Goal: Task Accomplishment & Management: Manage account settings

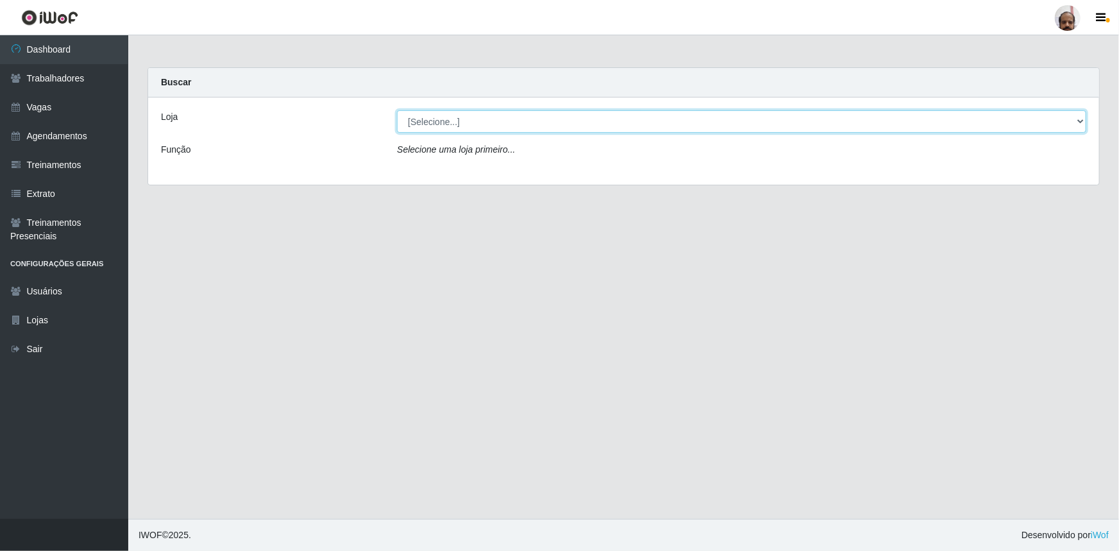
click at [1080, 124] on select "[Selecione...] Mar Vermelho - Loja 05" at bounding box center [741, 121] width 689 height 22
select select "252"
click at [397, 110] on select "[Selecione...] Mar Vermelho - Loja 05" at bounding box center [741, 121] width 689 height 22
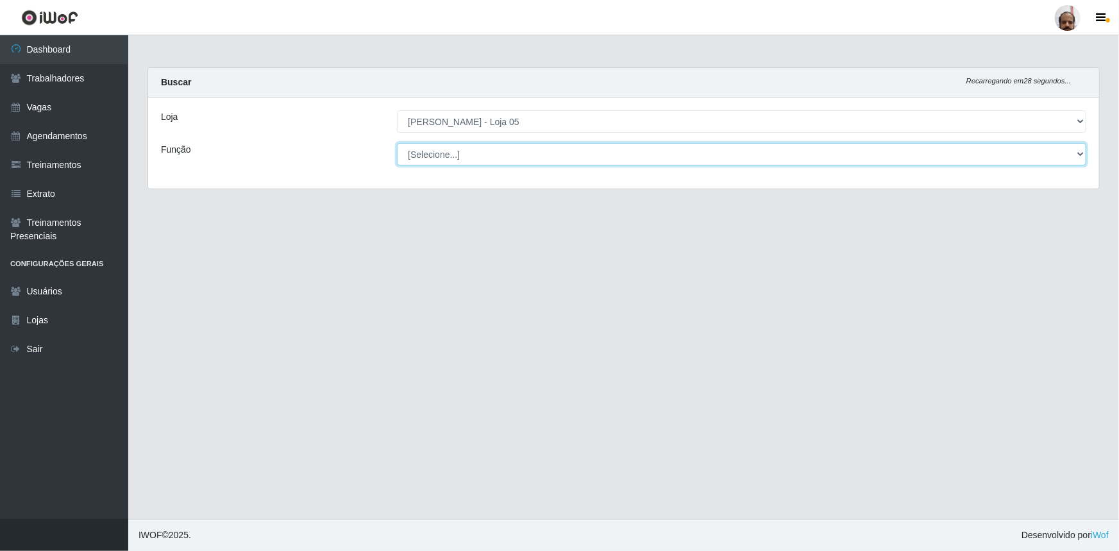
click at [1078, 154] on select "[Selecione...] ASG ASG + ASG ++ Auxiliar de Depósito Auxiliar de Depósito + Aux…" at bounding box center [741, 154] width 689 height 22
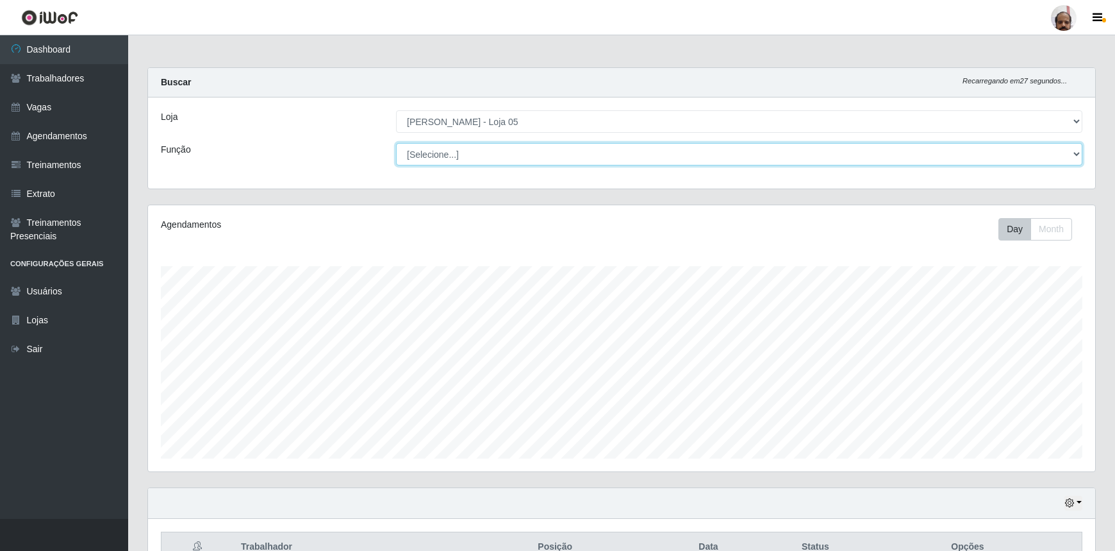
scroll to position [266, 947]
select select "107"
click at [396, 143] on select "[Selecione...] ASG ASG + ASG ++ Auxiliar de Depósito Auxiliar de Depósito + Aux…" at bounding box center [739, 154] width 687 height 22
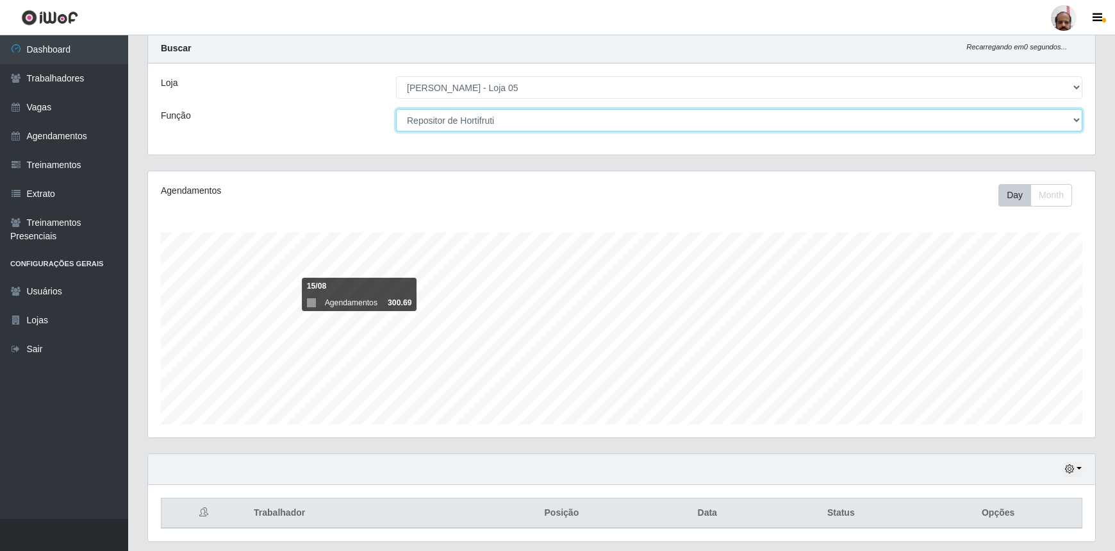
scroll to position [0, 0]
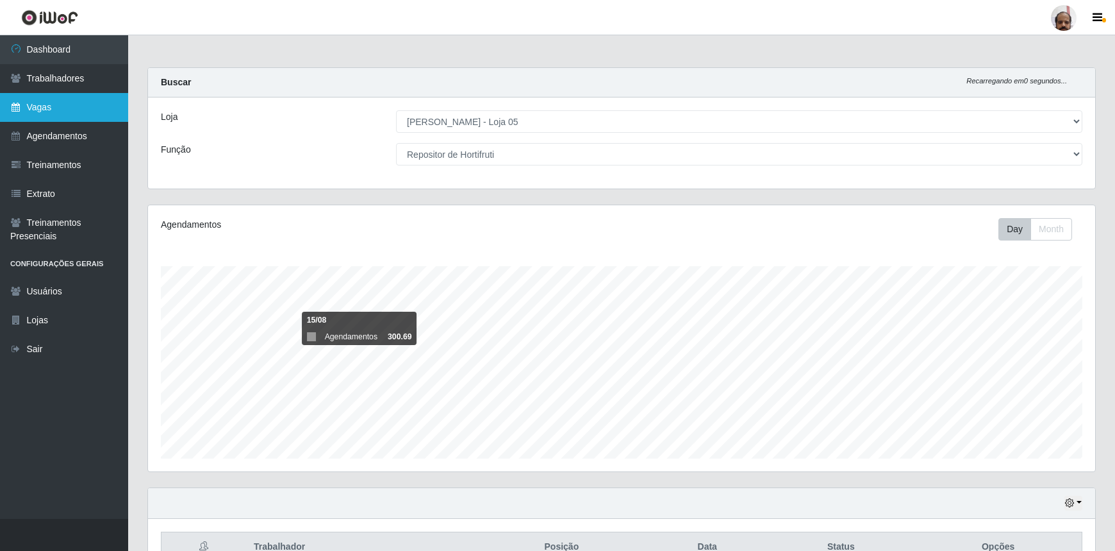
click at [40, 112] on link "Vagas" at bounding box center [64, 107] width 128 height 29
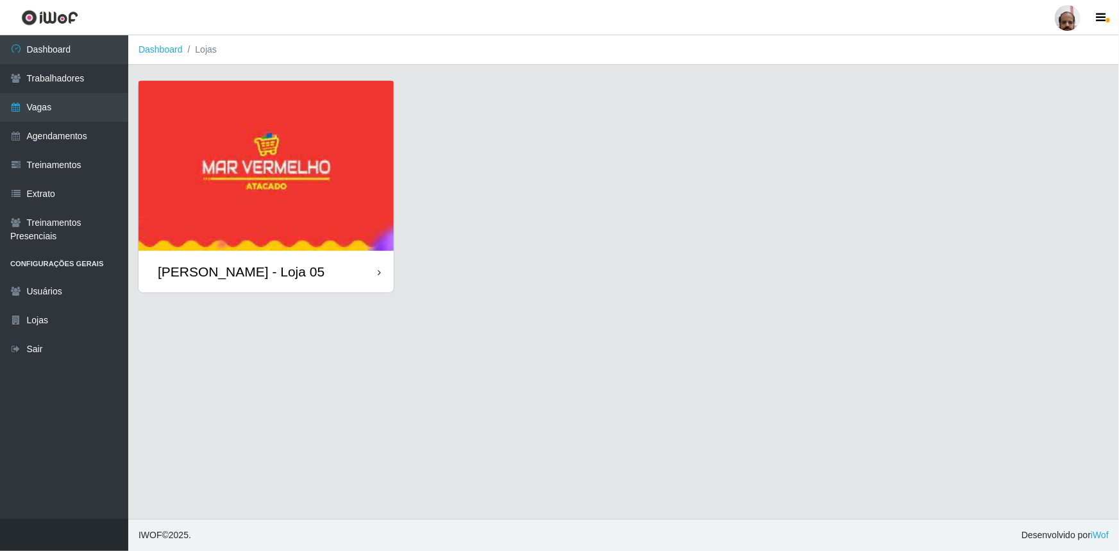
click at [273, 285] on div "[PERSON_NAME] - Loja 05" at bounding box center [265, 272] width 255 height 42
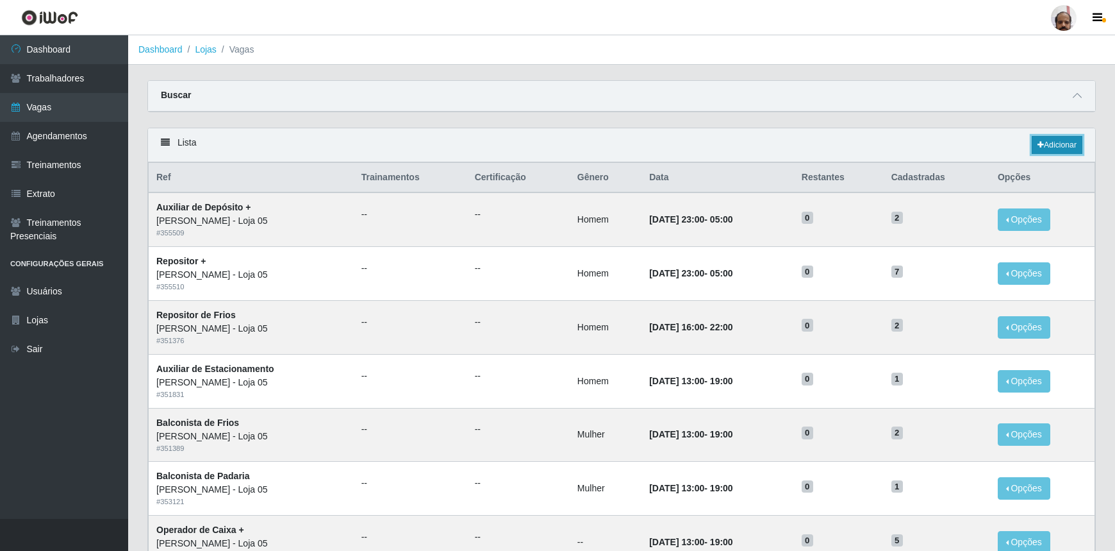
click at [1058, 144] on link "Adicionar" at bounding box center [1057, 145] width 51 height 18
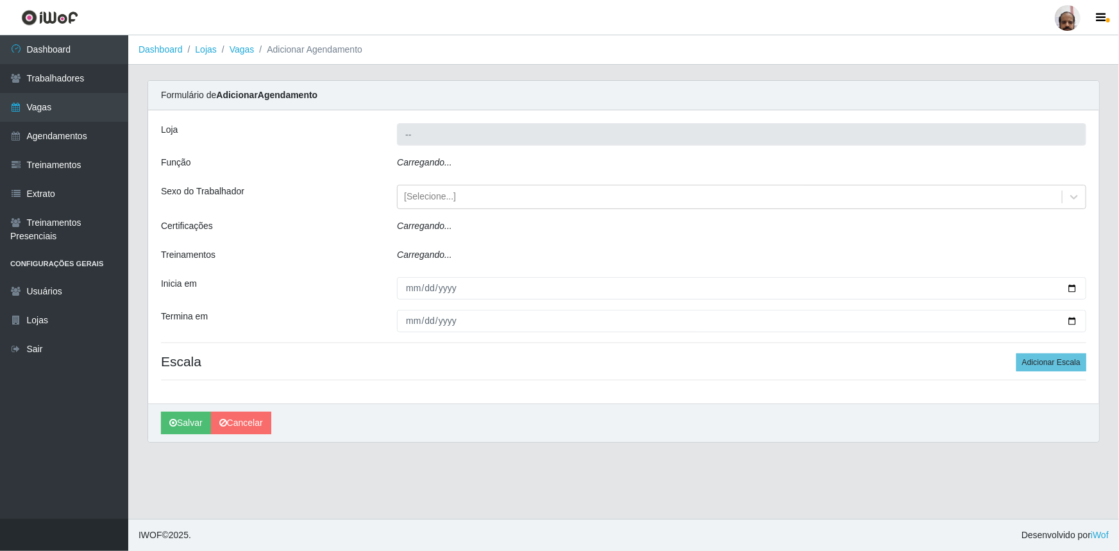
type input "[PERSON_NAME] - Loja 05"
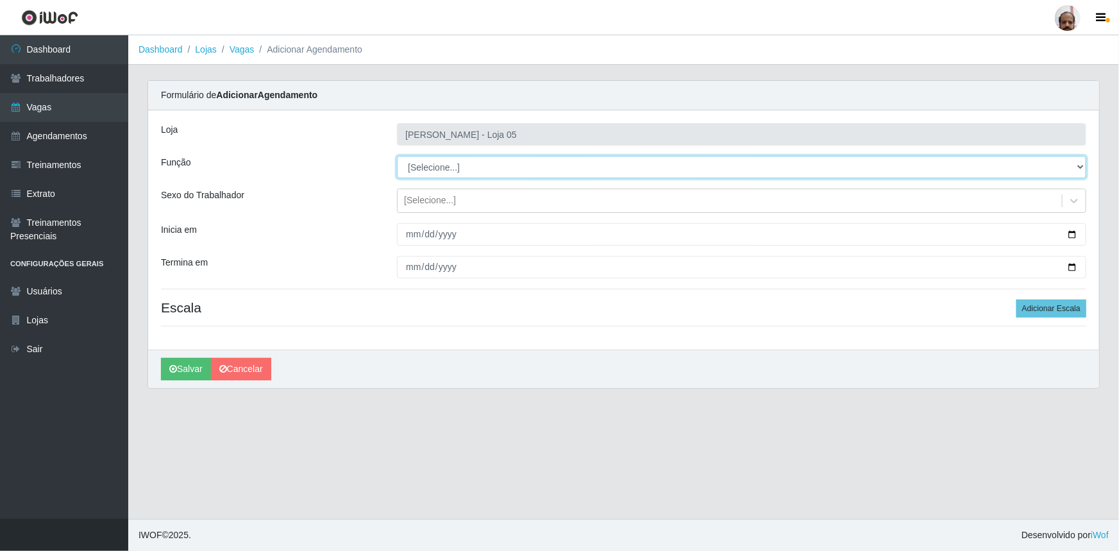
drag, startPoint x: 1083, startPoint y: 167, endPoint x: 1070, endPoint y: 171, distance: 12.8
click at [1083, 167] on select "[Selecione...] ASG ASG + ASG ++ Auxiliar de Depósito Auxiliar de Depósito + Aux…" at bounding box center [741, 167] width 689 height 22
select select "107"
click at [397, 156] on select "[Selecione...] ASG ASG + ASG ++ Auxiliar de Depósito Auxiliar de Depósito + Aux…" at bounding box center [741, 167] width 689 height 22
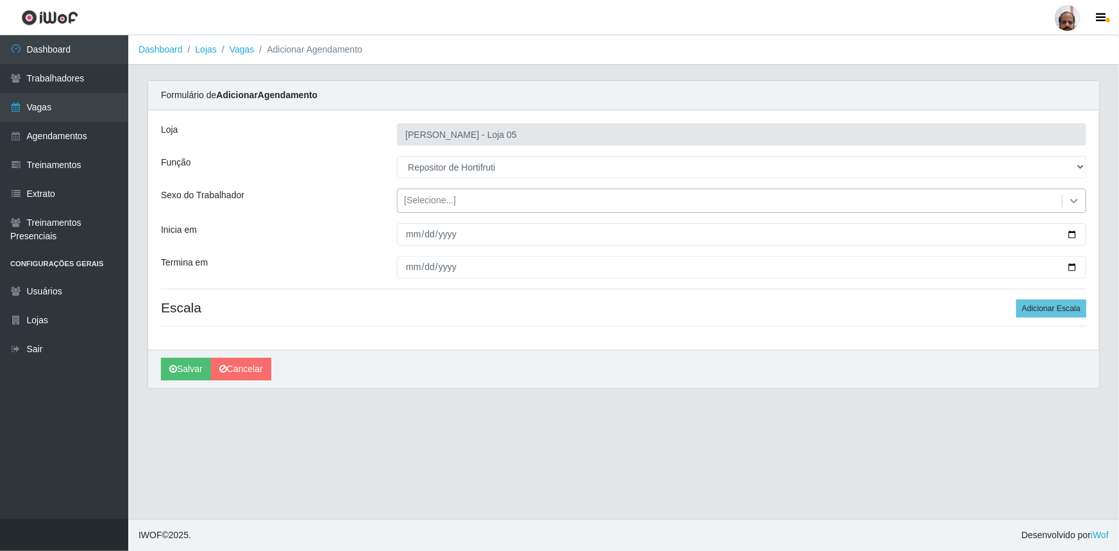
click at [1075, 201] on icon at bounding box center [1074, 201] width 8 height 4
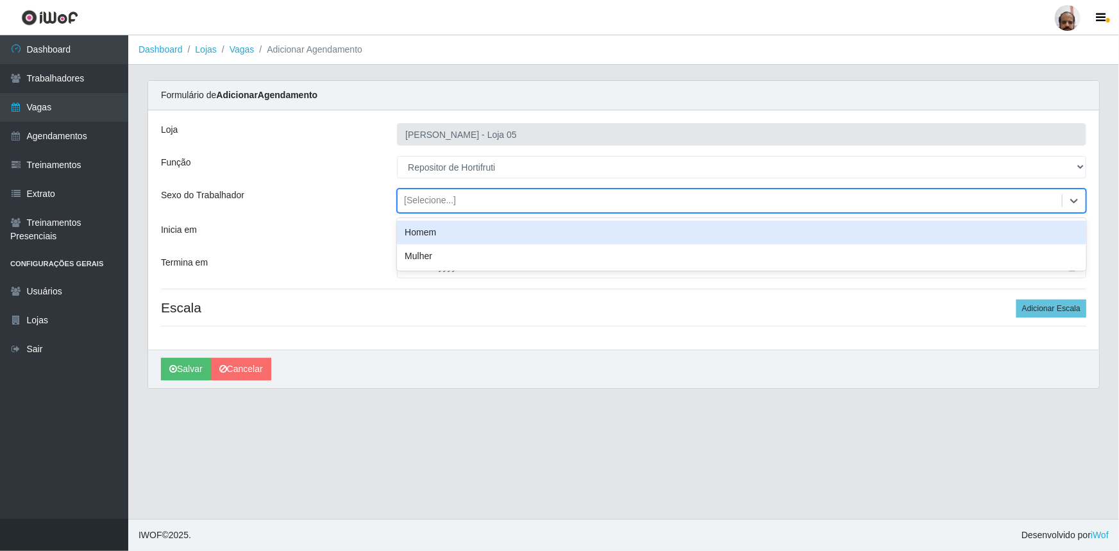
click at [440, 241] on div "Homem" at bounding box center [741, 233] width 689 height 24
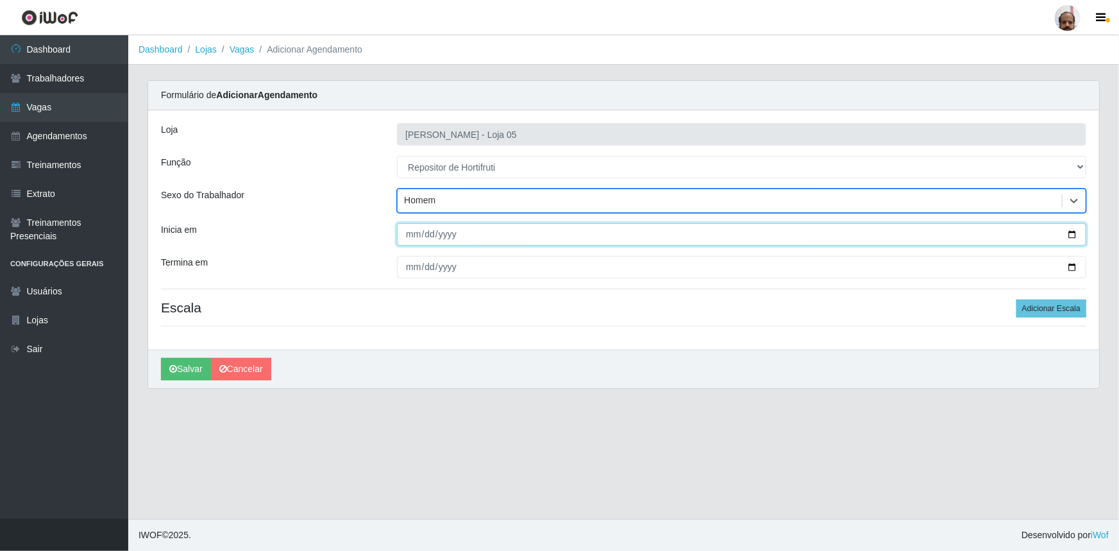
click at [1074, 230] on input "Inicia em" at bounding box center [741, 234] width 689 height 22
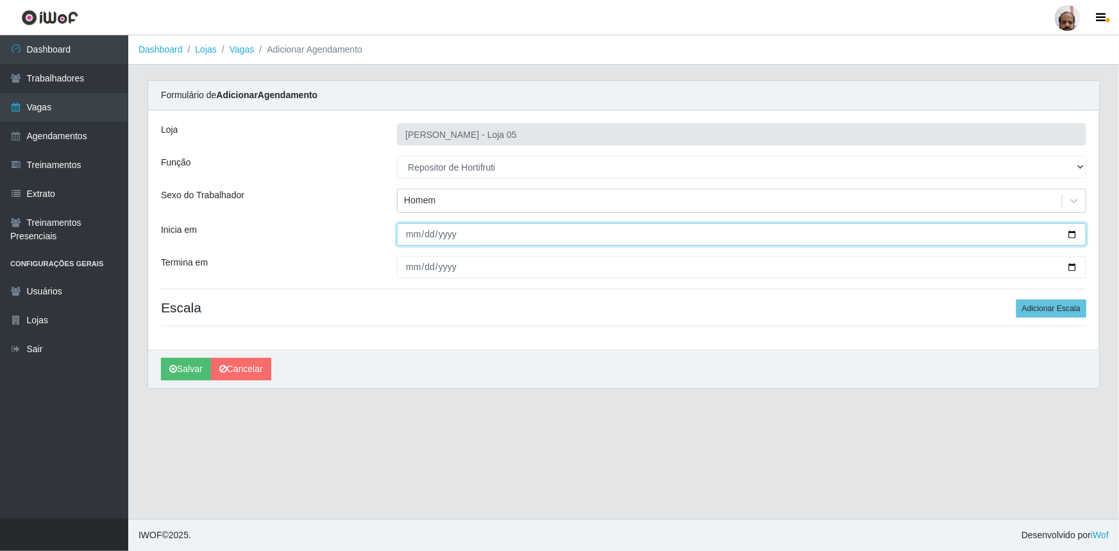
type input "[DATE]"
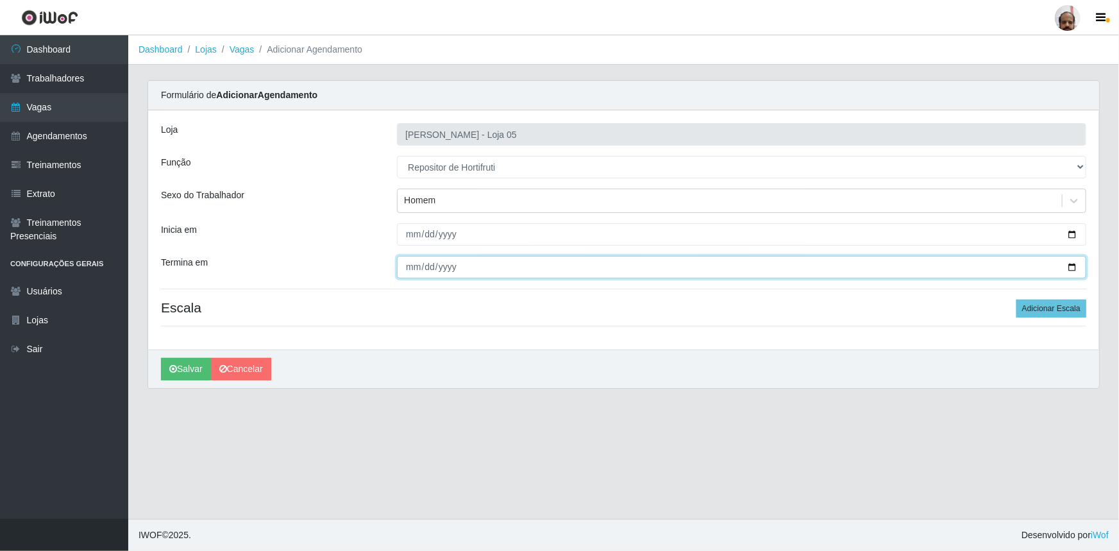
click at [1070, 263] on input "Termina em" at bounding box center [741, 267] width 689 height 22
type input "[DATE]"
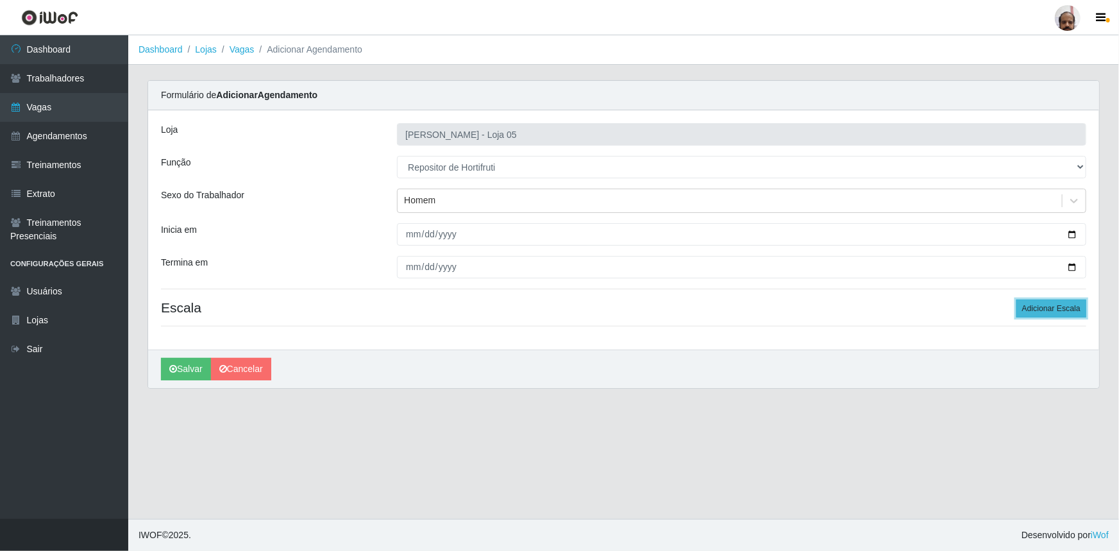
click at [1081, 306] on button "Adicionar Escala" at bounding box center [1051, 308] width 70 height 18
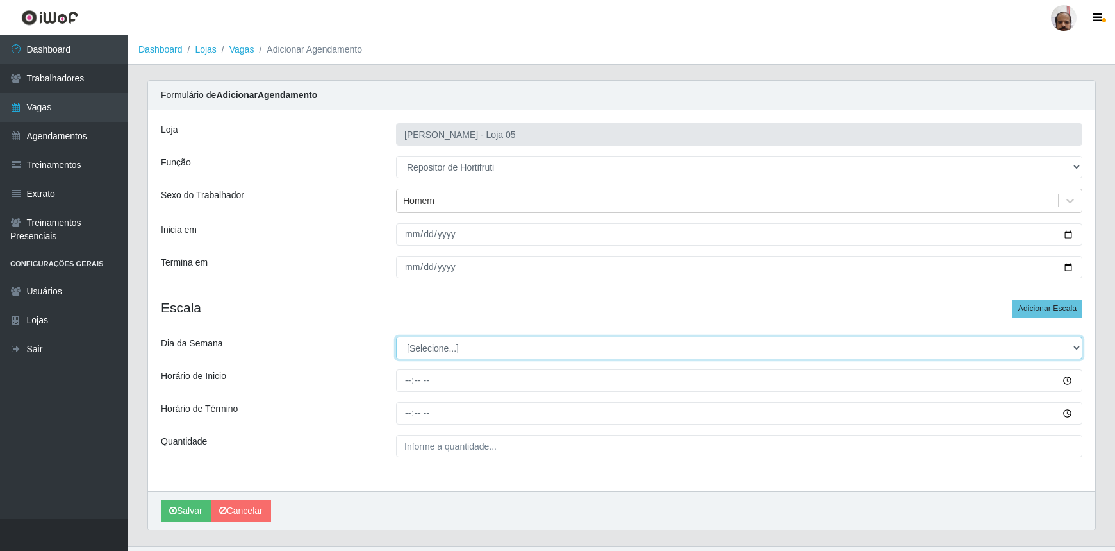
drag, startPoint x: 1076, startPoint y: 347, endPoint x: 1058, endPoint y: 351, distance: 19.0
click at [1076, 347] on select "[Selecione...] Segunda Terça Quarta Quinta Sexta Sábado Domingo" at bounding box center [739, 348] width 687 height 22
select select "6"
click at [396, 337] on select "[Selecione...] Segunda Terça Quarta Quinta Sexta Sábado Domingo" at bounding box center [739, 348] width 687 height 22
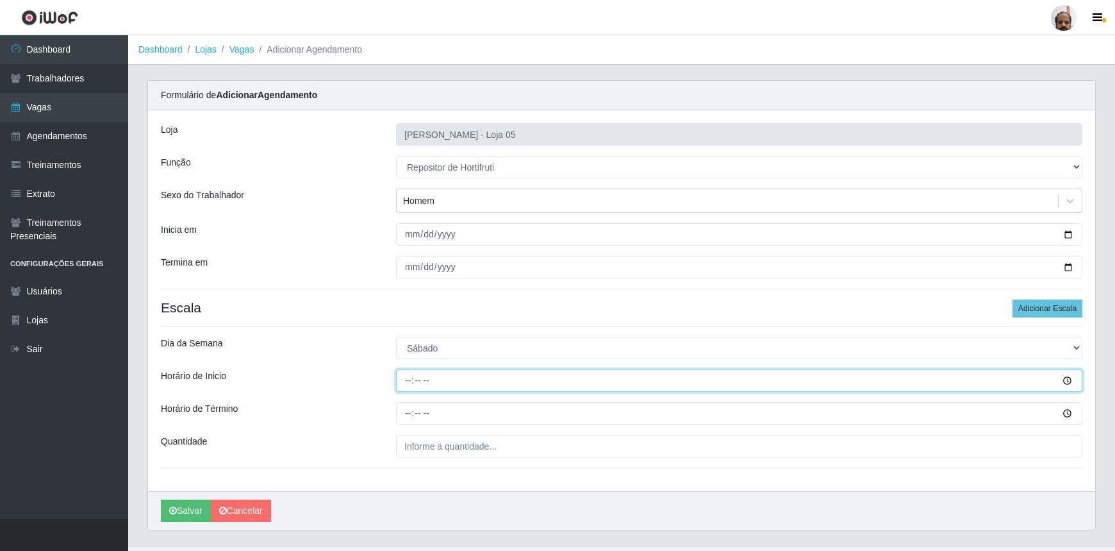
drag, startPoint x: 410, startPoint y: 380, endPoint x: 392, endPoint y: 385, distance: 17.9
click at [409, 380] on input "Horário de Inicio" at bounding box center [739, 380] width 687 height 22
type input "16:00"
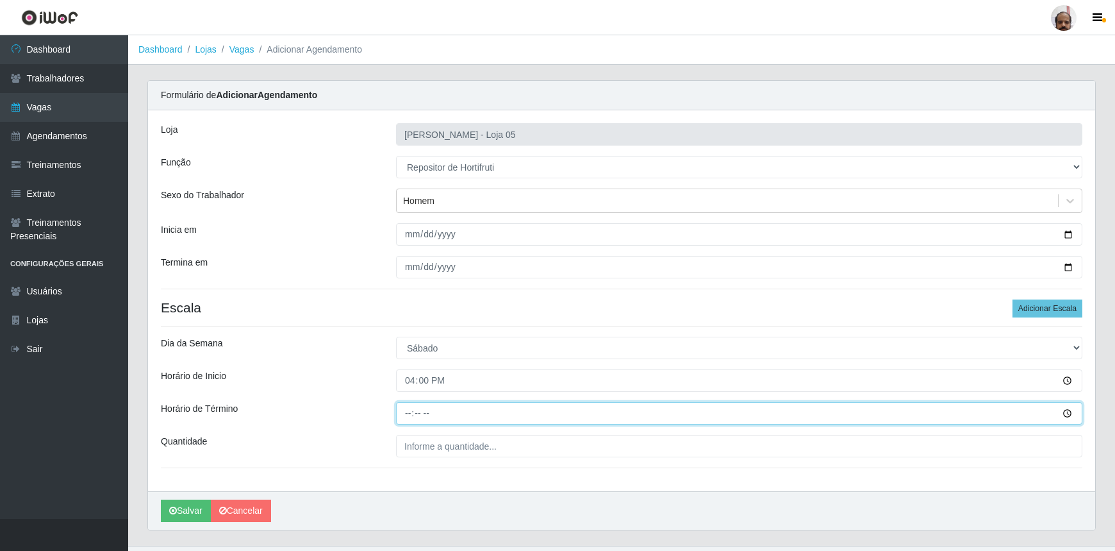
click at [406, 413] on input "Horário de Término" at bounding box center [739, 413] width 687 height 22
type input "22:00"
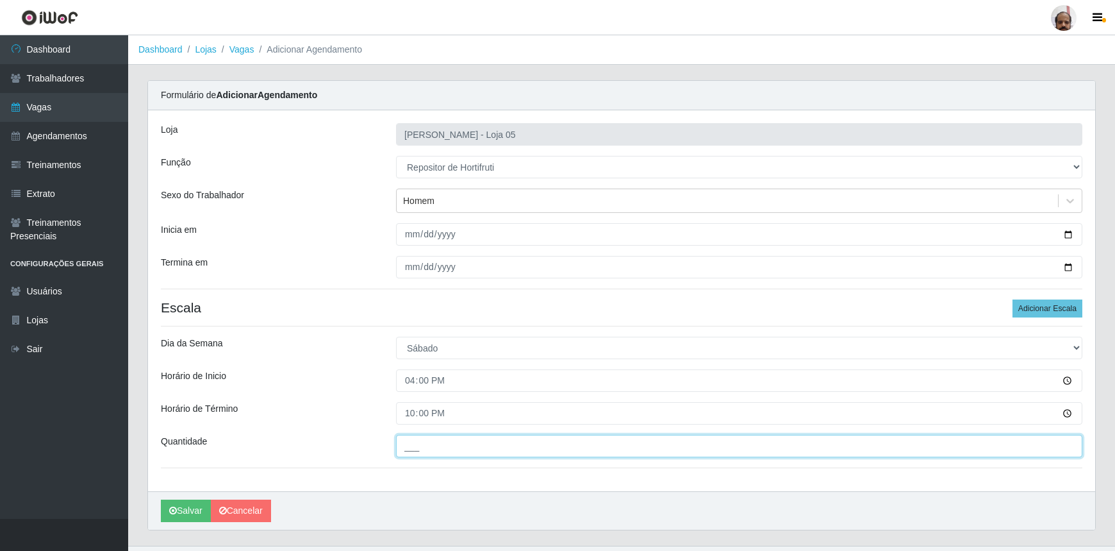
click at [410, 435] on input "___" at bounding box center [739, 446] width 687 height 22
type input "2__"
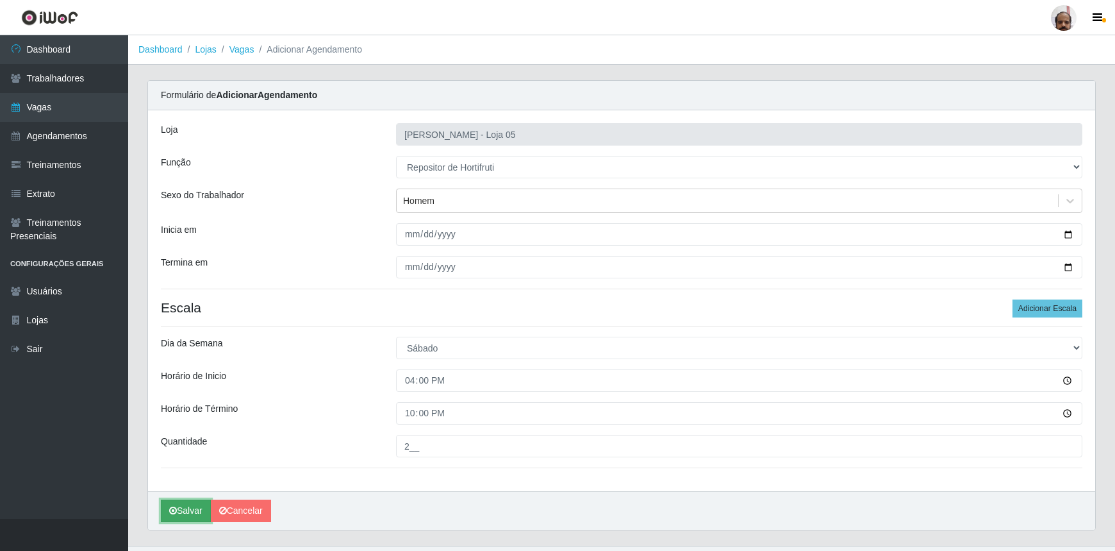
click at [186, 515] on button "Salvar" at bounding box center [186, 510] width 50 height 22
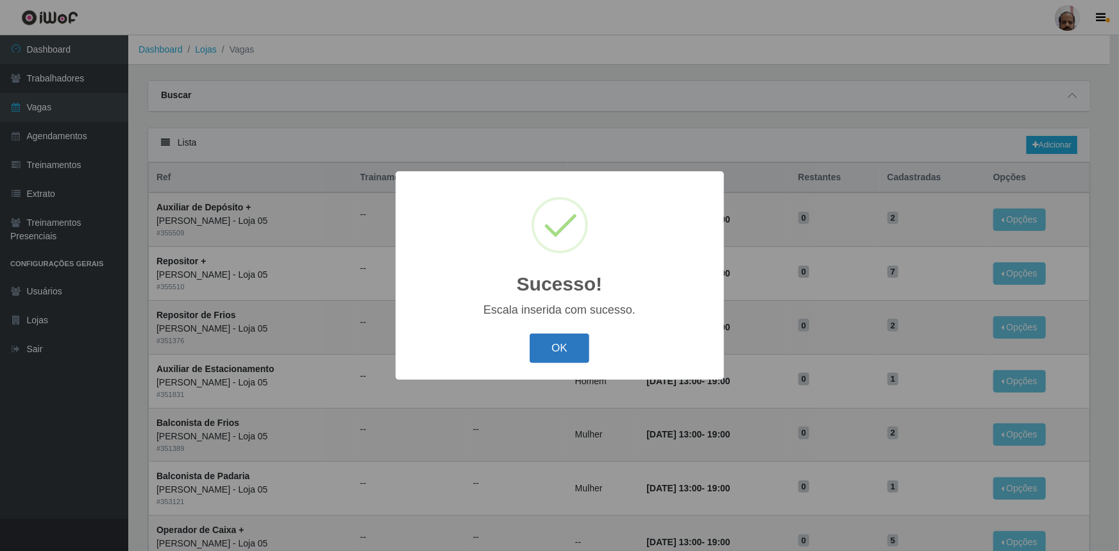
click at [560, 351] on button "OK" at bounding box center [559, 348] width 60 height 30
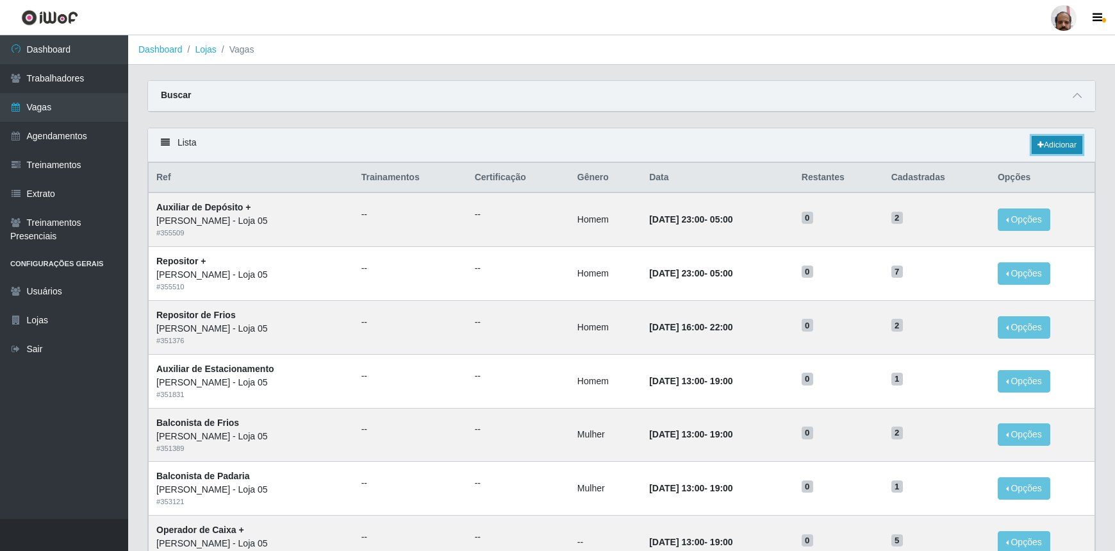
click at [1078, 139] on link "Adicionar" at bounding box center [1057, 145] width 51 height 18
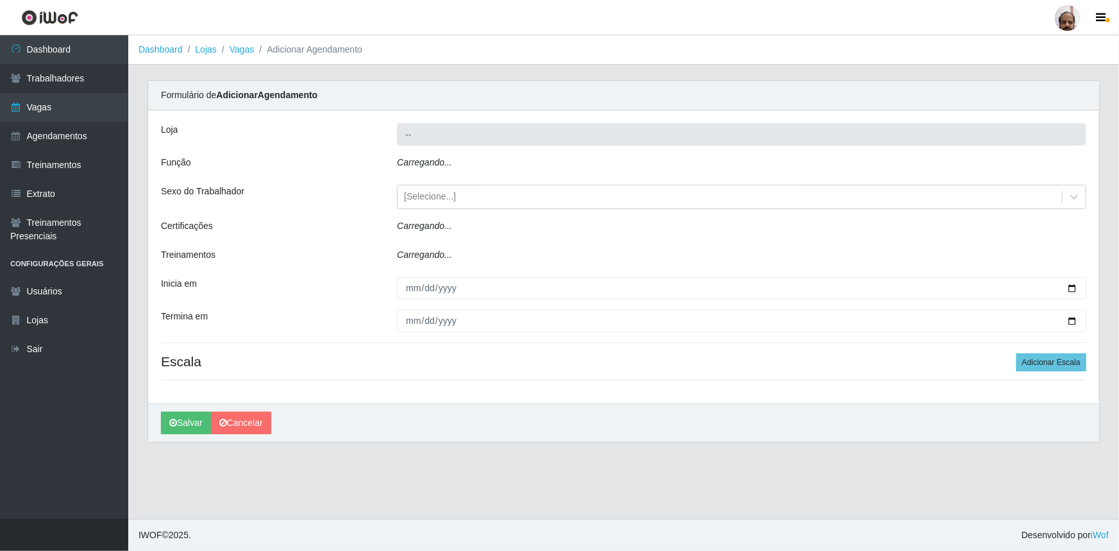
type input "[PERSON_NAME] - Loja 05"
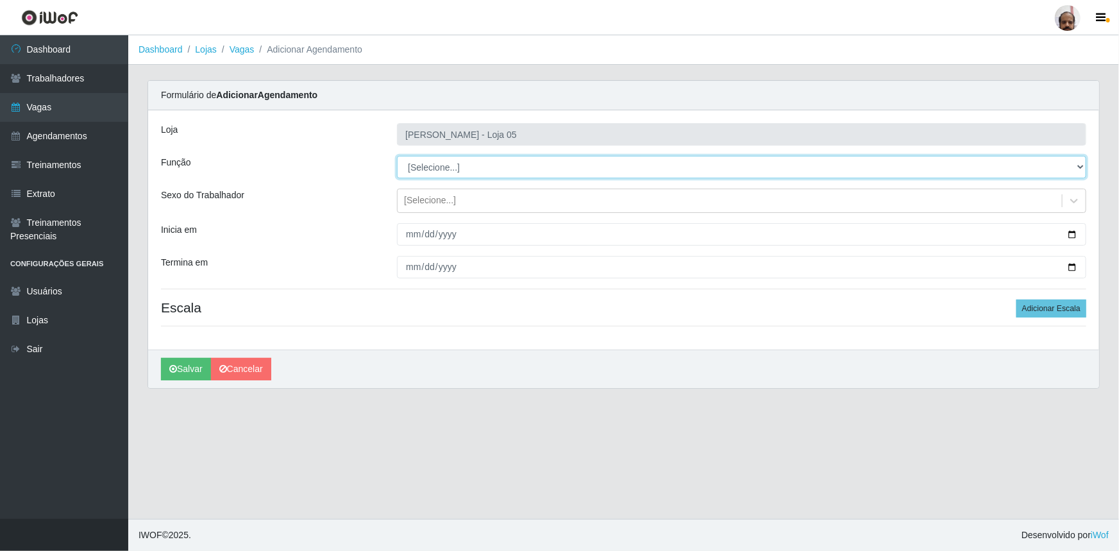
drag, startPoint x: 1082, startPoint y: 167, endPoint x: 1059, endPoint y: 177, distance: 25.3
click at [1082, 167] on select "[Selecione...] ASG ASG + ASG ++ Auxiliar de Depósito Auxiliar de Depósito + Aux…" at bounding box center [741, 167] width 689 height 22
select select "107"
click at [397, 156] on select "[Selecione...] ASG ASG + ASG ++ Auxiliar de Depósito Auxiliar de Depósito + Aux…" at bounding box center [741, 167] width 689 height 22
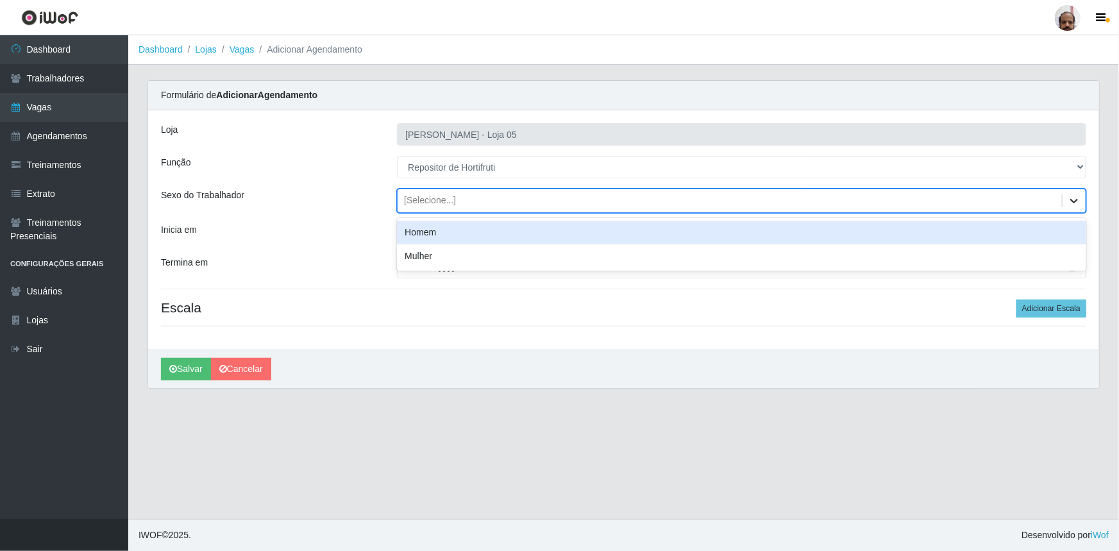
click at [1073, 204] on icon at bounding box center [1073, 200] width 13 height 13
click at [450, 229] on div "Homem" at bounding box center [741, 233] width 689 height 24
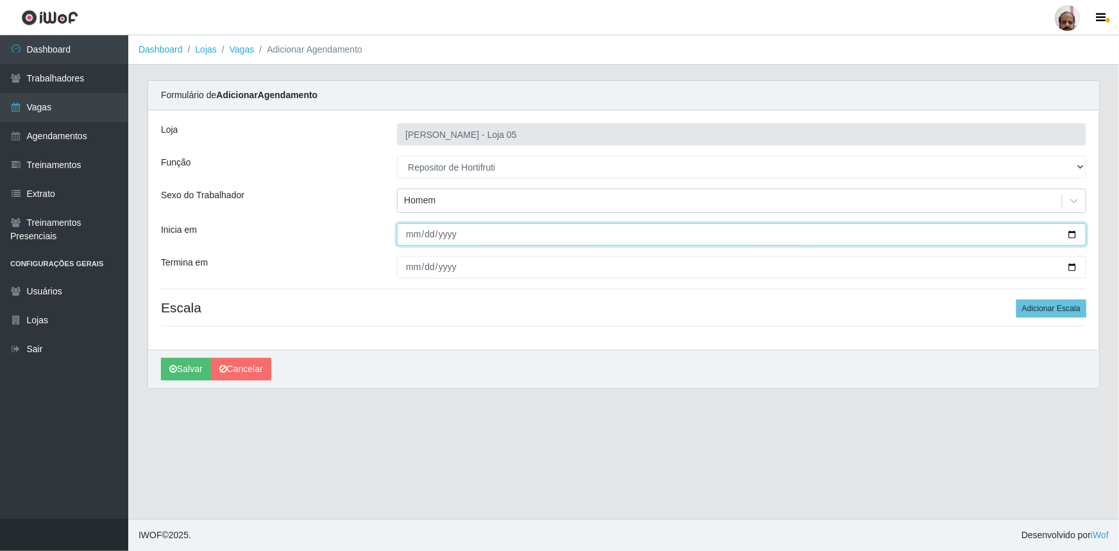
click at [1066, 231] on input "Inicia em" at bounding box center [741, 234] width 689 height 22
type input "[DATE]"
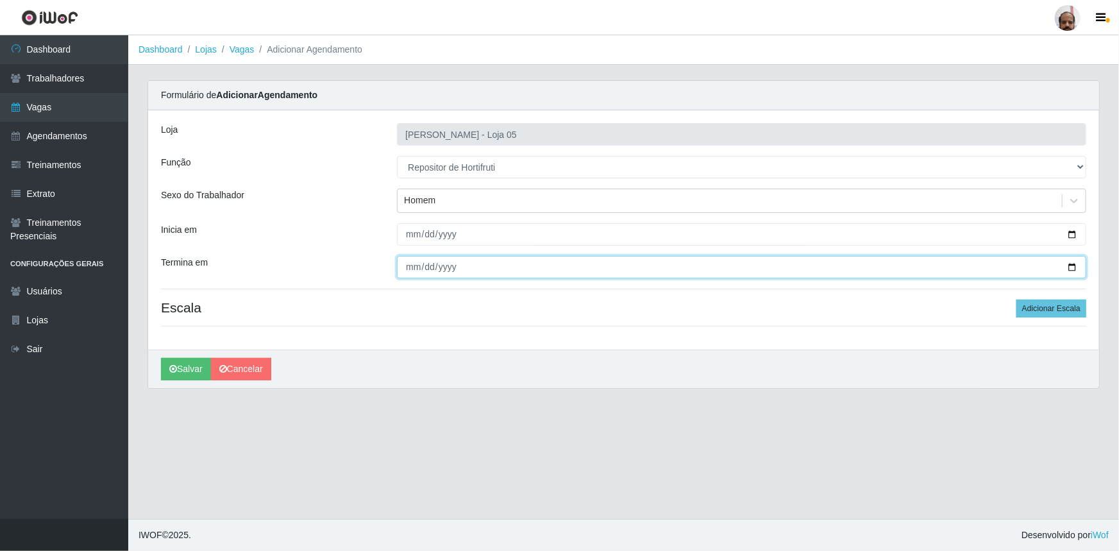
click at [1071, 263] on input "Termina em" at bounding box center [741, 267] width 689 height 22
type input "[DATE]"
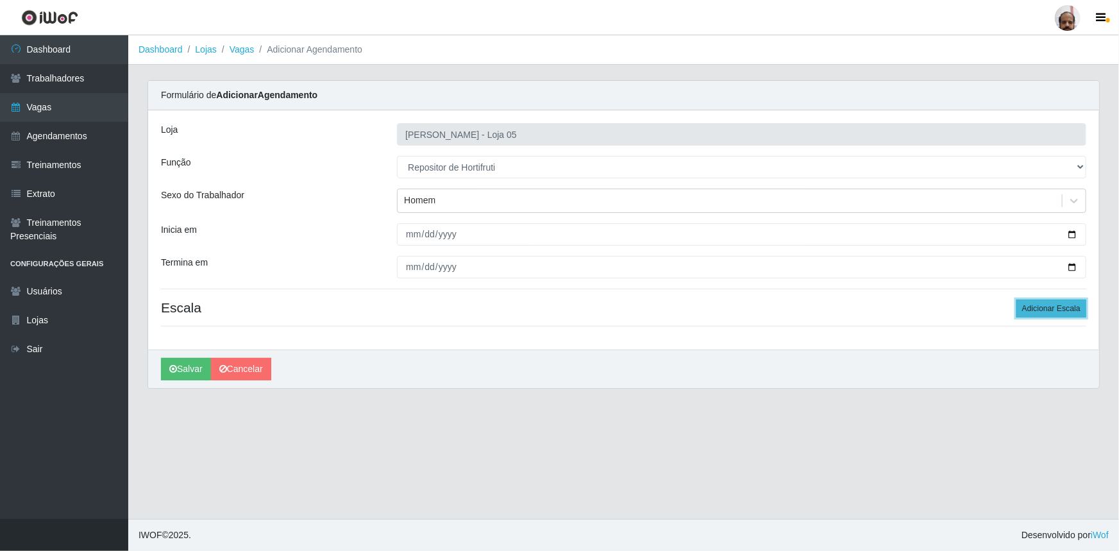
click at [1061, 306] on button "Adicionar Escala" at bounding box center [1051, 308] width 70 height 18
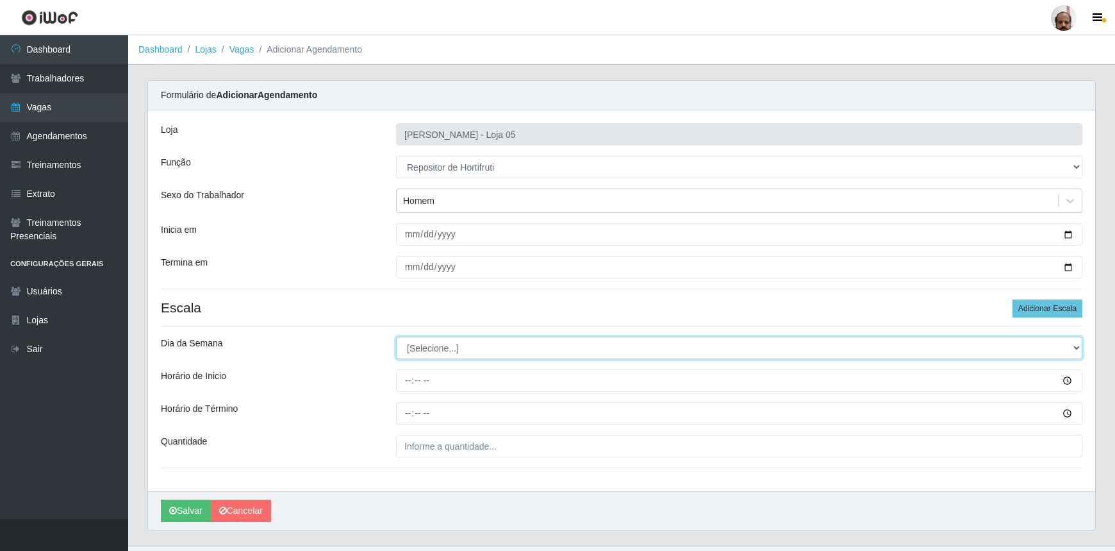
click at [1074, 350] on select "[Selecione...] Segunda Terça Quarta Quinta Sexta Sábado Domingo" at bounding box center [739, 348] width 687 height 22
select select "0"
click at [396, 337] on select "[Selecione...] Segunda Terça Quarta Quinta Sexta Sábado Domingo" at bounding box center [739, 348] width 687 height 22
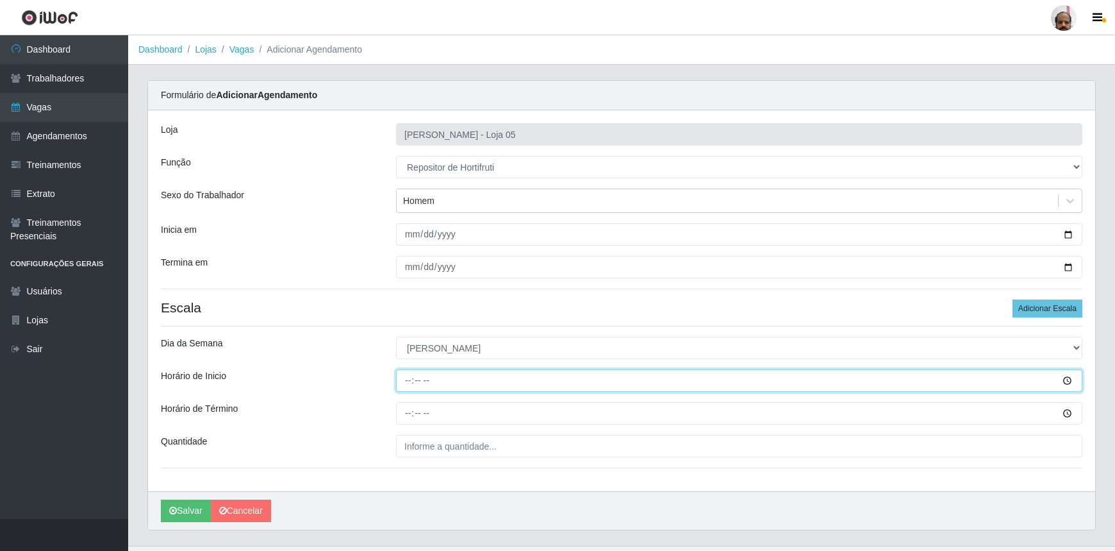
click at [407, 380] on input "Horário de Inicio" at bounding box center [739, 380] width 687 height 22
type input "08:00"
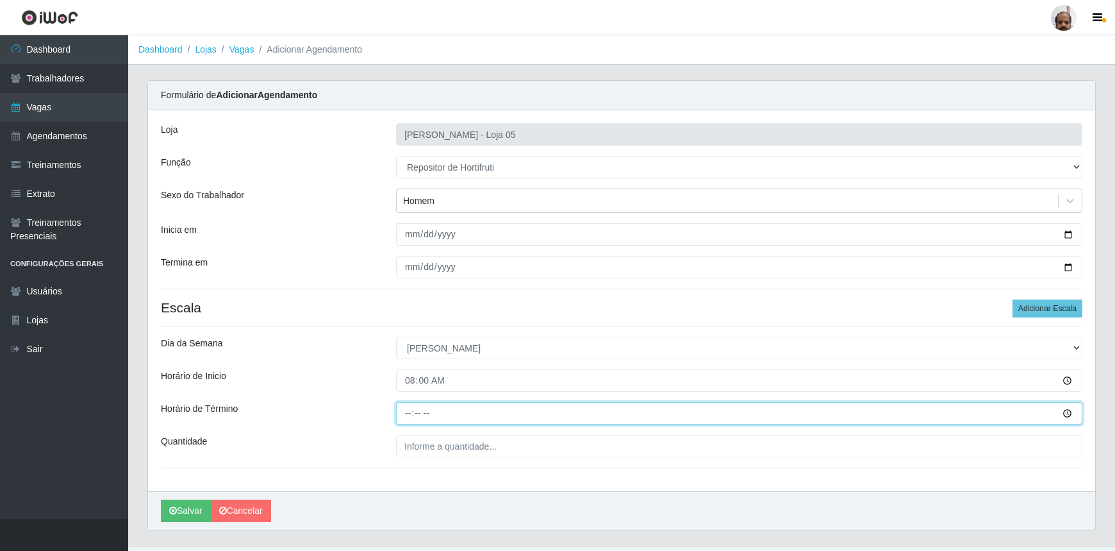
click at [406, 415] on input "Horário de Término" at bounding box center [739, 413] width 687 height 22
type input "14:00"
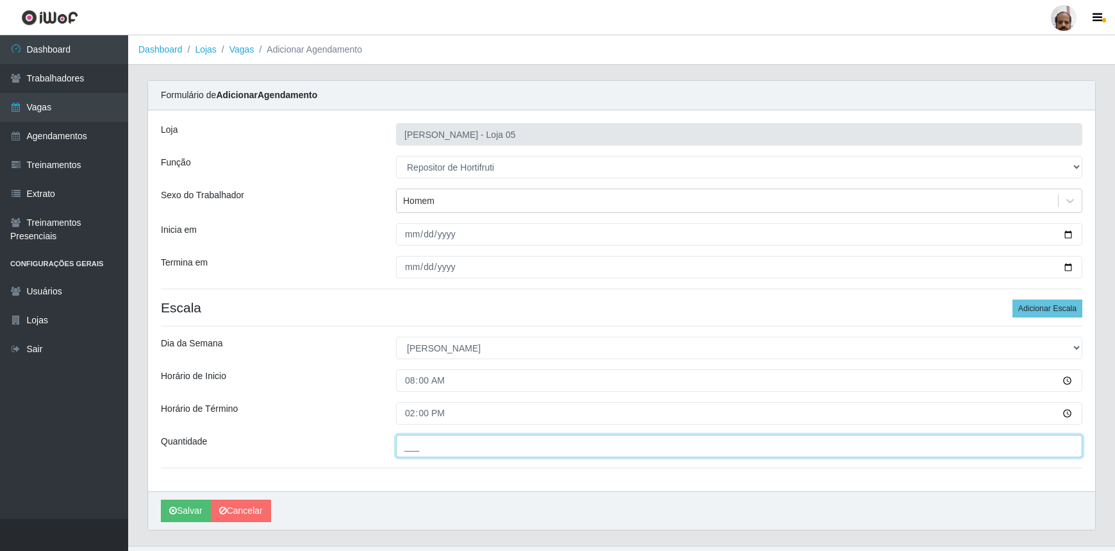
click at [418, 449] on input "___" at bounding box center [739, 446] width 687 height 22
type input "2__"
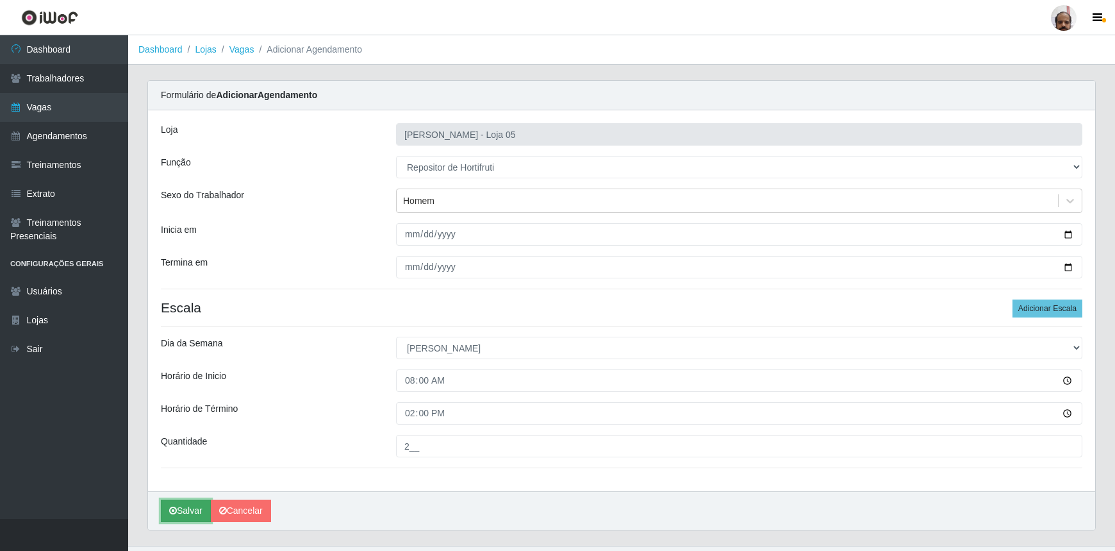
click at [199, 508] on button "Salvar" at bounding box center [186, 510] width 50 height 22
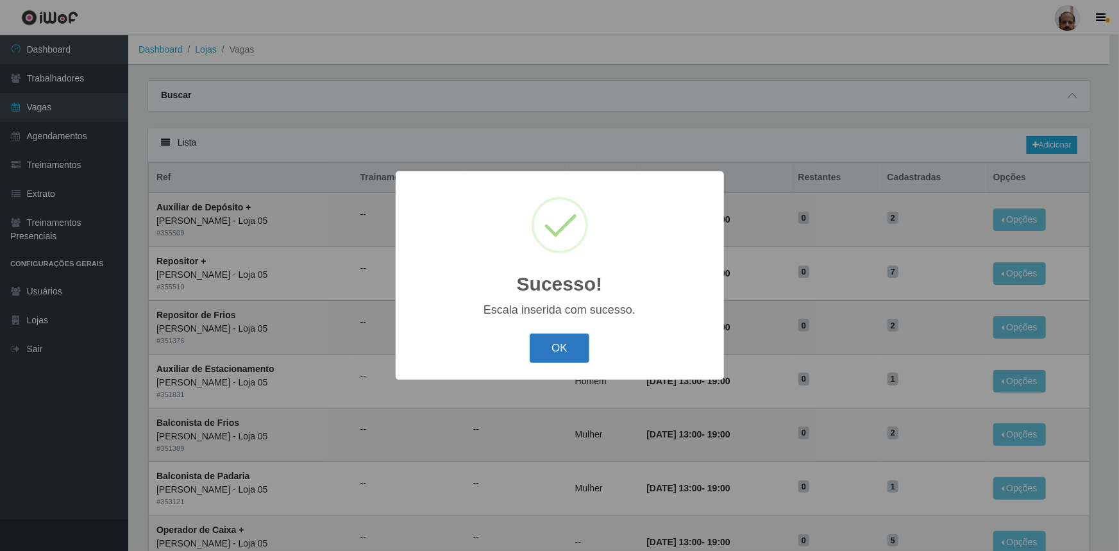
click at [581, 352] on button "OK" at bounding box center [559, 348] width 60 height 30
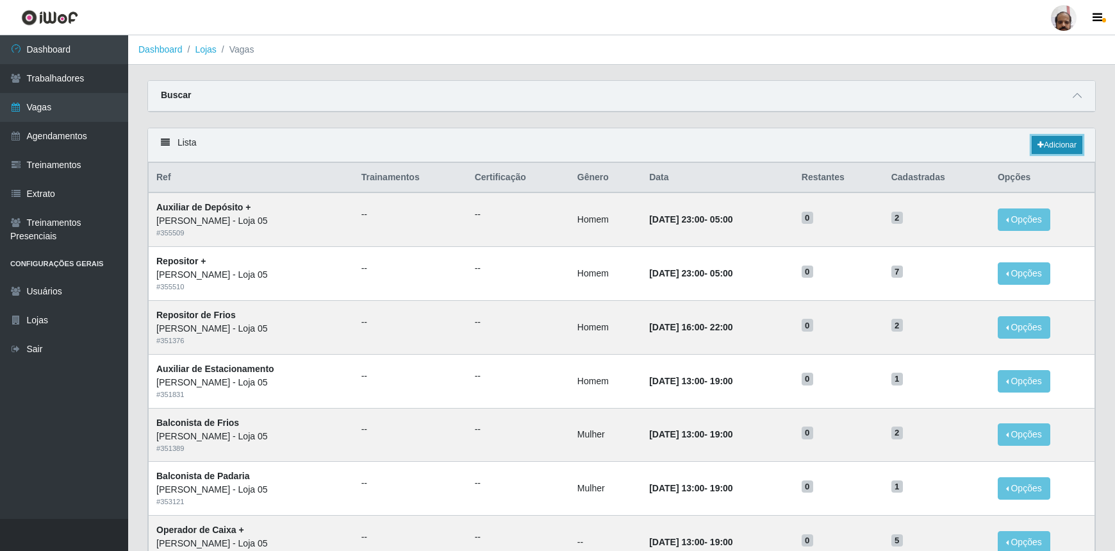
click at [1066, 138] on link "Adicionar" at bounding box center [1057, 145] width 51 height 18
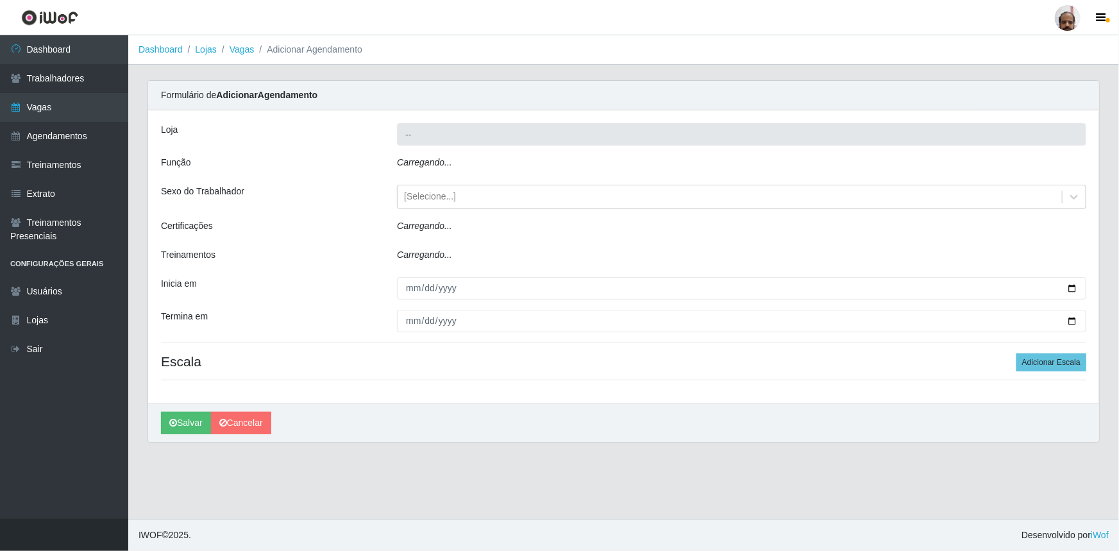
type input "[PERSON_NAME] - Loja 05"
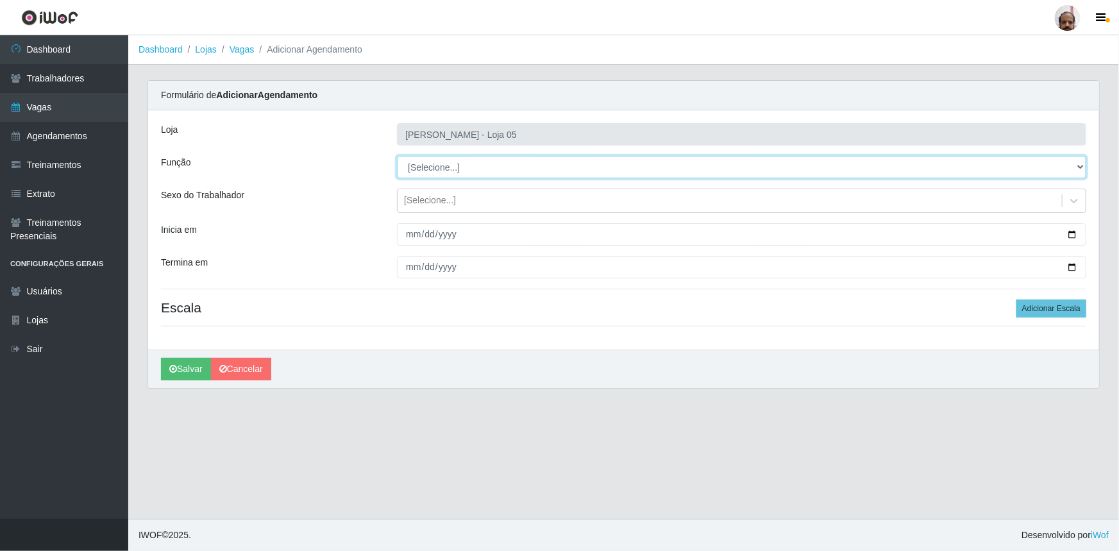
click at [1079, 167] on select "[Selecione...] ASG ASG + ASG ++ Auxiliar de Depósito Auxiliar de Depósito + Aux…" at bounding box center [741, 167] width 689 height 22
select select "107"
click at [397, 156] on select "[Selecione...] ASG ASG + ASG ++ Auxiliar de Depósito Auxiliar de Depósito + Aux…" at bounding box center [741, 167] width 689 height 22
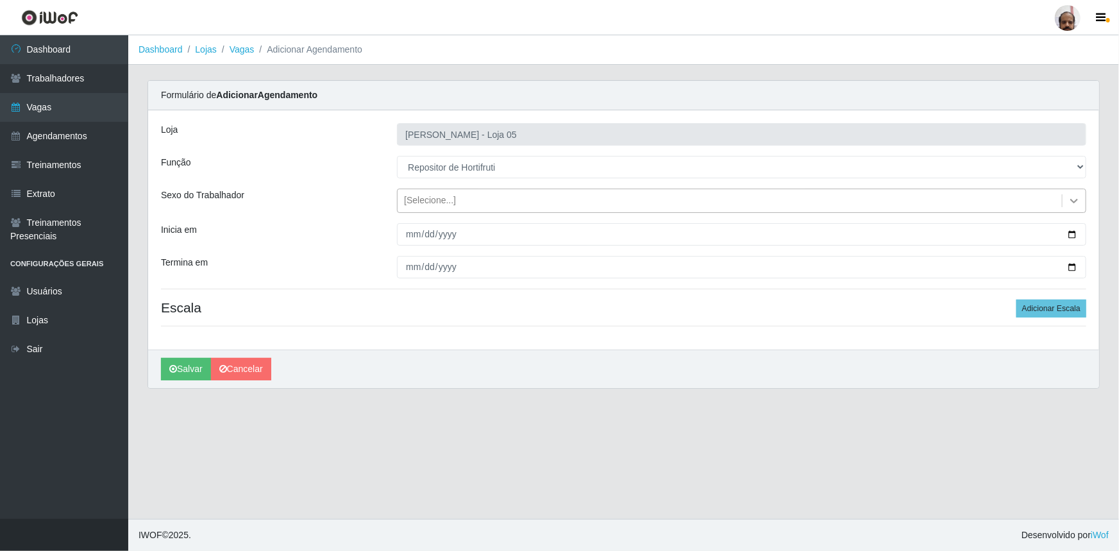
click at [1072, 199] on icon at bounding box center [1073, 200] width 13 height 13
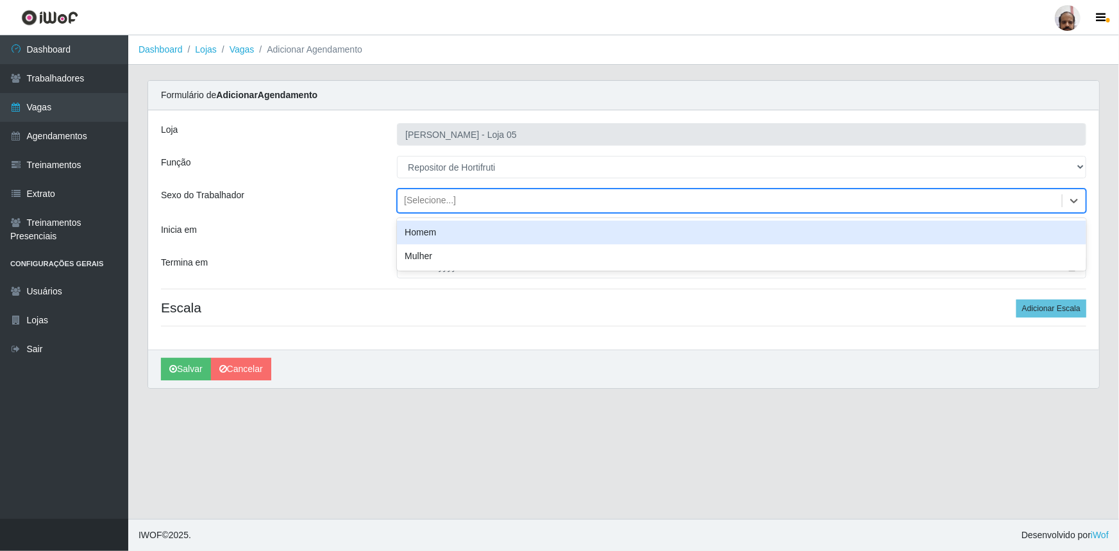
click at [429, 234] on div "Homem" at bounding box center [741, 233] width 689 height 24
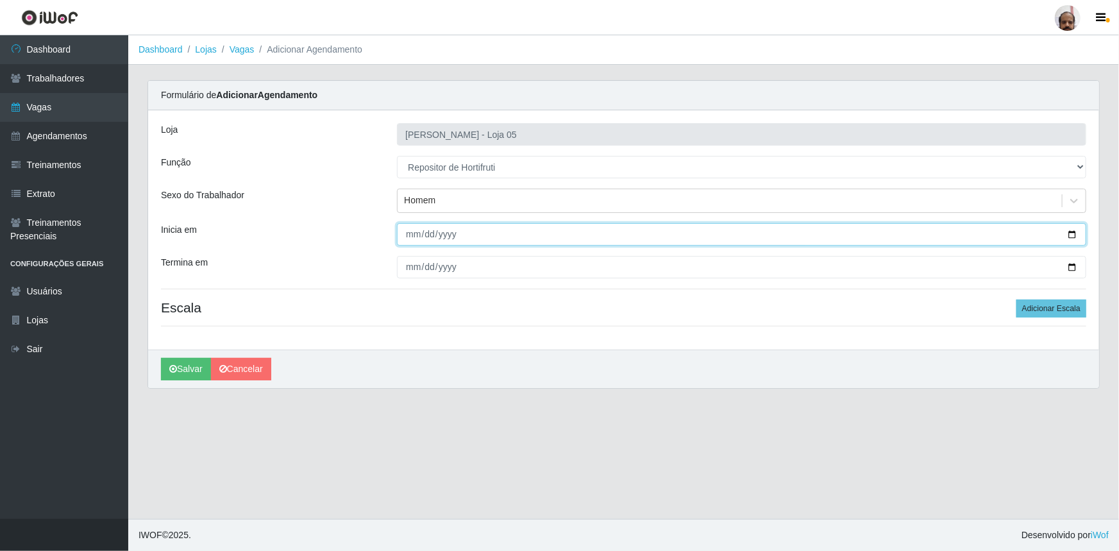
click at [1069, 232] on input "Inicia em" at bounding box center [741, 234] width 689 height 22
type input "[DATE]"
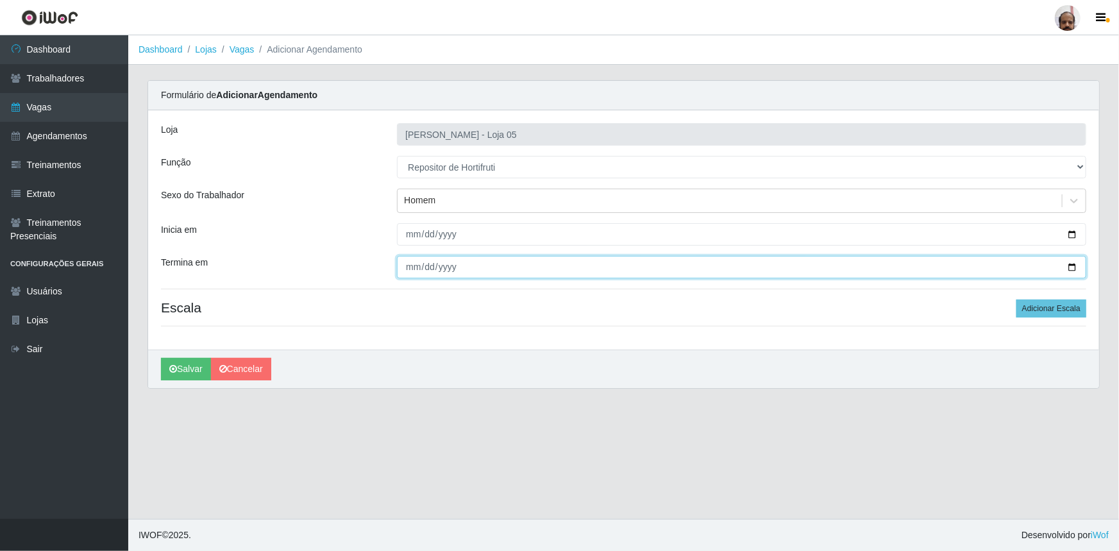
click at [1071, 265] on input "Termina em" at bounding box center [741, 267] width 689 height 22
type input "[DATE]"
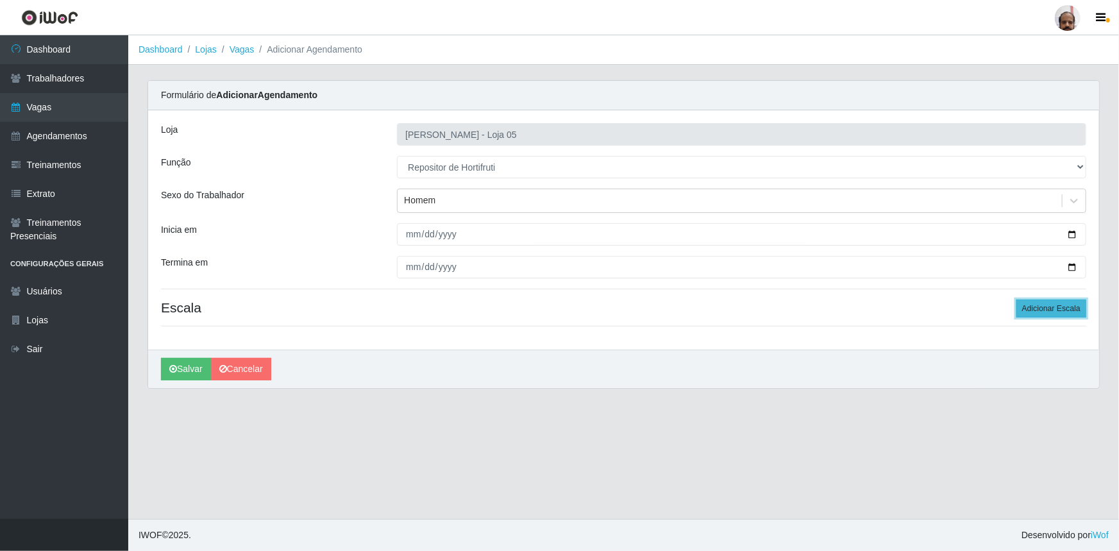
click at [1064, 307] on button "Adicionar Escala" at bounding box center [1051, 308] width 70 height 18
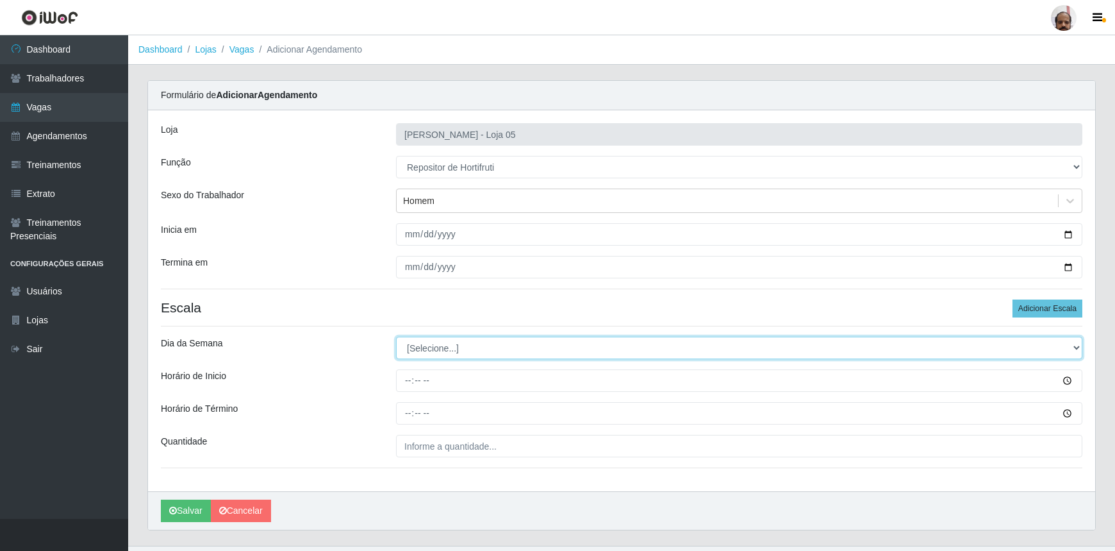
click at [1077, 346] on select "[Selecione...] Segunda Terça Quarta Quinta Sexta Sábado Domingo" at bounding box center [739, 348] width 687 height 22
select select "0"
click at [396, 337] on select "[Selecione...] Segunda Terça Quarta Quinta Sexta Sábado Domingo" at bounding box center [739, 348] width 687 height 22
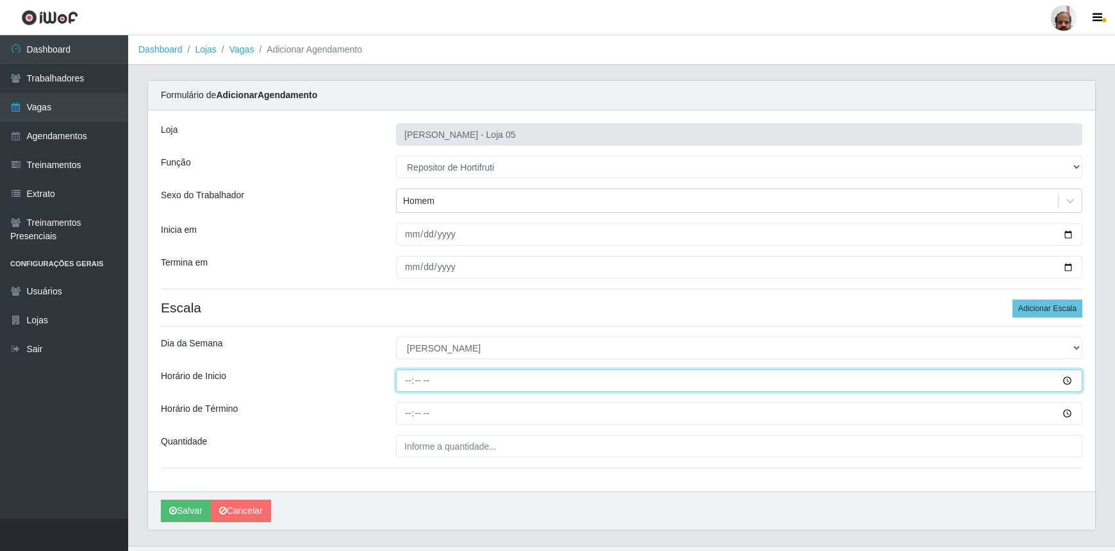
click at [409, 385] on input "Horário de Inicio" at bounding box center [739, 380] width 687 height 22
type input "13:00"
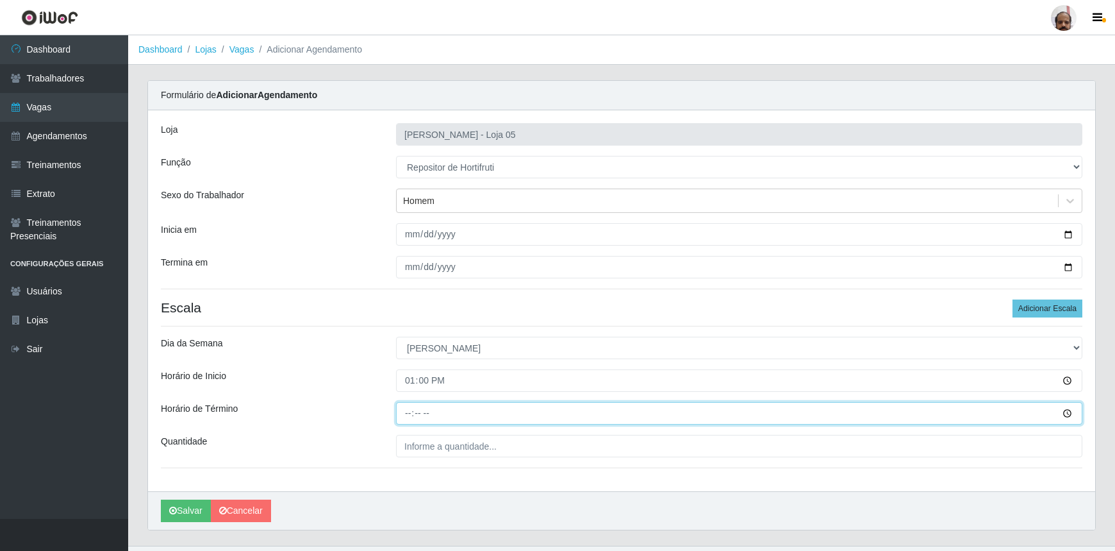
click at [407, 414] on input "Horário de Término" at bounding box center [739, 413] width 687 height 22
type input "19:00"
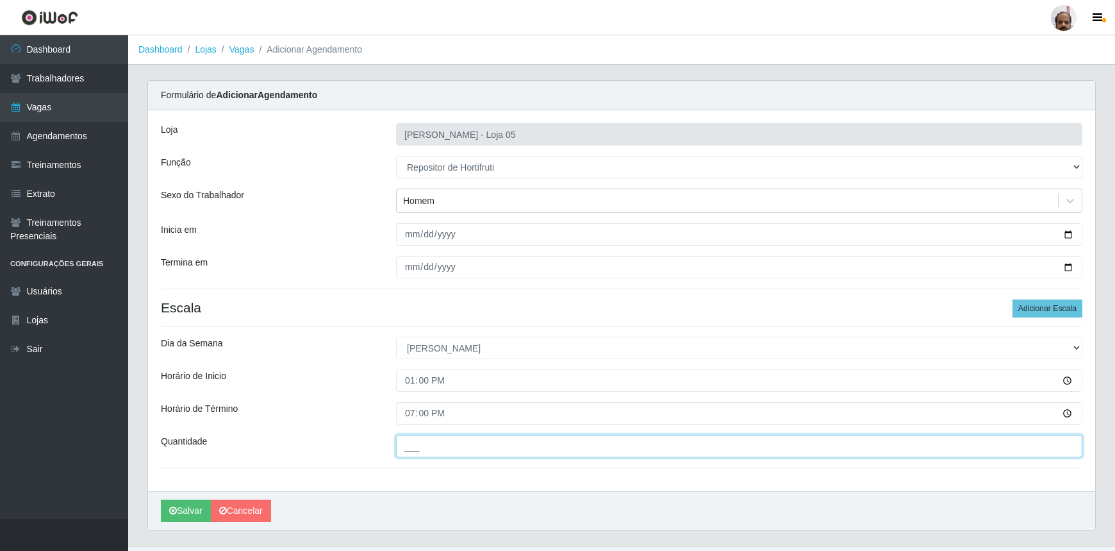
click at [417, 448] on input "___" at bounding box center [739, 446] width 687 height 22
type input "2__"
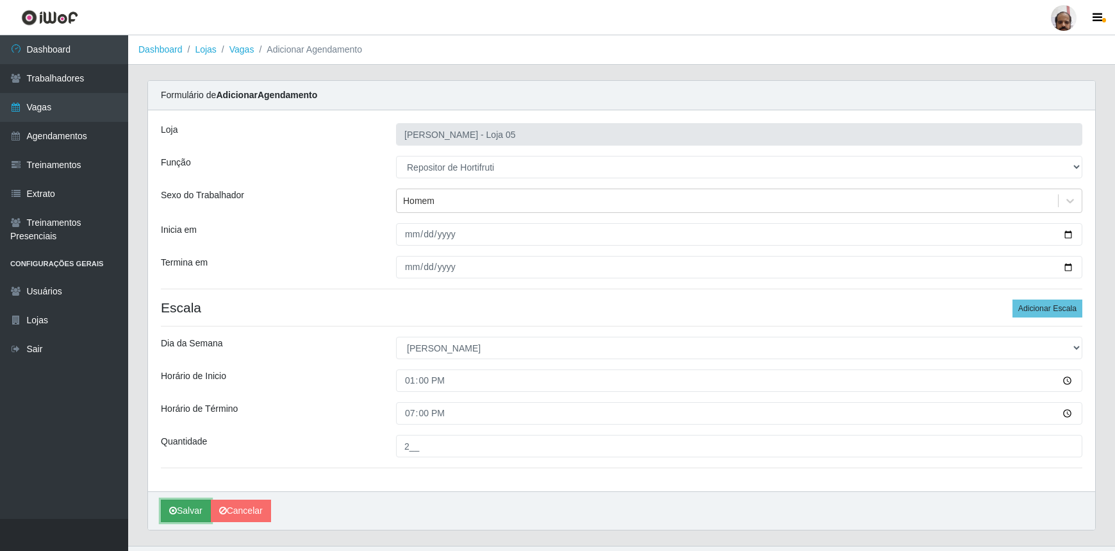
click at [197, 511] on button "Salvar" at bounding box center [186, 510] width 50 height 22
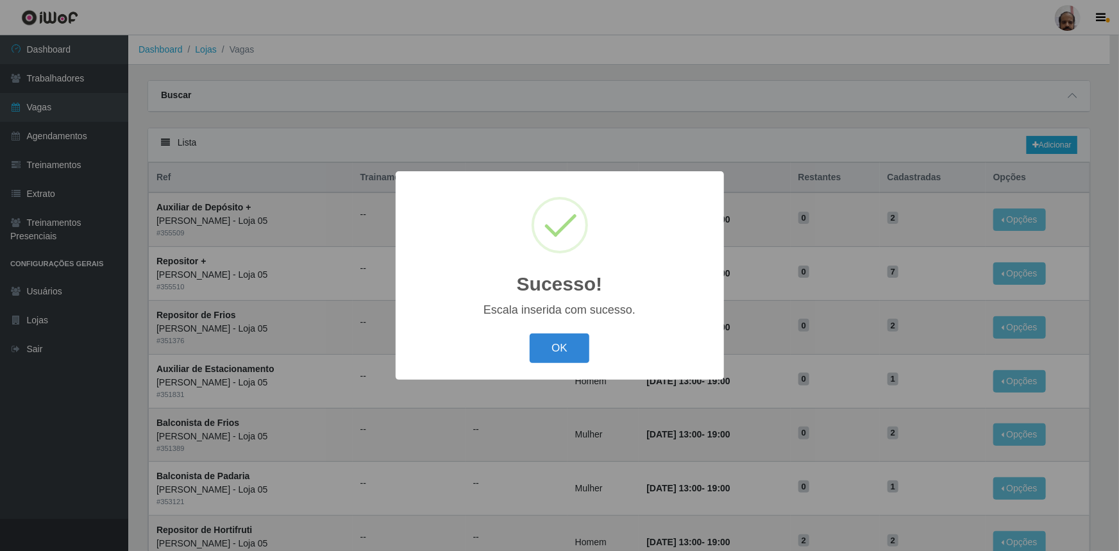
click at [560, 349] on button "OK" at bounding box center [559, 348] width 60 height 30
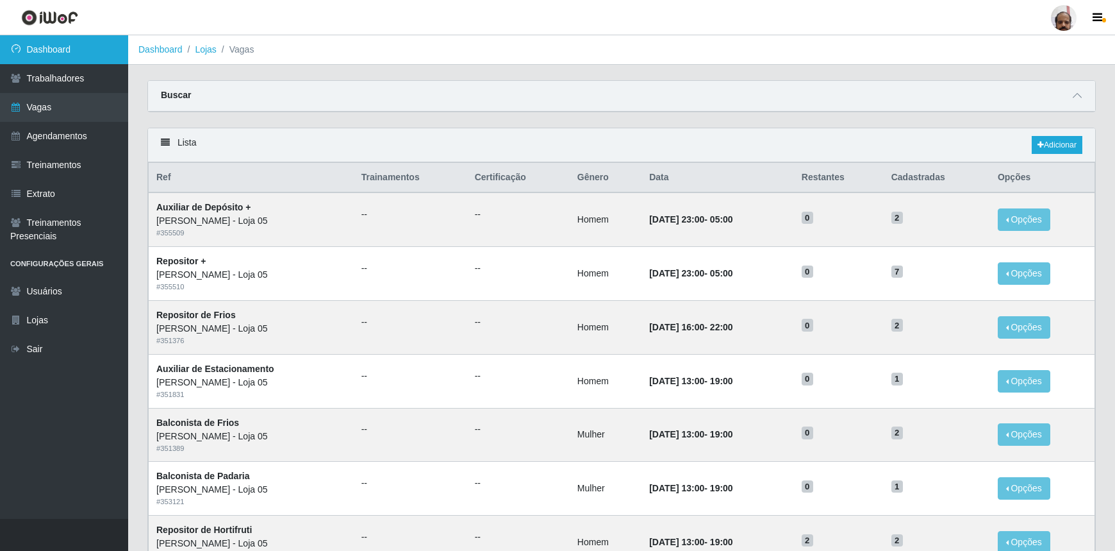
click at [57, 49] on link "Dashboard" at bounding box center [64, 49] width 128 height 29
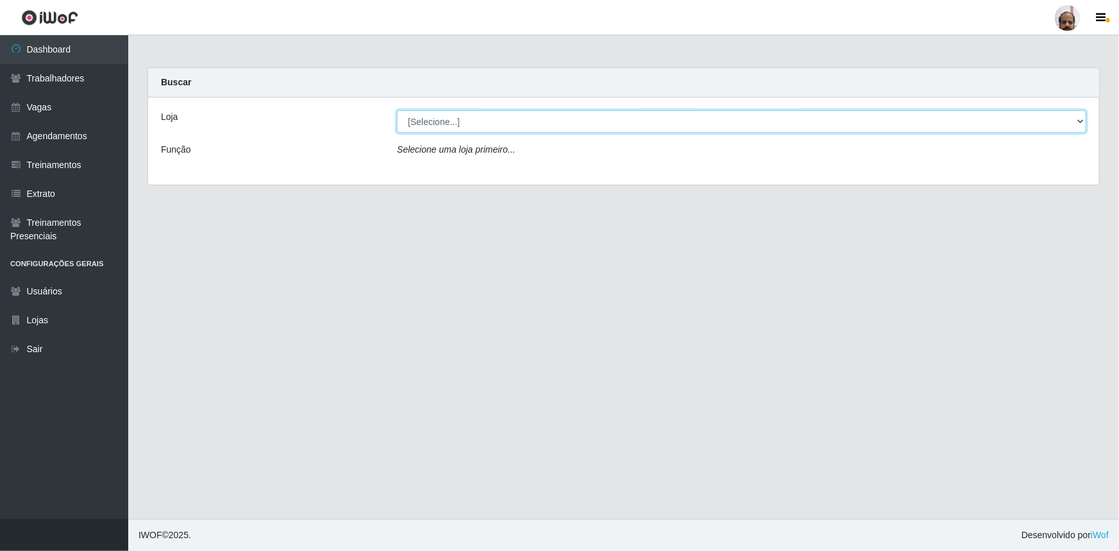
click at [1079, 124] on select "[Selecione...] Mar Vermelho - Loja 05" at bounding box center [741, 121] width 689 height 22
select select "252"
click at [397, 110] on select "[Selecione...] Mar Vermelho - Loja 05" at bounding box center [741, 121] width 689 height 22
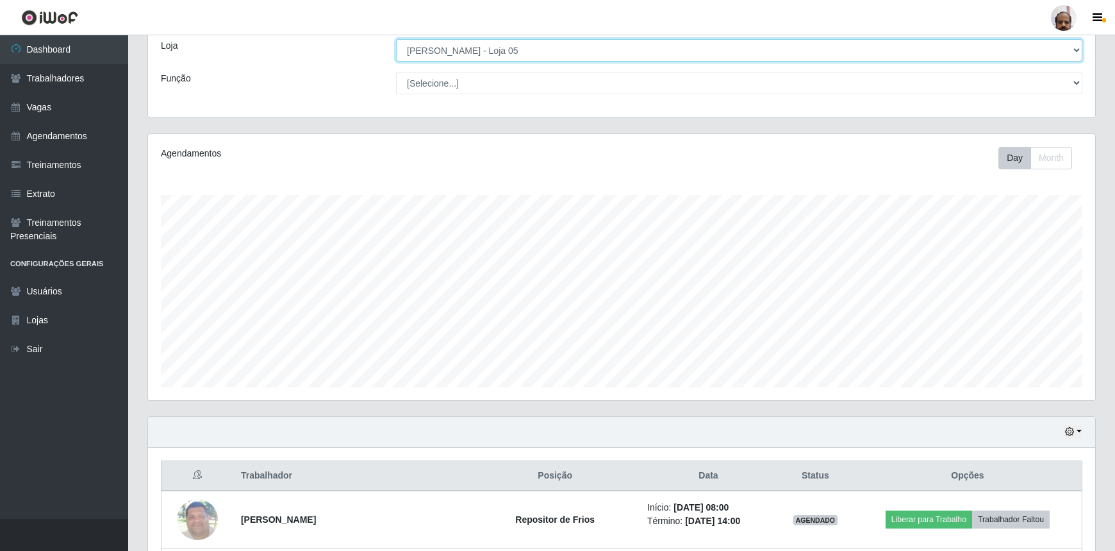
scroll to position [1069, 0]
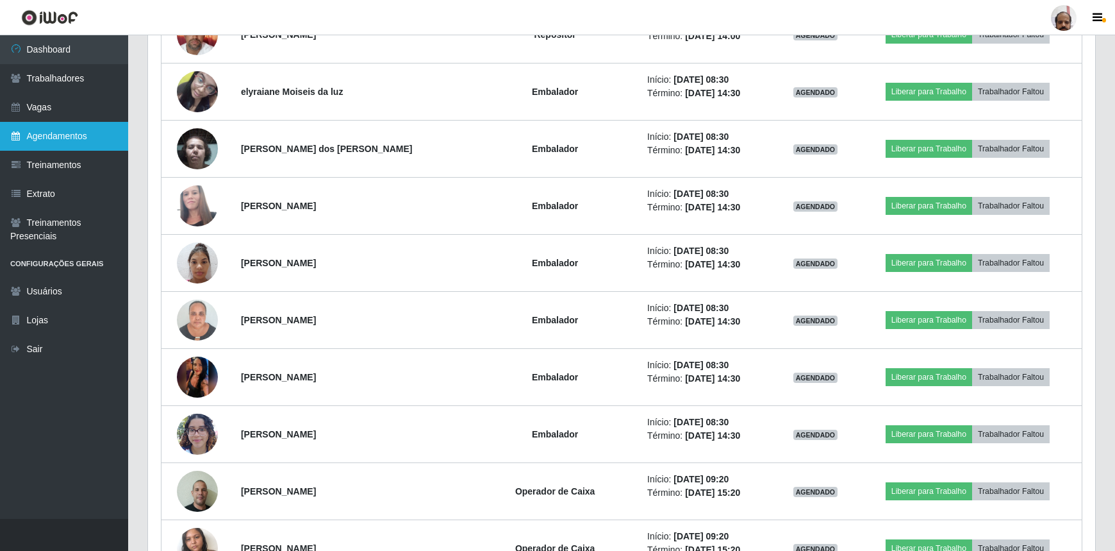
click at [79, 130] on link "Agendamentos" at bounding box center [64, 136] width 128 height 29
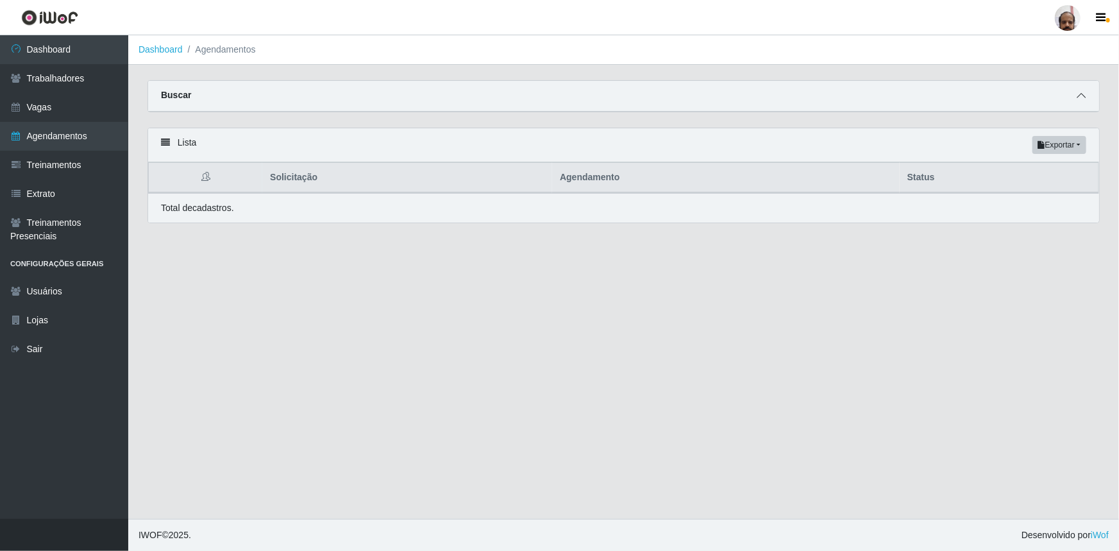
click at [1083, 99] on icon at bounding box center [1080, 95] width 9 height 9
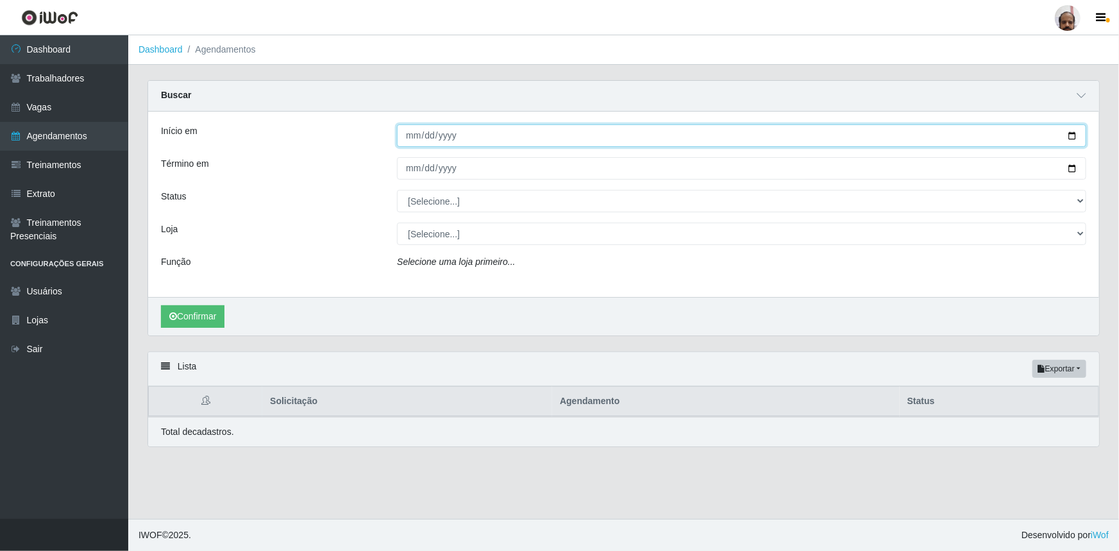
click at [1070, 134] on input "Início em" at bounding box center [741, 135] width 689 height 22
type input "[DATE]"
click at [1069, 138] on input "[DATE]" at bounding box center [741, 135] width 689 height 22
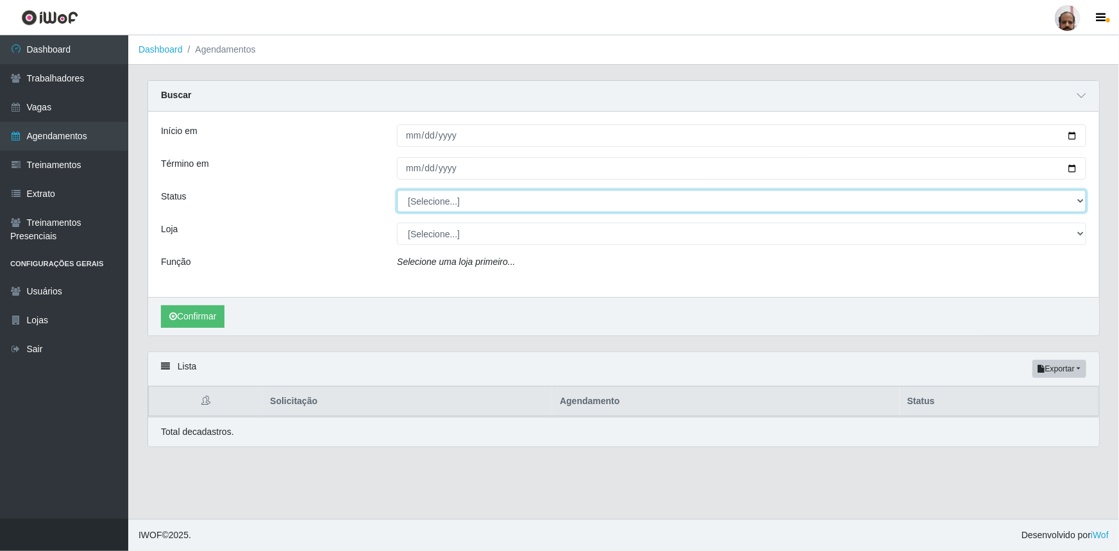
click at [1078, 205] on select "[Selecione...] AGENDADO AGUARDANDO LIBERAR EM ANDAMENTO EM REVISÃO FINALIZADO C…" at bounding box center [741, 201] width 689 height 22
select select "AGENDADO"
click at [397, 190] on select "[Selecione...] AGENDADO AGUARDANDO LIBERAR EM ANDAMENTO EM REVISÃO FINALIZADO C…" at bounding box center [741, 201] width 689 height 22
drag, startPoint x: 1076, startPoint y: 233, endPoint x: 1011, endPoint y: 243, distance: 66.2
click at [1077, 233] on select "[Selecione...] Mar Vermelho - Loja 05" at bounding box center [741, 233] width 689 height 22
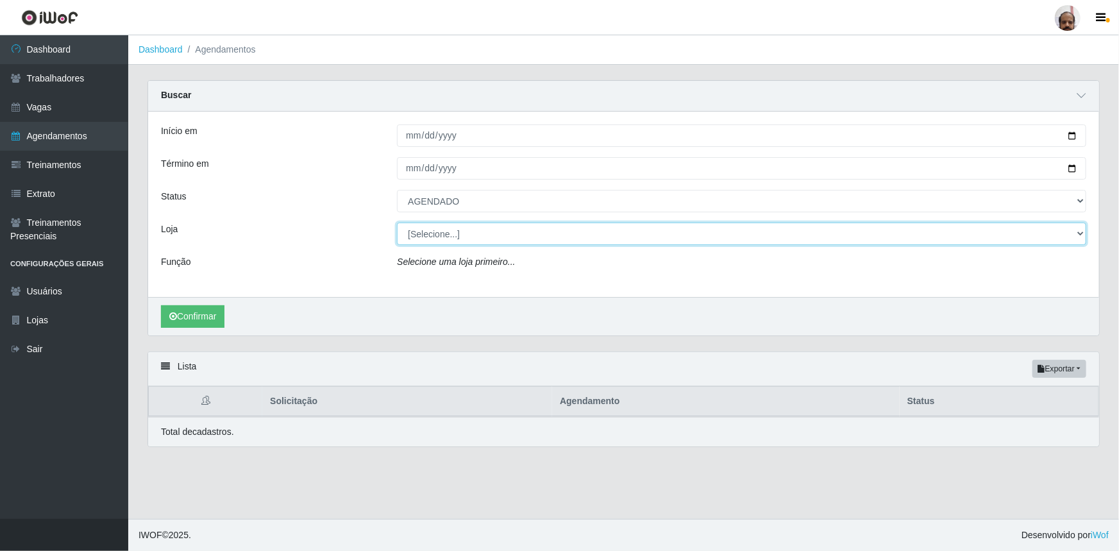
select select "252"
click at [397, 222] on select "[Selecione...] Mar Vermelho - Loja 05" at bounding box center [741, 233] width 689 height 22
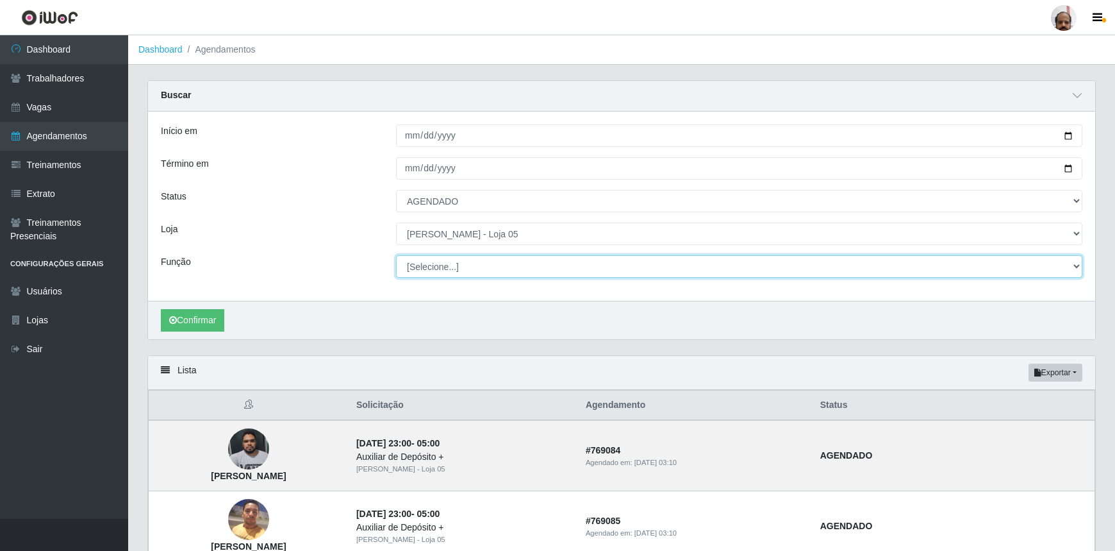
click at [1077, 266] on select "[Selecione...] ASG ASG + ASG ++ Auxiliar de Depósito Auxiliar de Depósito + Aux…" at bounding box center [739, 266] width 687 height 22
select select "24"
click at [396, 255] on select "[Selecione...] ASG ASG + ASG ++ Auxiliar de Depósito Auxiliar de Depósito + Aux…" at bounding box center [739, 266] width 687 height 22
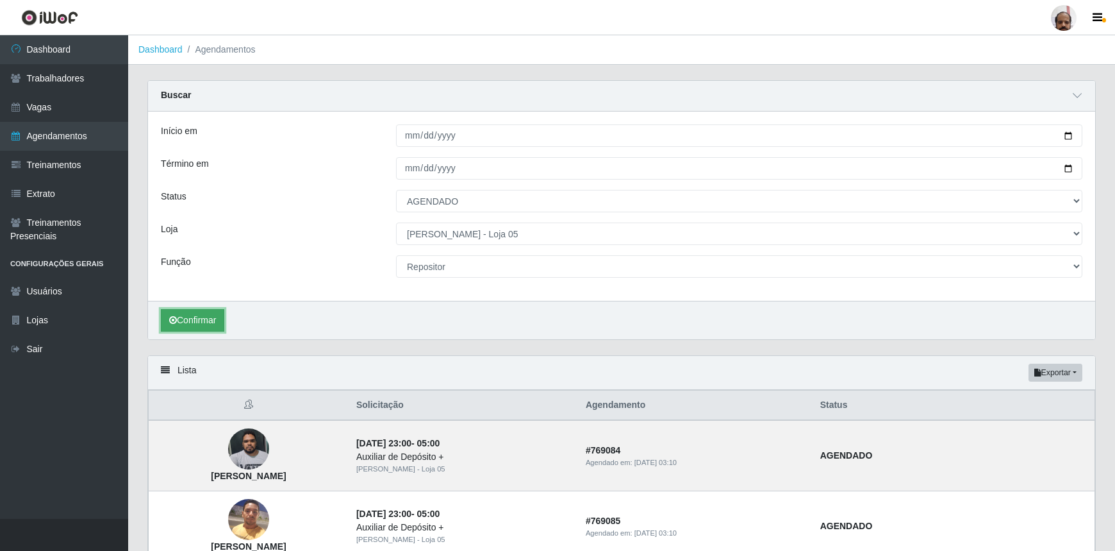
click at [213, 317] on button "Confirmar" at bounding box center [192, 320] width 63 height 22
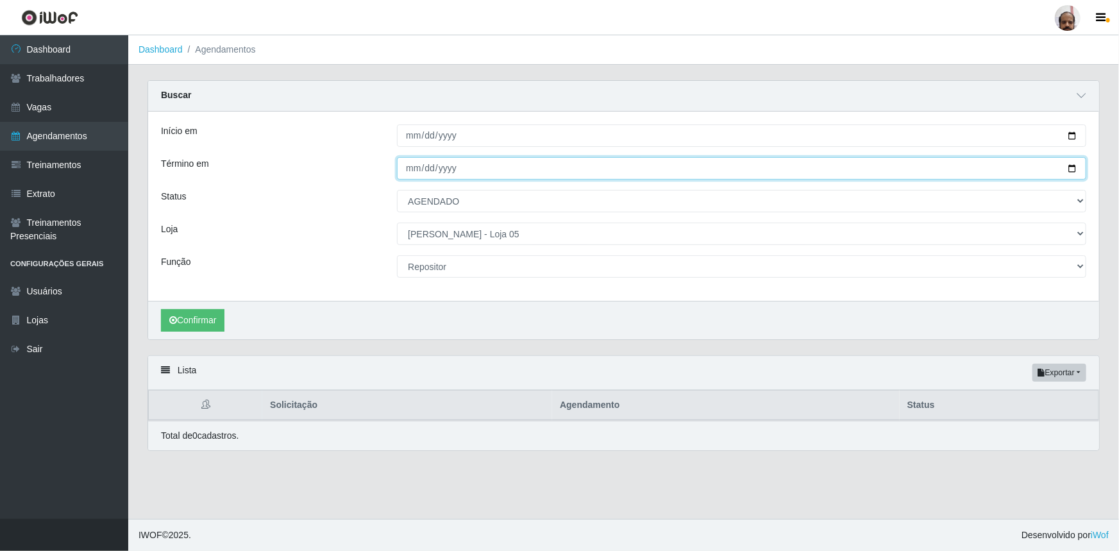
click at [1070, 169] on input "Término em" at bounding box center [741, 168] width 689 height 22
type input "[DATE]"
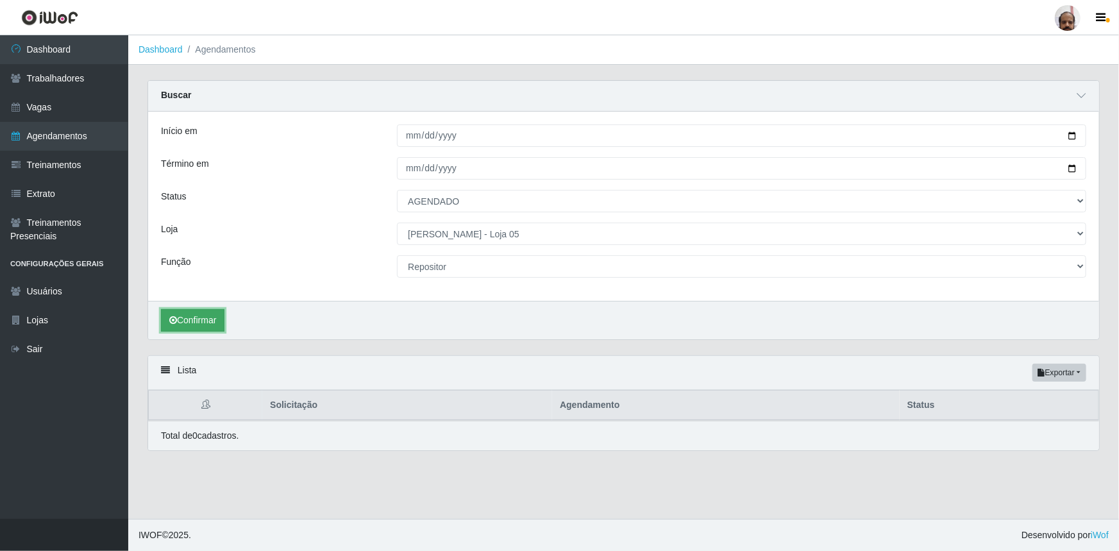
click at [208, 322] on button "Confirmar" at bounding box center [192, 320] width 63 height 22
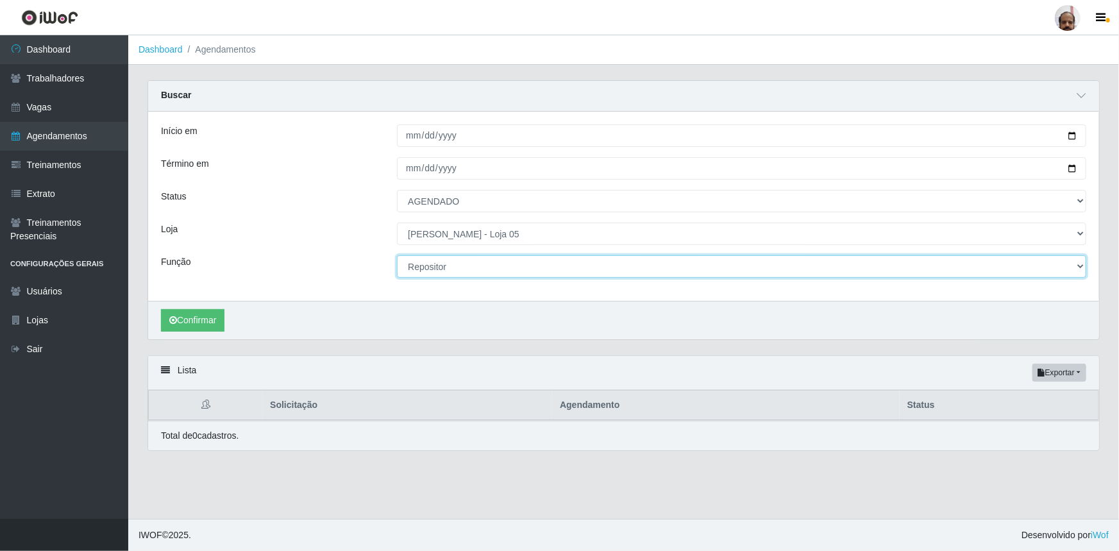
click at [1077, 265] on select "[Selecione...] ASG ASG + ASG ++ Auxiliar de Depósito Auxiliar de Depósito + Aux…" at bounding box center [741, 266] width 689 height 22
select select "72"
click at [397, 255] on select "[Selecione...] ASG ASG + ASG ++ Auxiliar de Depósito Auxiliar de Depósito + Aux…" at bounding box center [741, 266] width 689 height 22
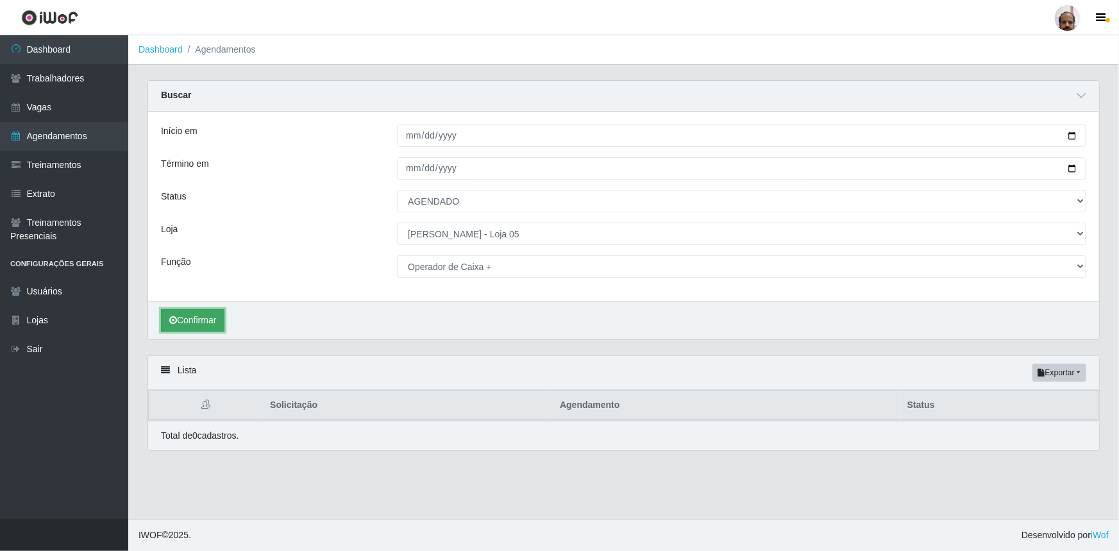
click at [192, 320] on button "Confirmar" at bounding box center [192, 320] width 63 height 22
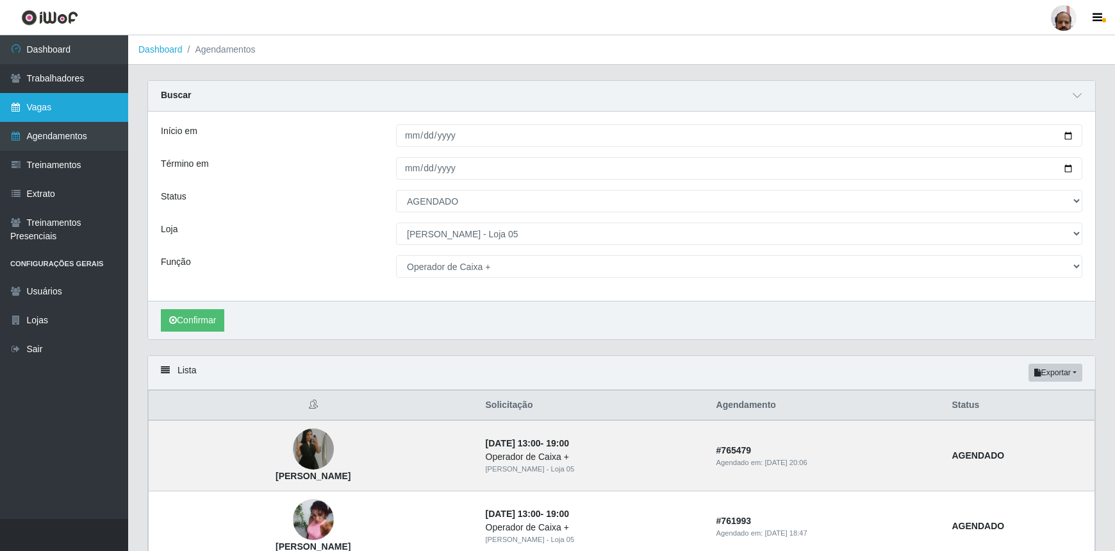
click at [64, 105] on link "Vagas" at bounding box center [64, 107] width 128 height 29
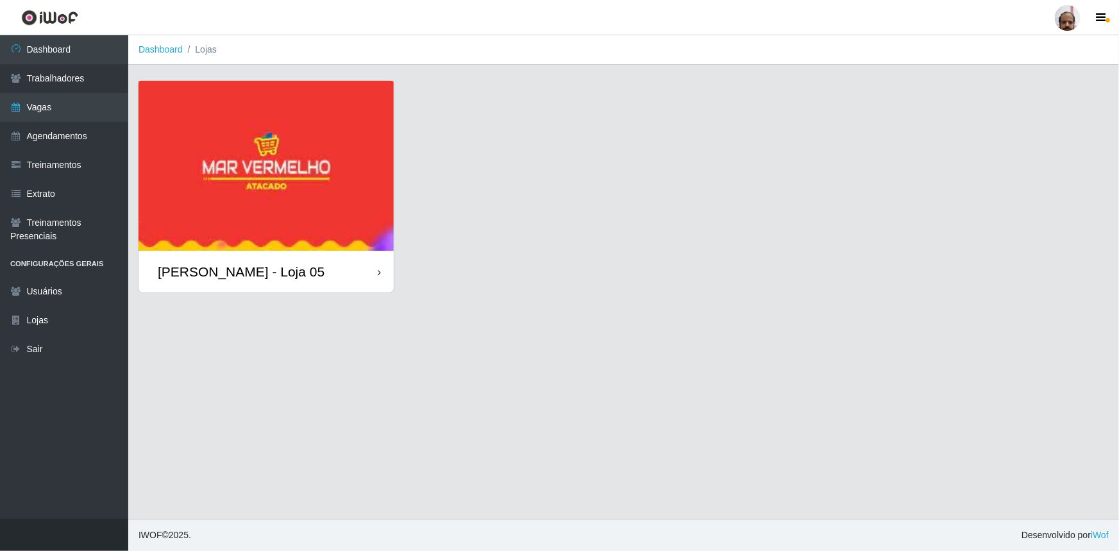
click at [248, 269] on div "[PERSON_NAME] - Loja 05" at bounding box center [241, 271] width 167 height 16
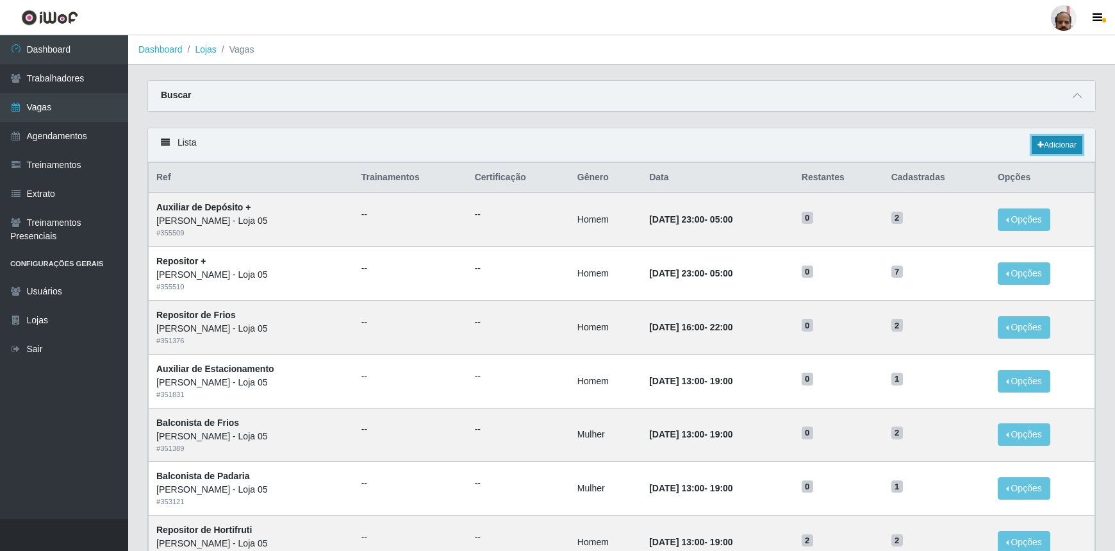
click at [1066, 149] on link "Adicionar" at bounding box center [1057, 145] width 51 height 18
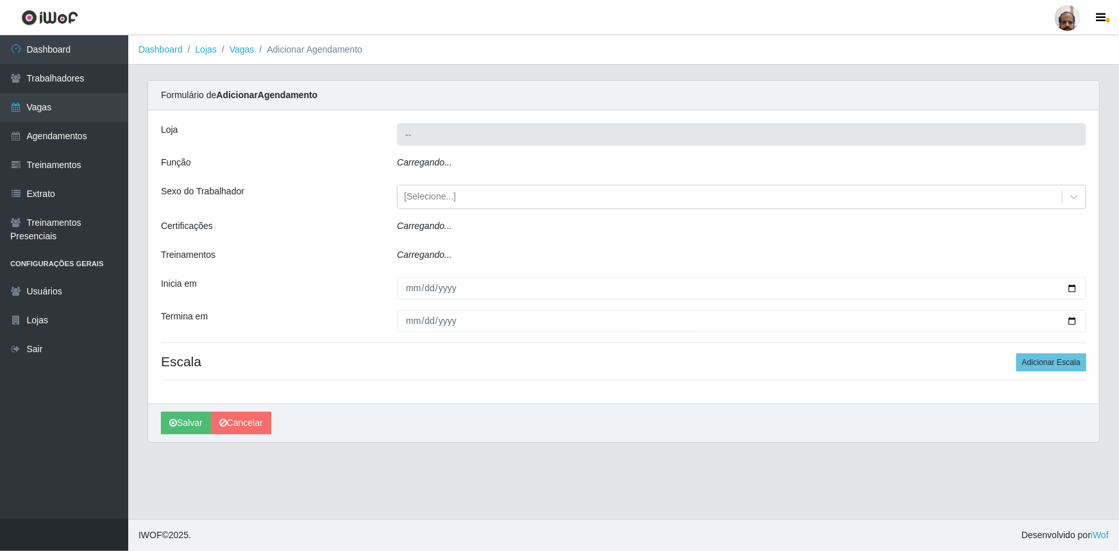
type input "[PERSON_NAME] - Loja 05"
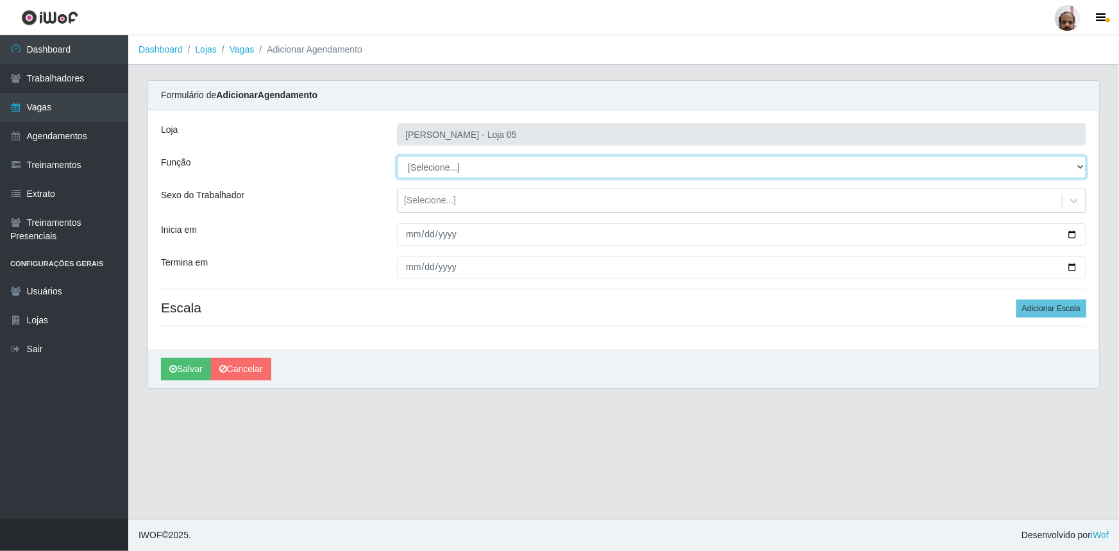
drag, startPoint x: 1079, startPoint y: 163, endPoint x: 1054, endPoint y: 172, distance: 26.2
click at [1079, 163] on select "[Selecione...] ASG ASG + ASG ++ Auxiliar de Depósito Auxiliar de Depósito + Aux…" at bounding box center [741, 167] width 689 height 22
select select "24"
click at [397, 156] on select "[Selecione...] ASG ASG + ASG ++ Auxiliar de Depósito Auxiliar de Depósito + Aux…" at bounding box center [741, 167] width 689 height 22
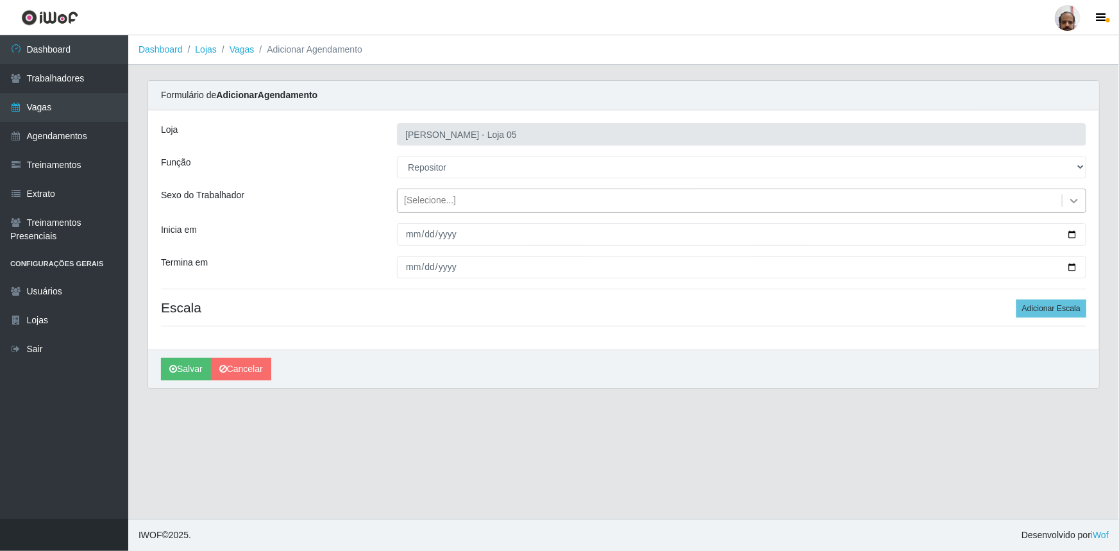
click at [1077, 199] on icon at bounding box center [1074, 201] width 8 height 4
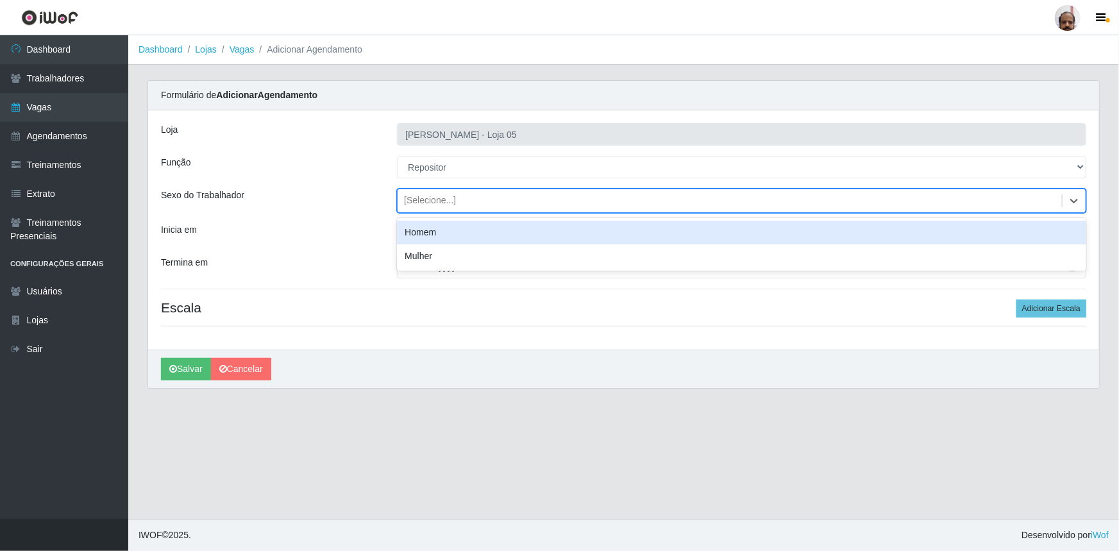
drag, startPoint x: 458, startPoint y: 235, endPoint x: 451, endPoint y: 241, distance: 8.6
click at [457, 235] on div "Homem" at bounding box center [741, 233] width 689 height 24
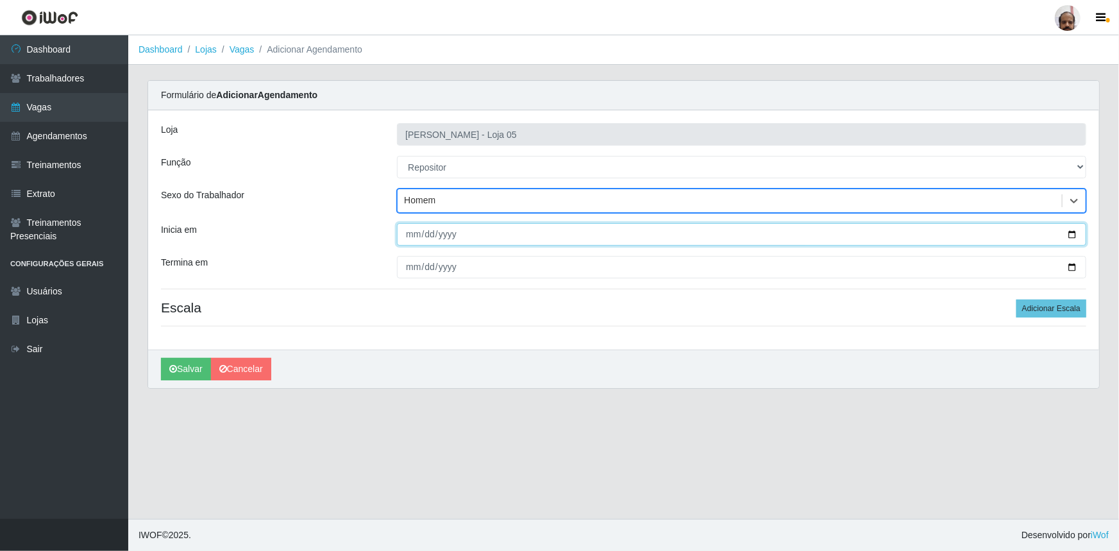
click at [1073, 237] on input "Inicia em" at bounding box center [741, 234] width 689 height 22
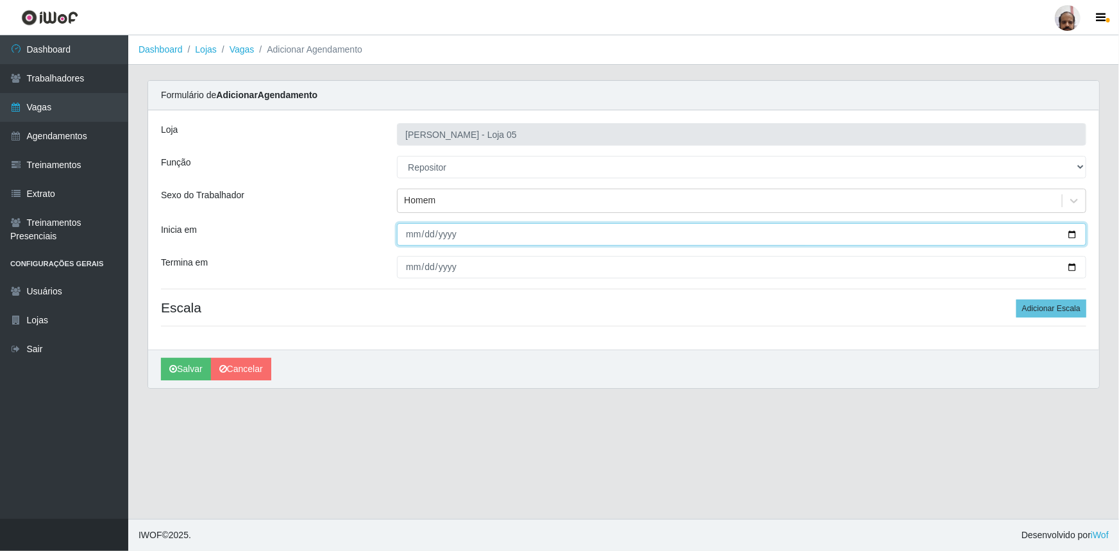
type input "[DATE]"
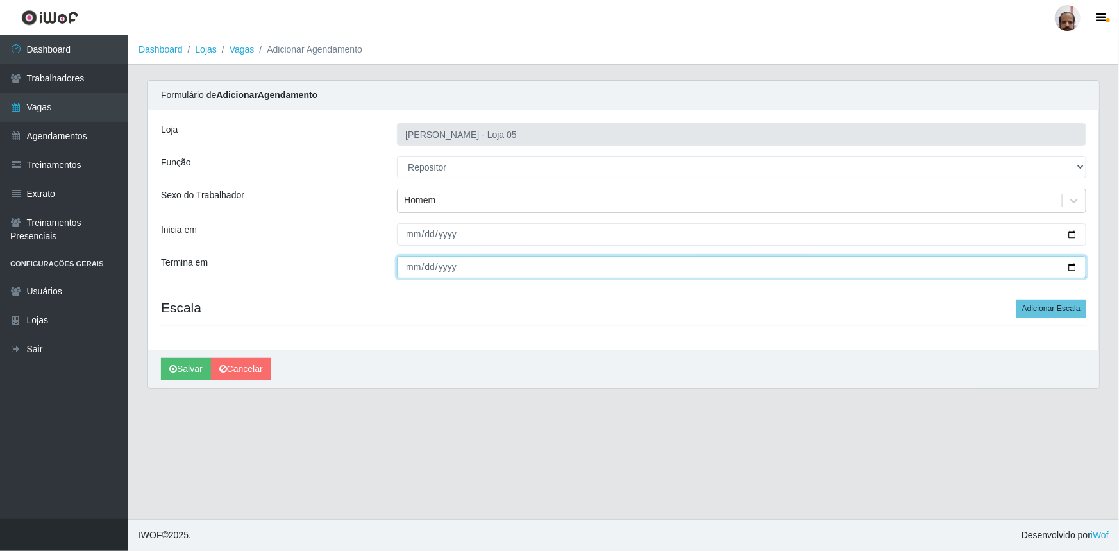
click at [1076, 265] on input "Termina em" at bounding box center [741, 267] width 689 height 22
type input "[DATE]"
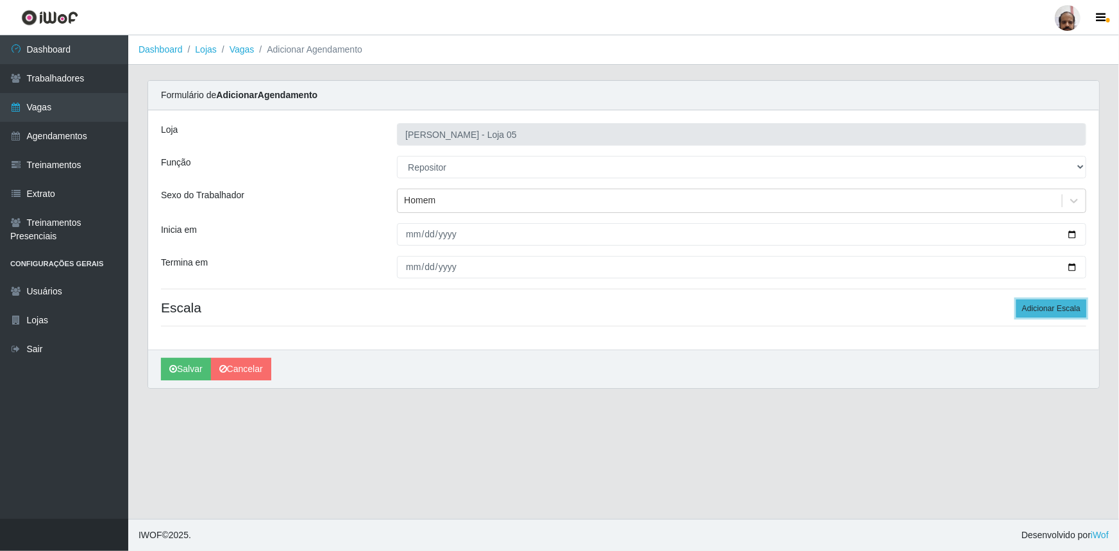
click at [1069, 304] on button "Adicionar Escala" at bounding box center [1051, 308] width 70 height 18
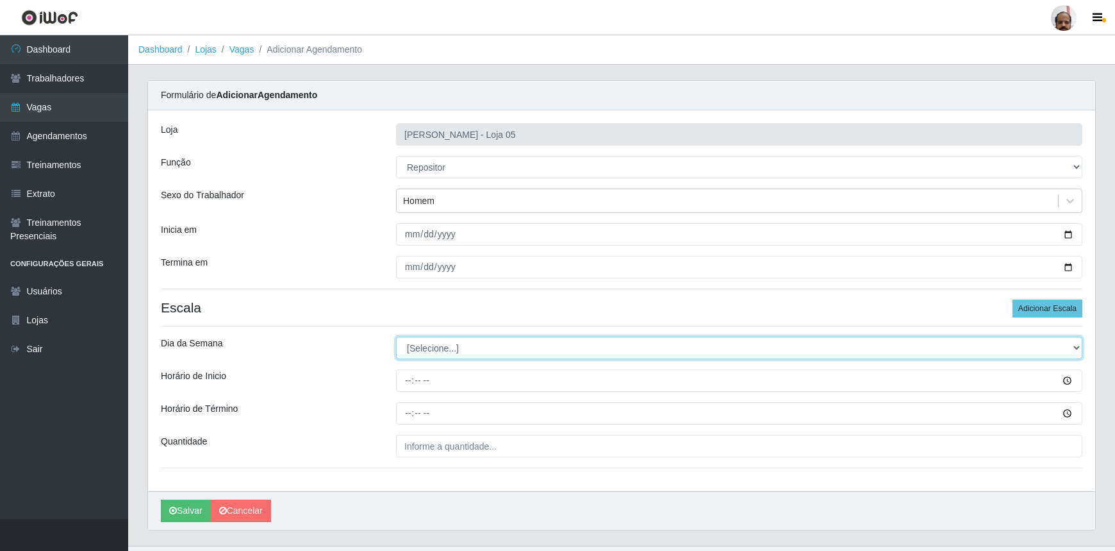
drag, startPoint x: 1070, startPoint y: 345, endPoint x: 1061, endPoint y: 351, distance: 10.3
click at [1070, 345] on select "[Selecione...] Segunda Terça Quarta Quinta Sexta Sábado Domingo" at bounding box center [739, 348] width 687 height 22
select select "0"
click at [396, 337] on select "[Selecione...] Segunda Terça Quarta Quinta Sexta Sábado Domingo" at bounding box center [739, 348] width 687 height 22
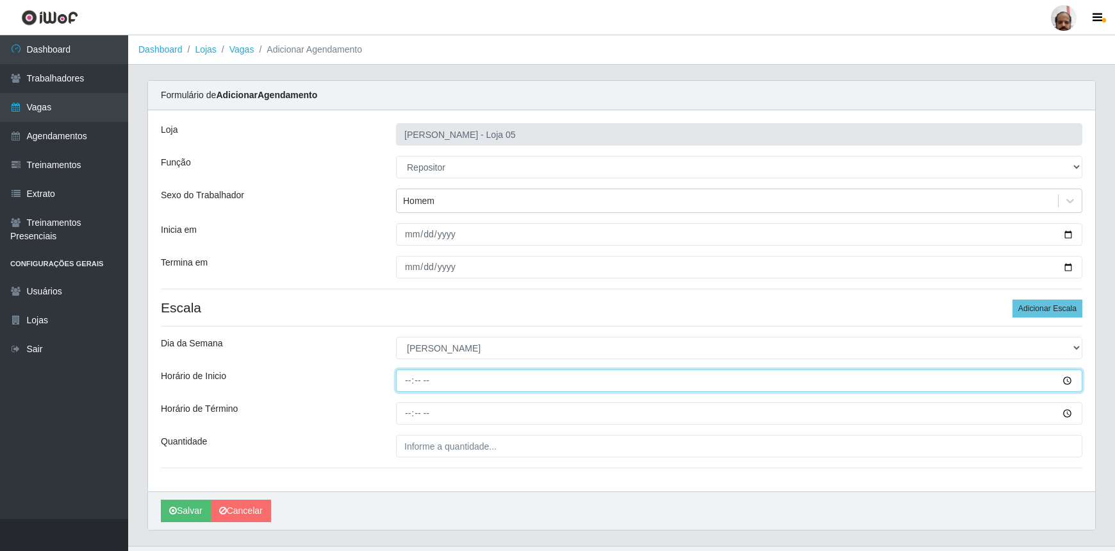
click at [404, 383] on input "Horário de Inicio" at bounding box center [739, 380] width 687 height 22
type input "08:00"
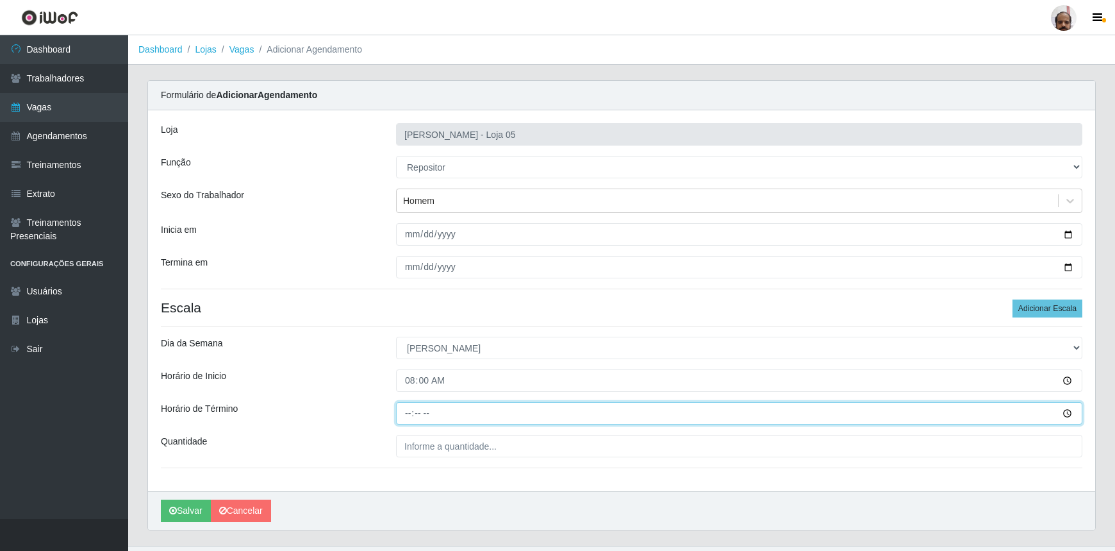
click at [411, 415] on input "Horário de Término" at bounding box center [739, 413] width 687 height 22
type input "14:00"
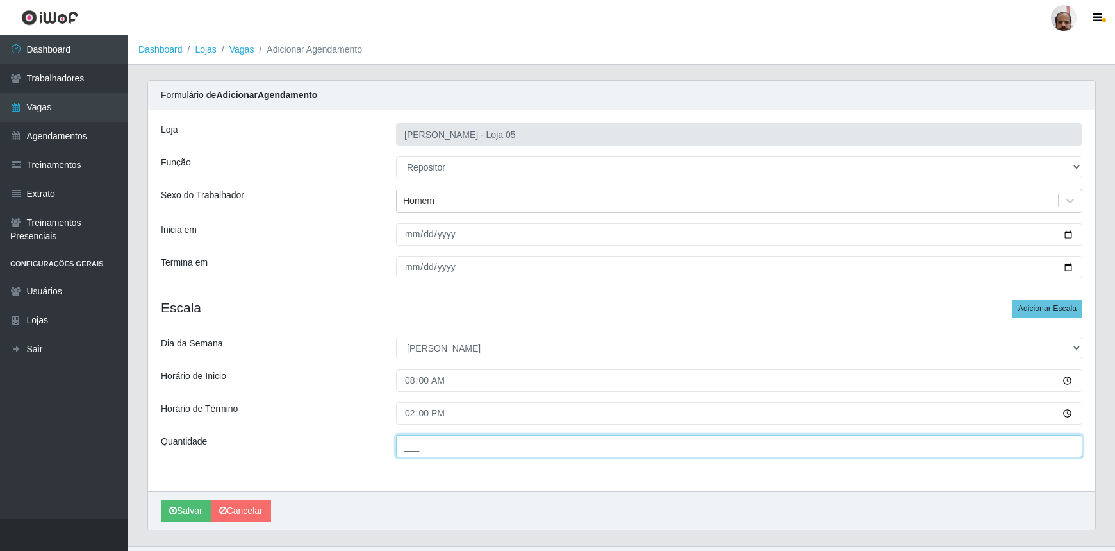
click at [470, 451] on input "___" at bounding box center [739, 446] width 687 height 22
type input "4__"
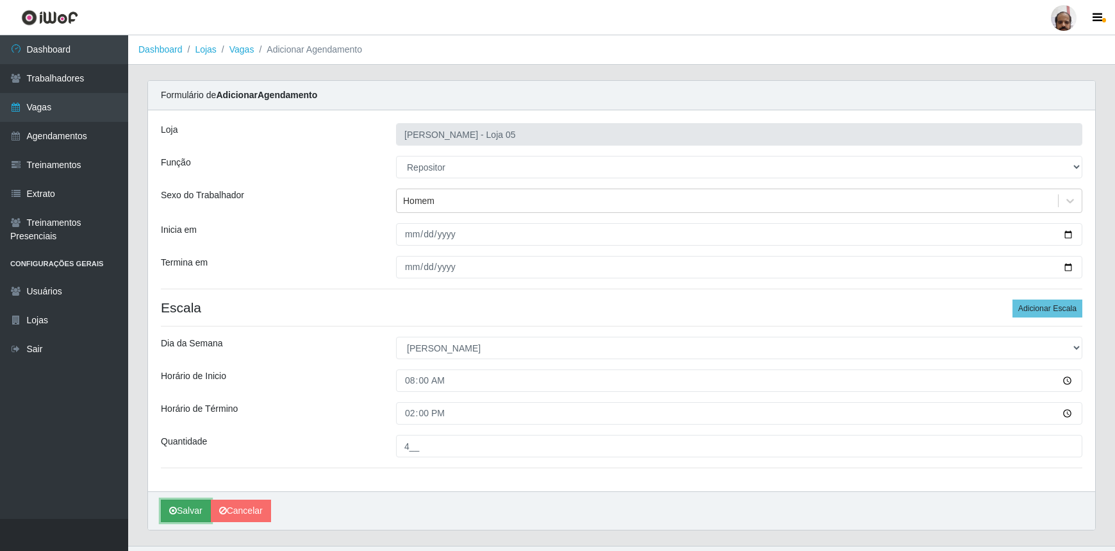
click at [202, 507] on button "Salvar" at bounding box center [186, 510] width 50 height 22
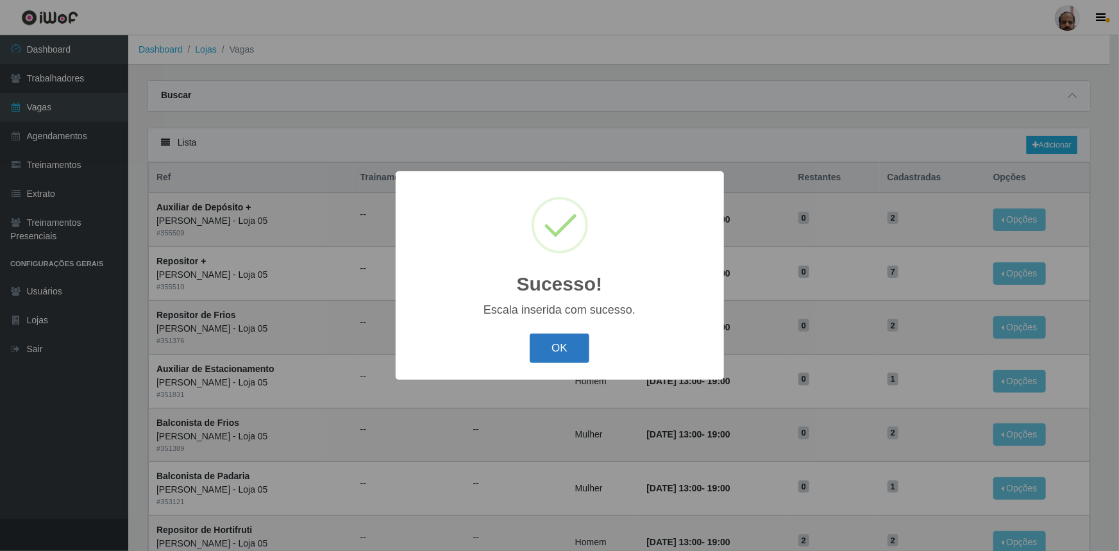
click at [583, 356] on button "OK" at bounding box center [559, 348] width 60 height 30
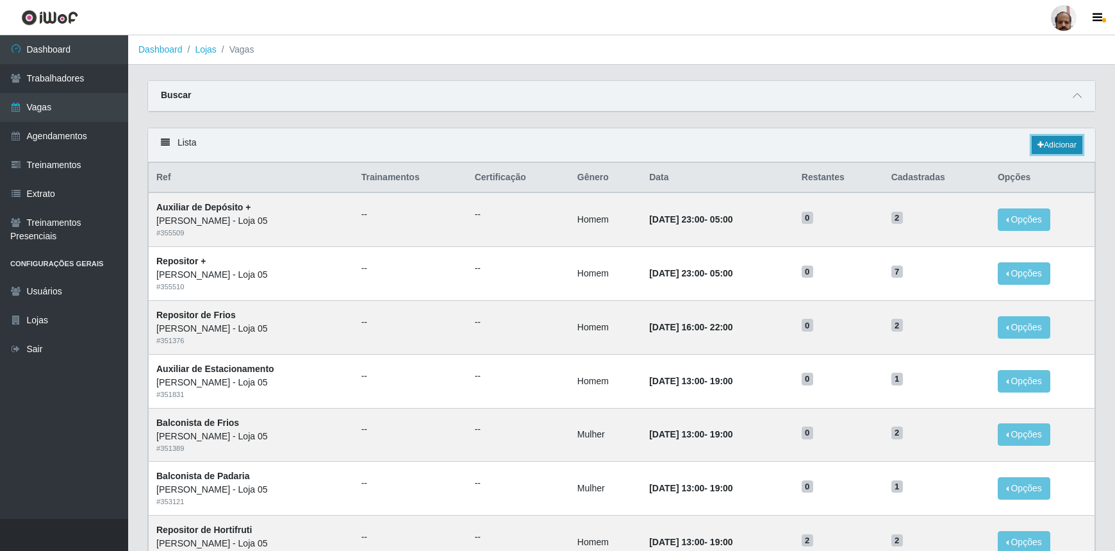
click at [1052, 143] on link "Adicionar" at bounding box center [1057, 145] width 51 height 18
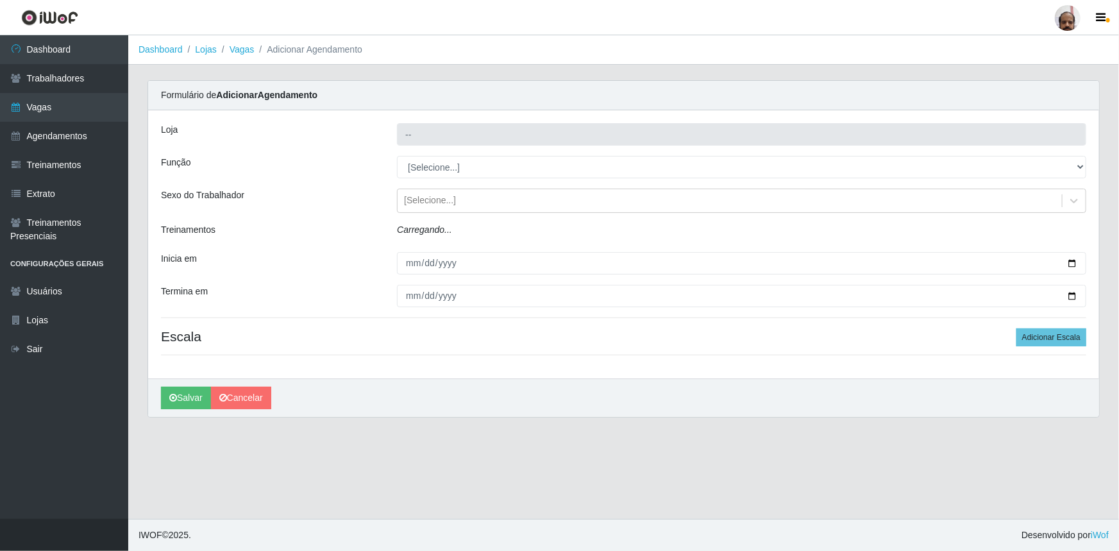
type input "[PERSON_NAME] - Loja 05"
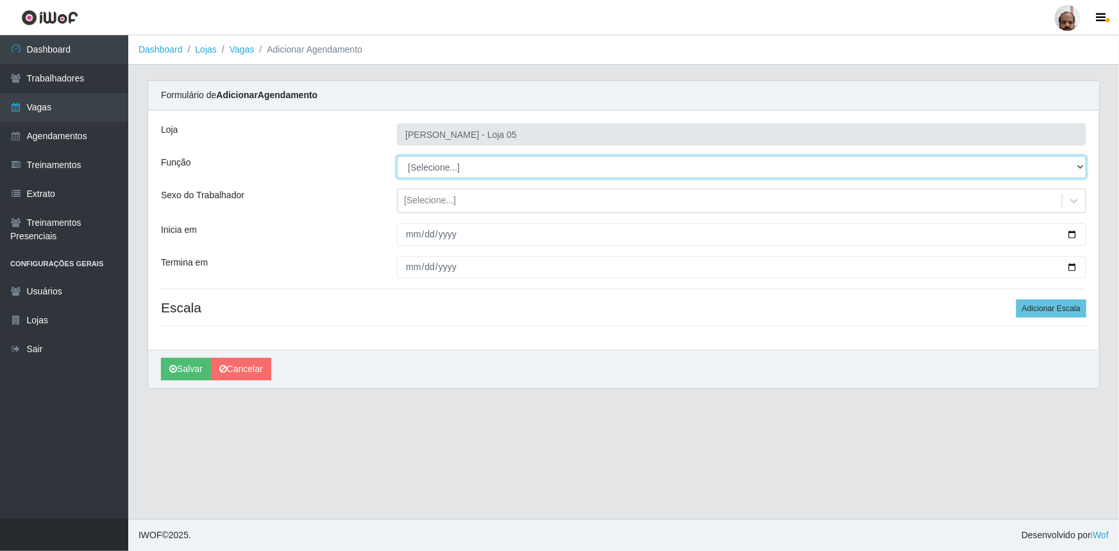
click at [1079, 163] on select "[Selecione...] ASG ASG + ASG ++ Auxiliar de Depósito Auxiliar de Depósito + Aux…" at bounding box center [741, 167] width 689 height 22
select select "24"
click at [397, 156] on select "[Selecione...] ASG ASG + ASG ++ Auxiliar de Depósito Auxiliar de Depósito + Aux…" at bounding box center [741, 167] width 689 height 22
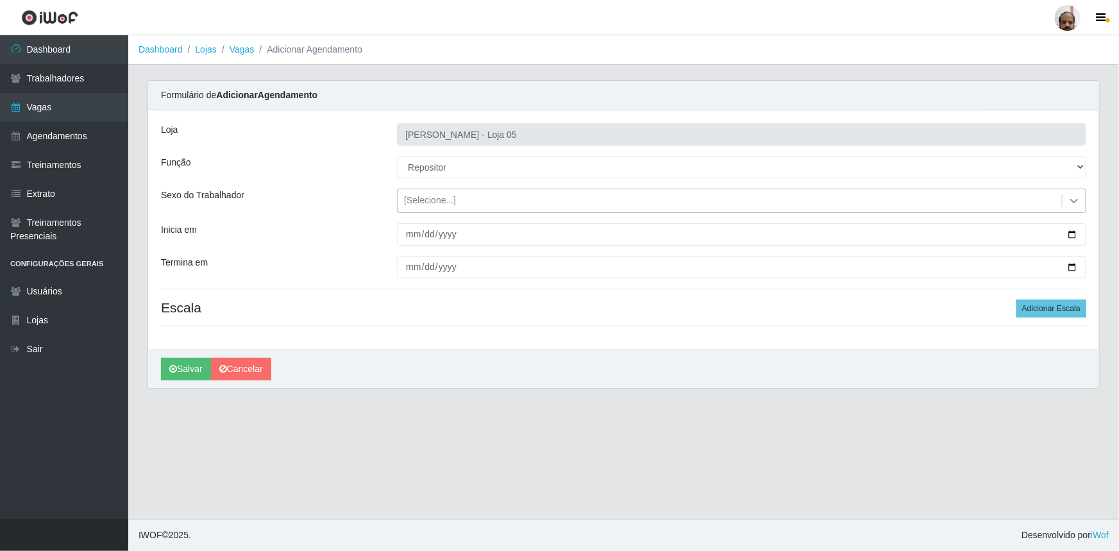
click at [1074, 200] on icon at bounding box center [1073, 200] width 13 height 13
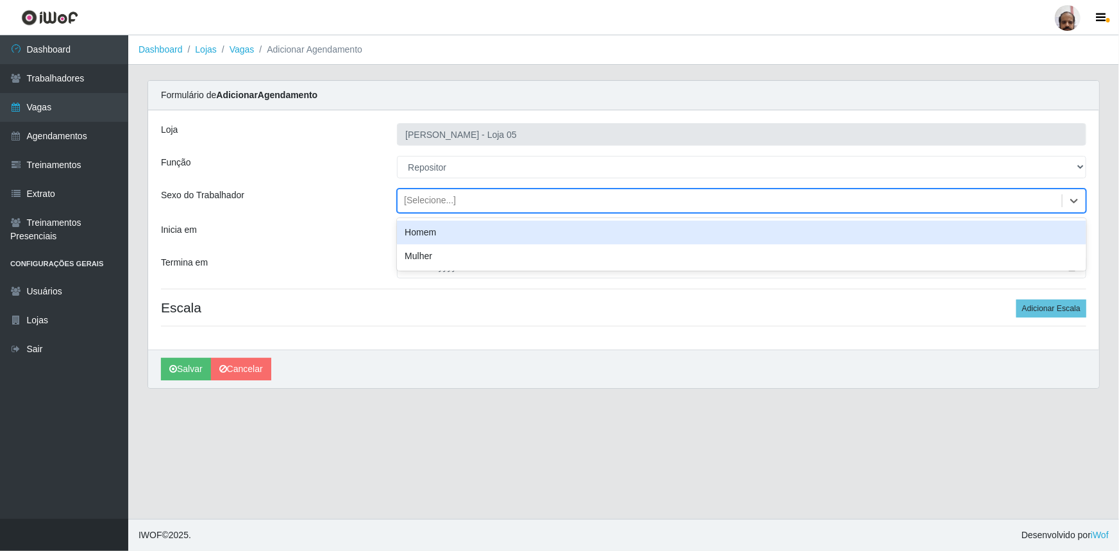
click at [504, 236] on div "Homem" at bounding box center [741, 233] width 689 height 24
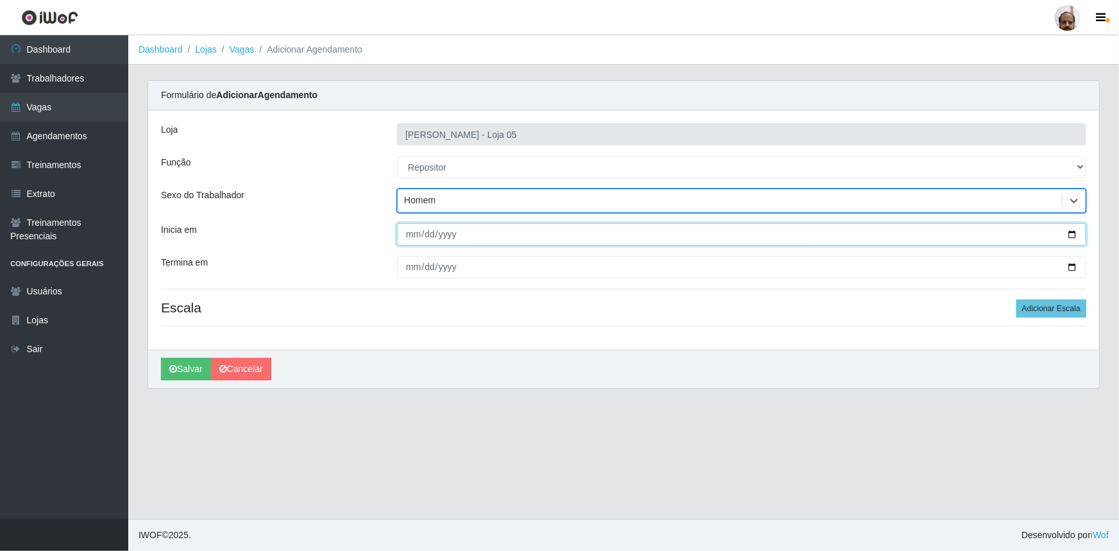
click at [1070, 233] on input "Inicia em" at bounding box center [741, 234] width 689 height 22
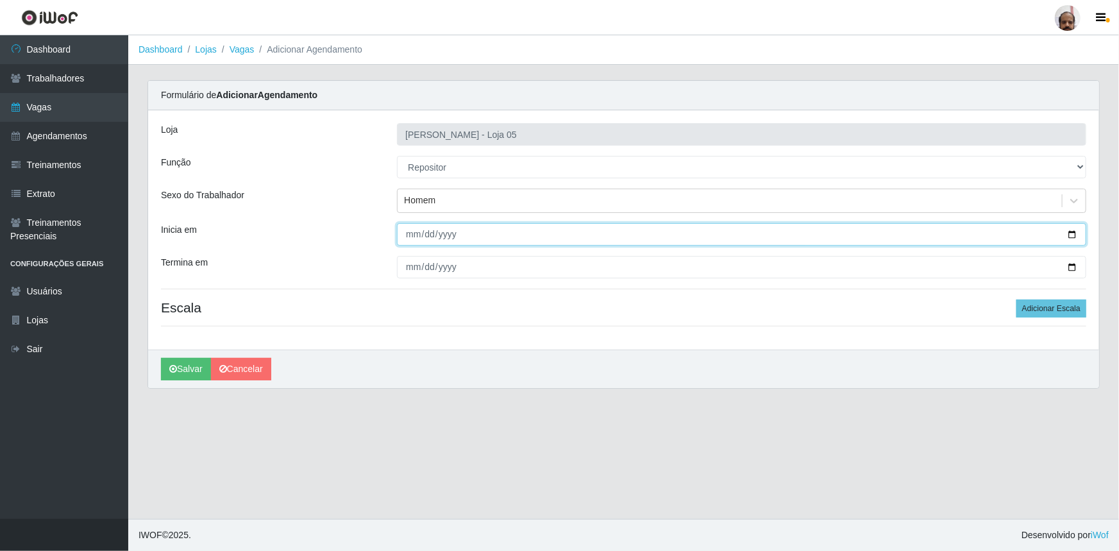
type input "[DATE]"
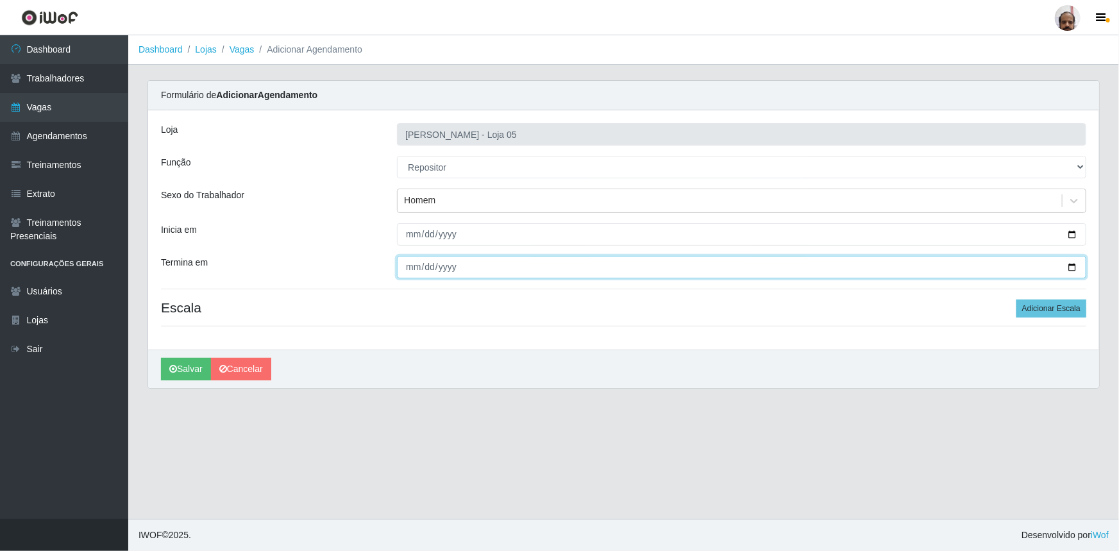
click at [1072, 267] on input "Termina em" at bounding box center [741, 267] width 689 height 22
type input "[DATE]"
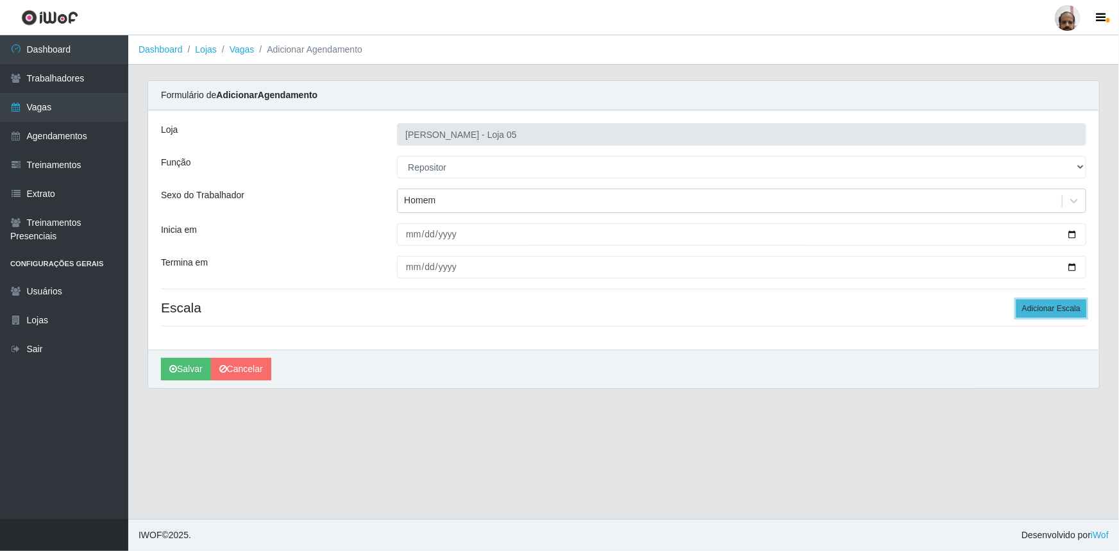
click at [1060, 308] on button "Adicionar Escala" at bounding box center [1051, 308] width 70 height 18
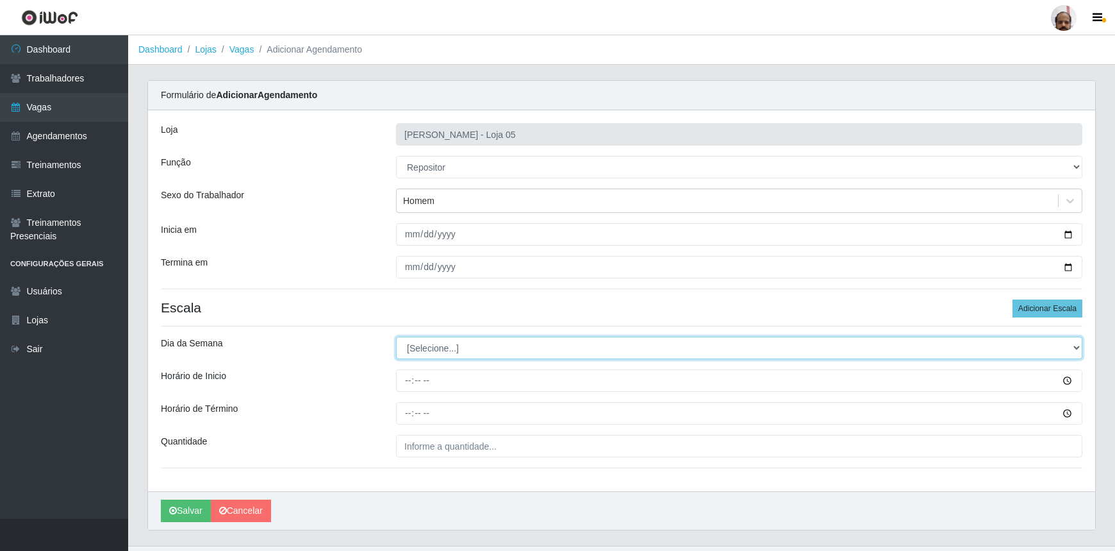
click at [1076, 345] on select "[Selecione...] Segunda Terça Quarta Quinta Sexta Sábado Domingo" at bounding box center [739, 348] width 687 height 22
select select "0"
click at [396, 337] on select "[Selecione...] Segunda Terça Quarta Quinta Sexta Sábado Domingo" at bounding box center [739, 348] width 687 height 22
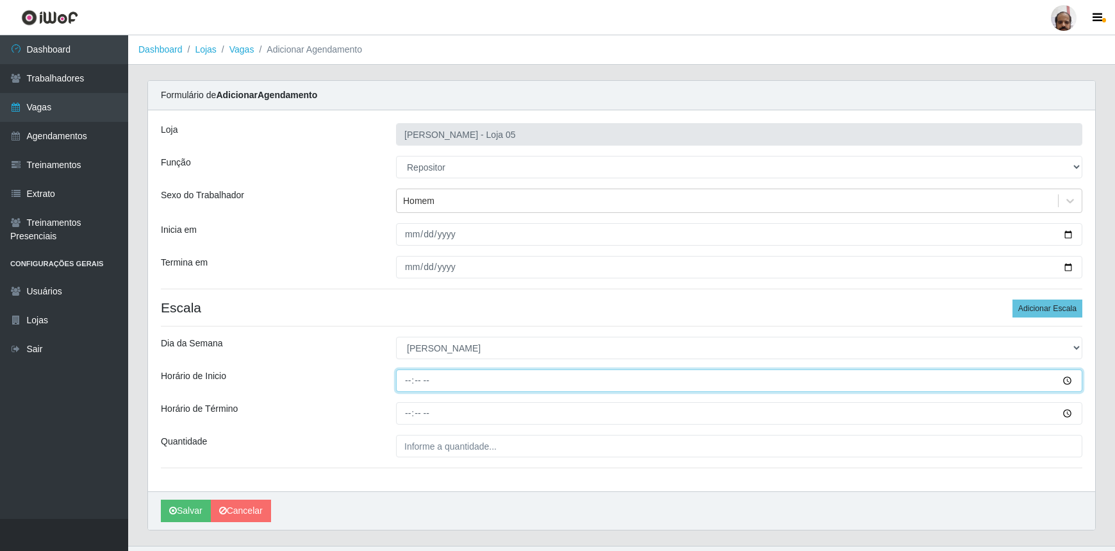
click at [404, 374] on input "Horário de Inicio" at bounding box center [739, 380] width 687 height 22
type input "13:00"
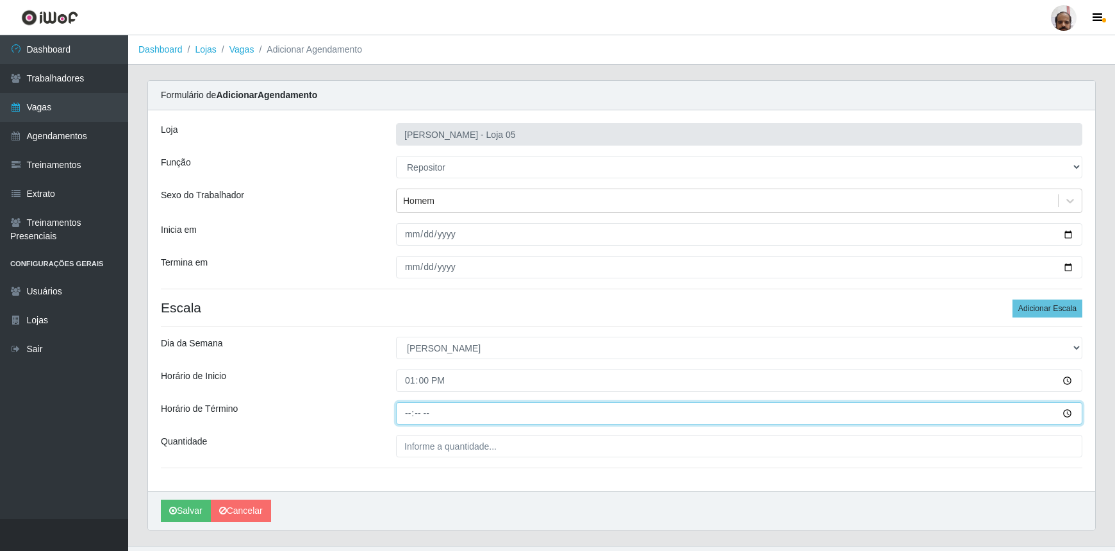
click at [406, 412] on input "Horário de Término" at bounding box center [739, 413] width 687 height 22
type input "19:00"
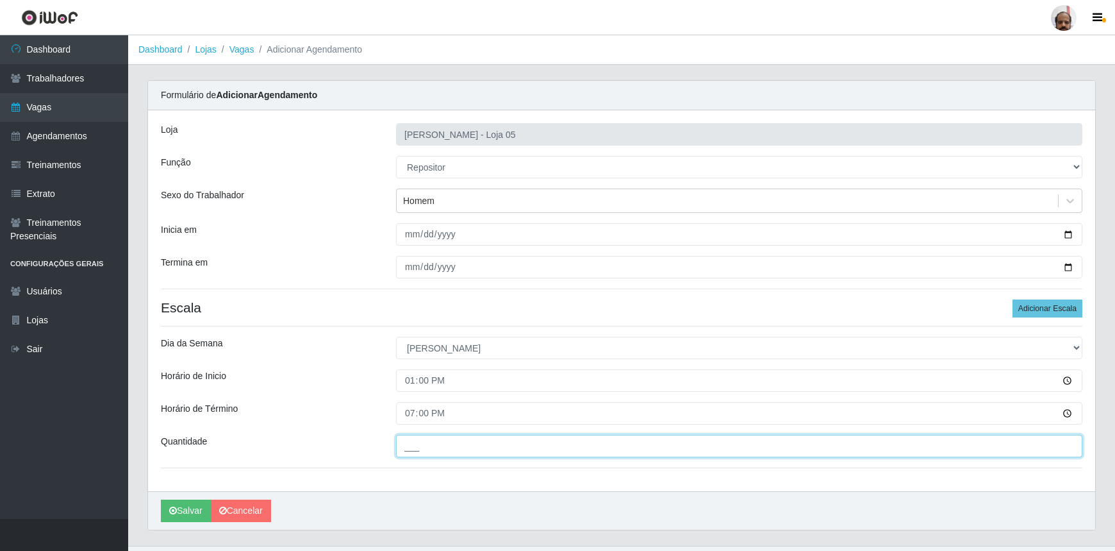
click at [414, 442] on input "___" at bounding box center [739, 446] width 687 height 22
type input "10_"
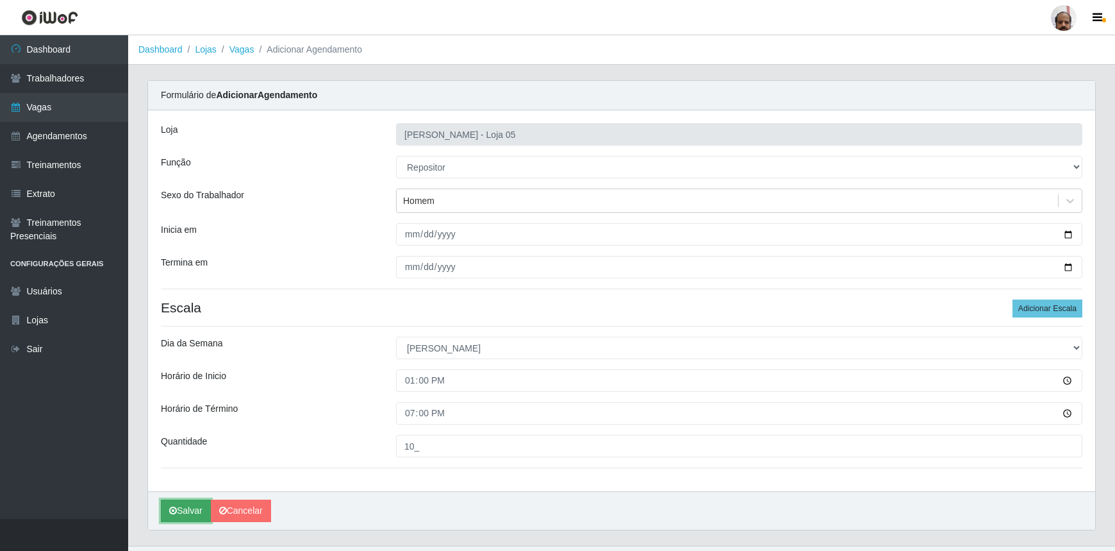
click at [197, 508] on button "Salvar" at bounding box center [186, 510] width 50 height 22
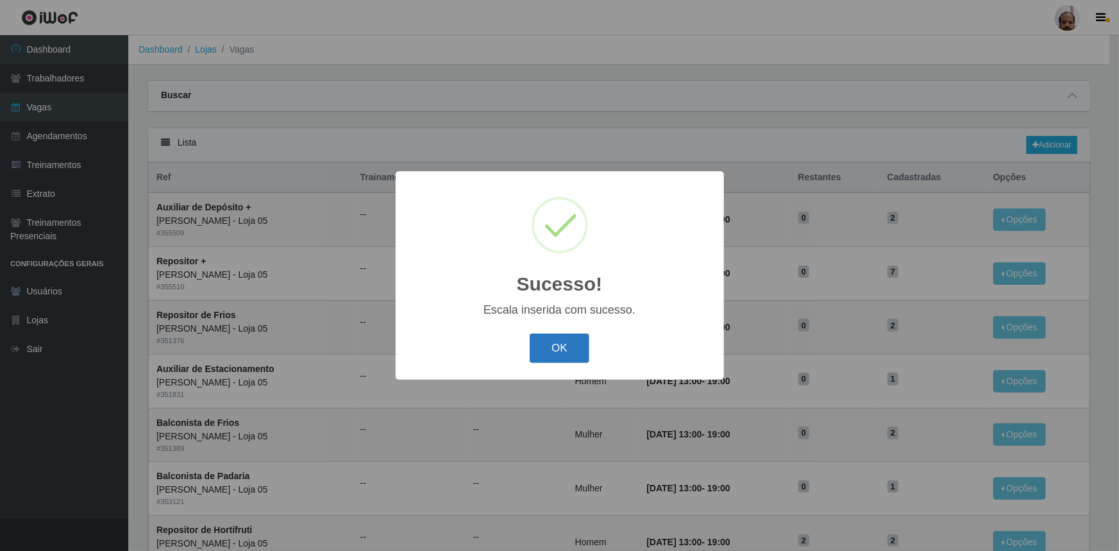
click at [576, 351] on button "OK" at bounding box center [559, 348] width 60 height 30
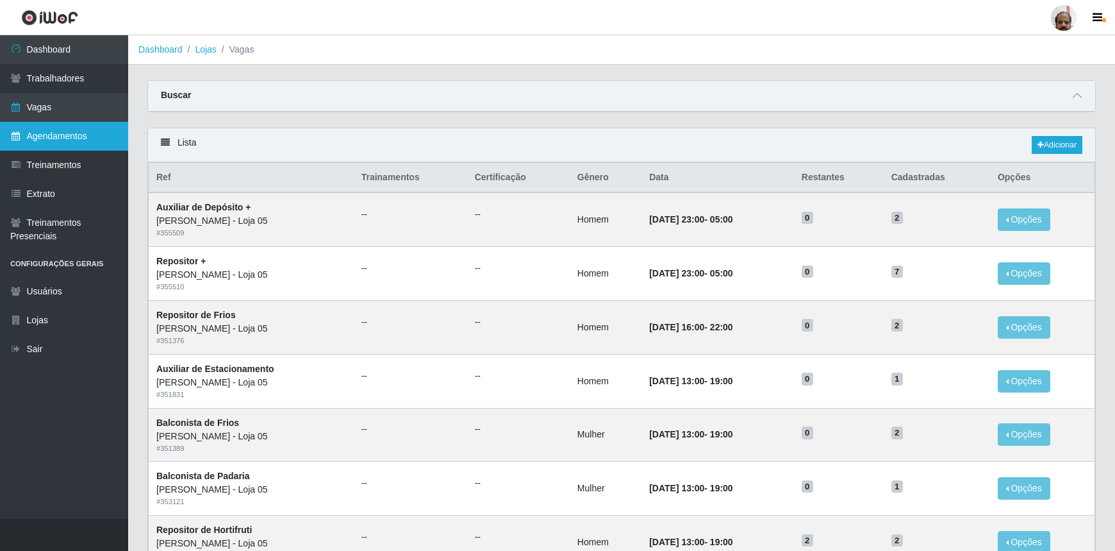
click at [71, 143] on link "Agendamentos" at bounding box center [64, 136] width 128 height 29
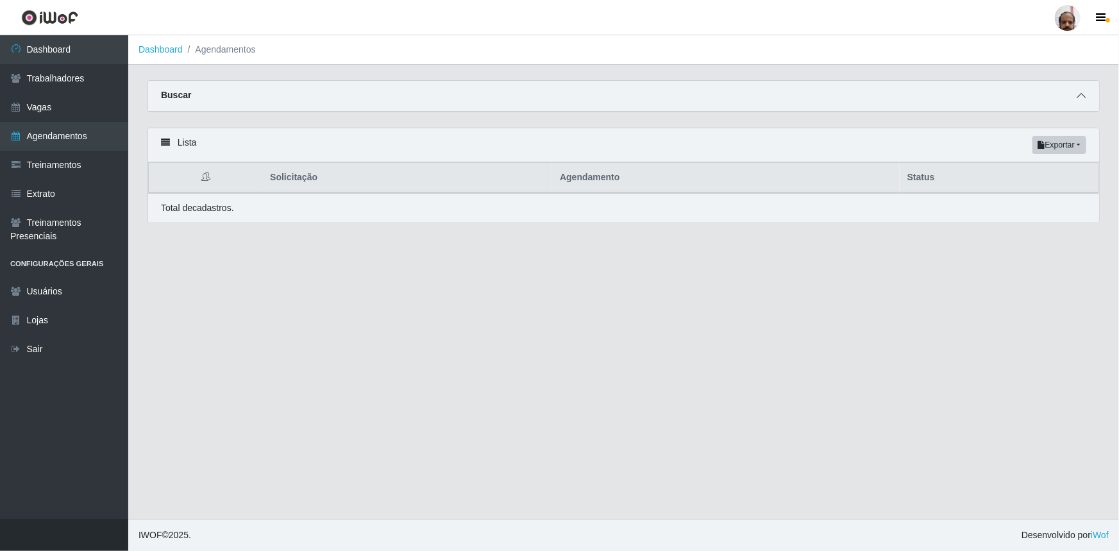
click at [1081, 99] on icon at bounding box center [1080, 95] width 9 height 9
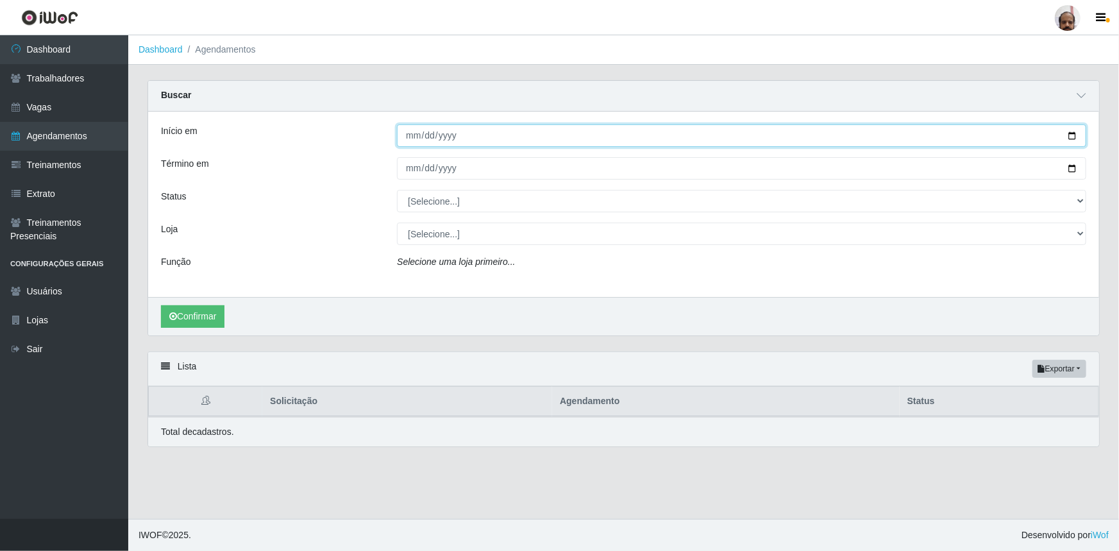
click at [1078, 137] on input "Início em" at bounding box center [741, 135] width 689 height 22
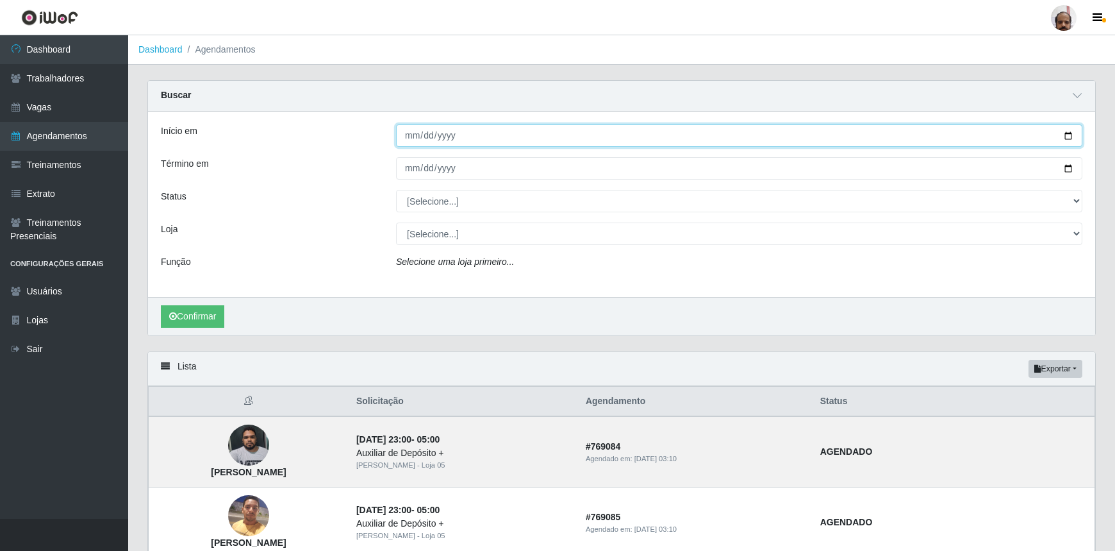
click at [1067, 135] on input "Início em" at bounding box center [739, 135] width 687 height 22
type input "[DATE]"
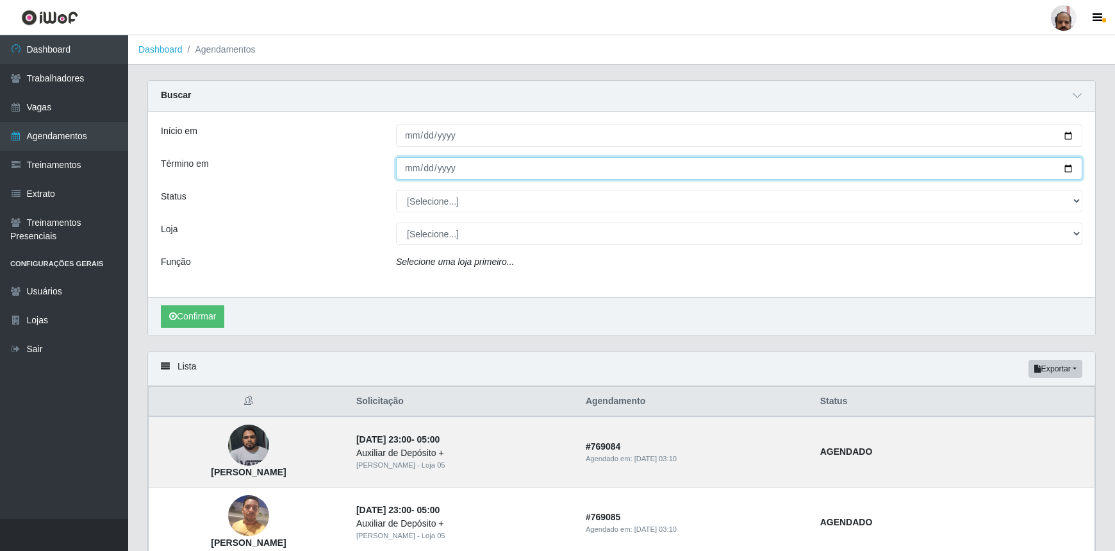
click at [1064, 166] on input "Término em" at bounding box center [739, 168] width 687 height 22
type input "[DATE]"
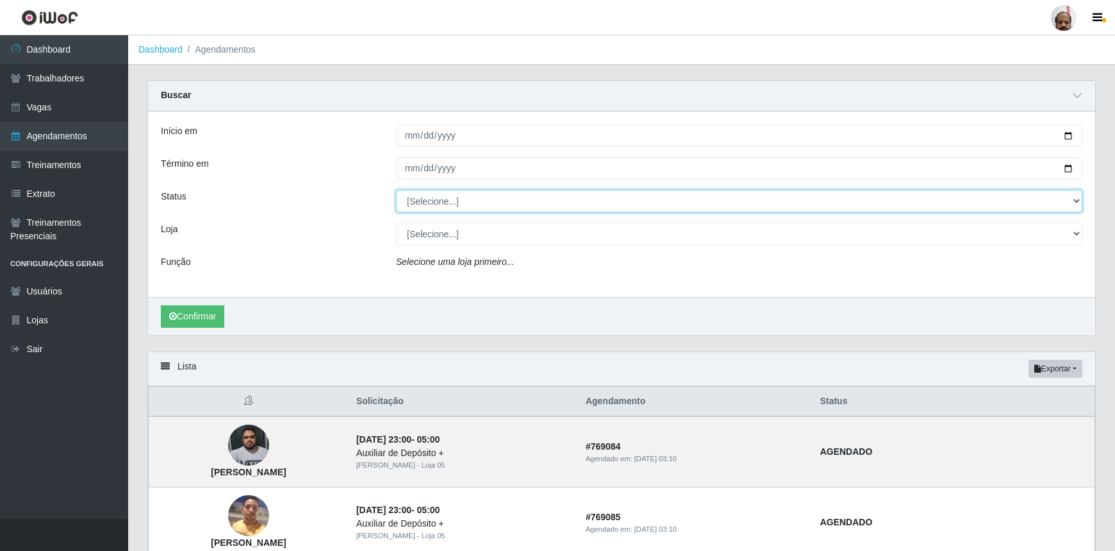
drag, startPoint x: 1072, startPoint y: 204, endPoint x: 1037, endPoint y: 209, distance: 35.6
click at [1072, 204] on select "[Selecione...] AGENDADO AGUARDANDO LIBERAR EM ANDAMENTO EM REVISÃO FINALIZADO C…" at bounding box center [739, 201] width 687 height 22
select select "AGENDADO"
click at [396, 190] on select "[Selecione...] AGENDADO AGUARDANDO LIBERAR EM ANDAMENTO EM REVISÃO FINALIZADO C…" at bounding box center [739, 201] width 687 height 22
drag, startPoint x: 1077, startPoint y: 237, endPoint x: 1053, endPoint y: 242, distance: 24.3
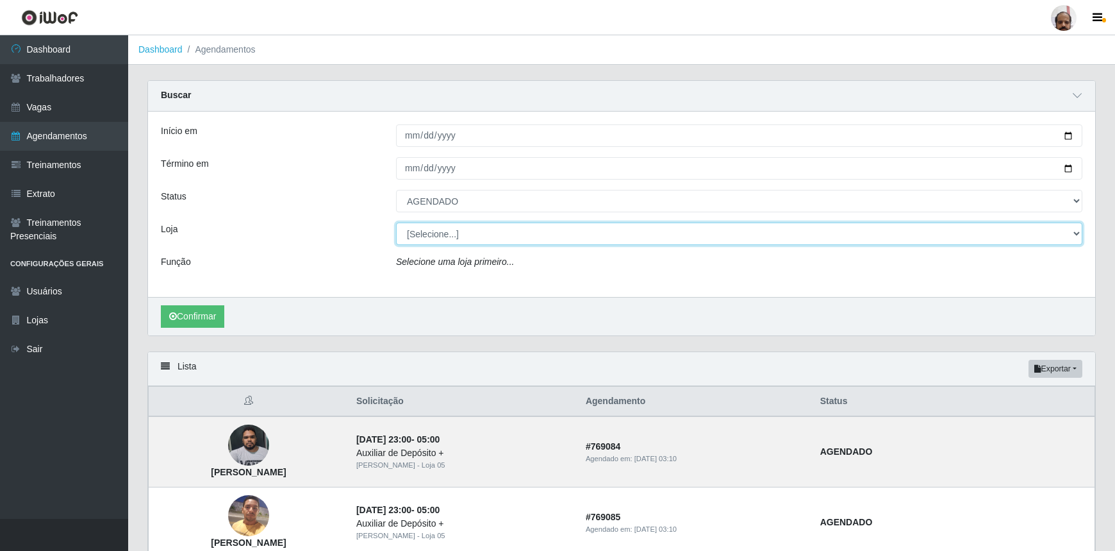
click at [1077, 237] on select "[Selecione...] Mar Vermelho - Loja 05" at bounding box center [739, 233] width 687 height 22
select select "252"
click at [396, 222] on select "[Selecione...] Mar Vermelho - Loja 05" at bounding box center [739, 233] width 687 height 22
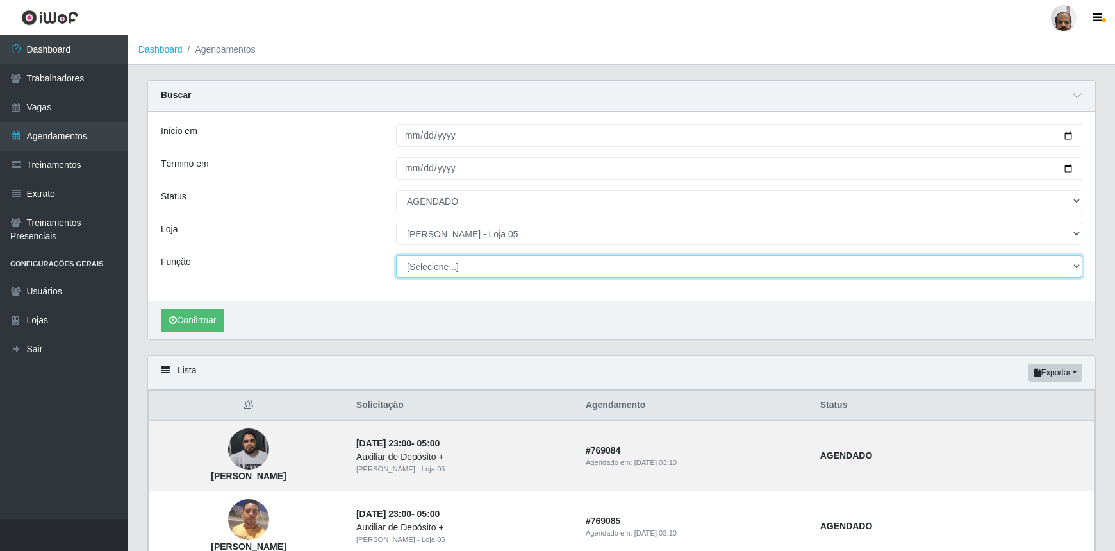
click at [1072, 268] on select "[Selecione...] ASG ASG + ASG ++ Auxiliar de Depósito Auxiliar de Depósito + Aux…" at bounding box center [739, 266] width 687 height 22
select select "4"
click at [396, 255] on select "[Selecione...] ASG ASG + ASG ++ Auxiliar de Depósito Auxiliar de Depósito + Aux…" at bounding box center [739, 266] width 687 height 22
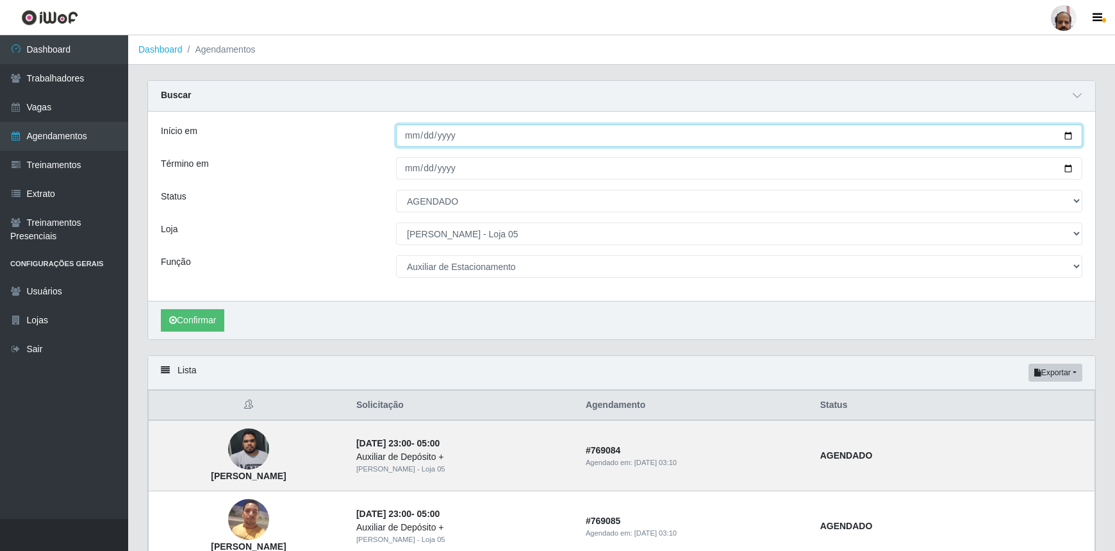
click at [1060, 133] on input "[DATE]" at bounding box center [739, 135] width 687 height 22
click at [1066, 134] on input "[DATE]" at bounding box center [739, 135] width 687 height 22
type input "[DATE]"
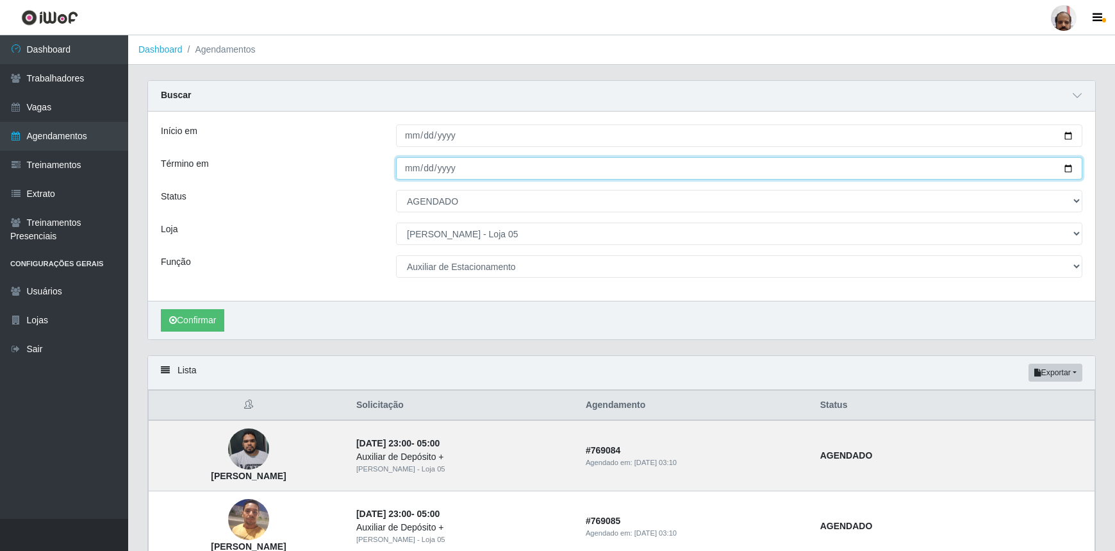
click at [1065, 166] on input "[DATE]" at bounding box center [739, 168] width 687 height 22
type input "[DATE]"
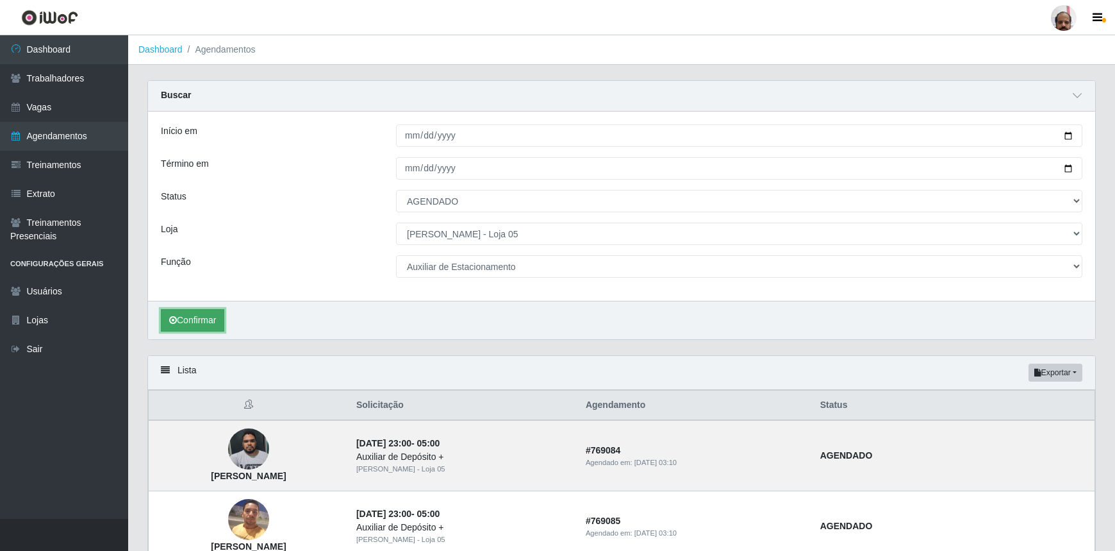
click at [194, 319] on button "Confirmar" at bounding box center [192, 320] width 63 height 22
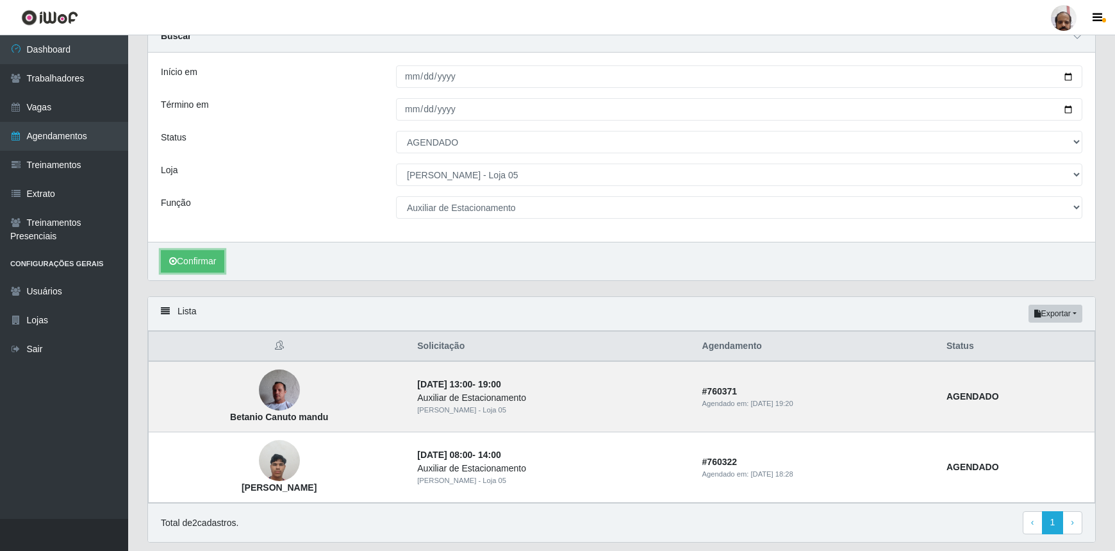
scroll to position [38, 0]
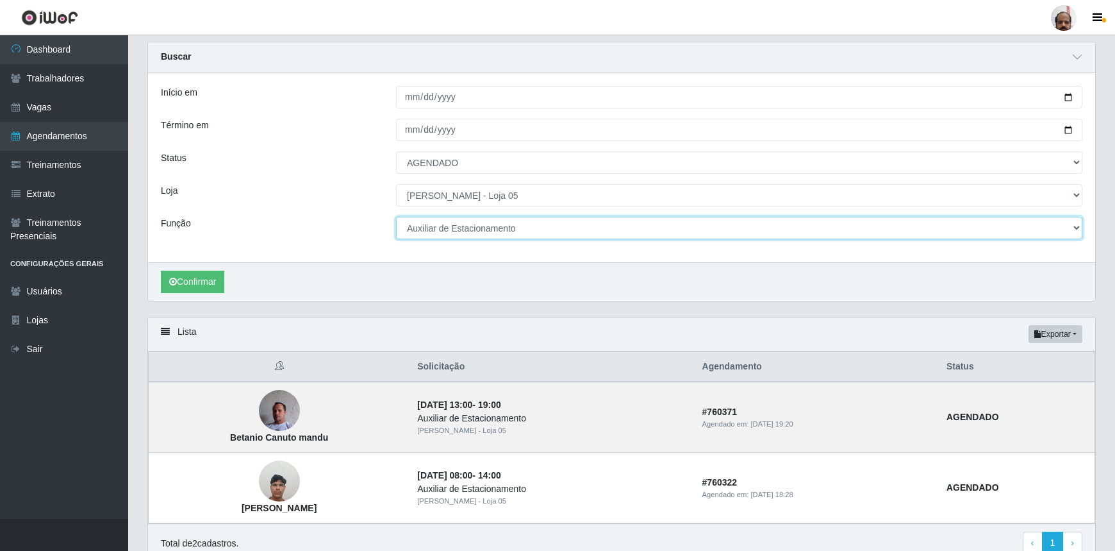
drag, startPoint x: 1081, startPoint y: 224, endPoint x: 1070, endPoint y: 235, distance: 14.5
click at [1081, 224] on select "[Selecione...] ASG ASG + ASG ++ Auxiliar de Depósito Auxiliar de Depósito + Aux…" at bounding box center [739, 228] width 687 height 22
select select "1"
click at [396, 217] on select "[Selecione...] ASG ASG + ASG ++ Auxiliar de Depósito Auxiliar de Depósito + Aux…" at bounding box center [739, 228] width 687 height 22
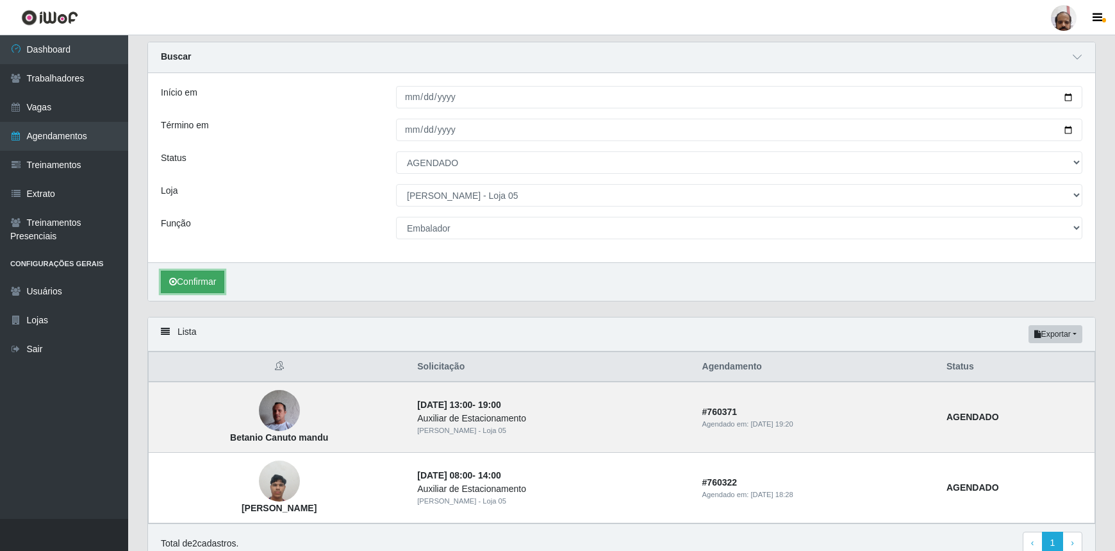
click at [203, 285] on button "Confirmar" at bounding box center [192, 282] width 63 height 22
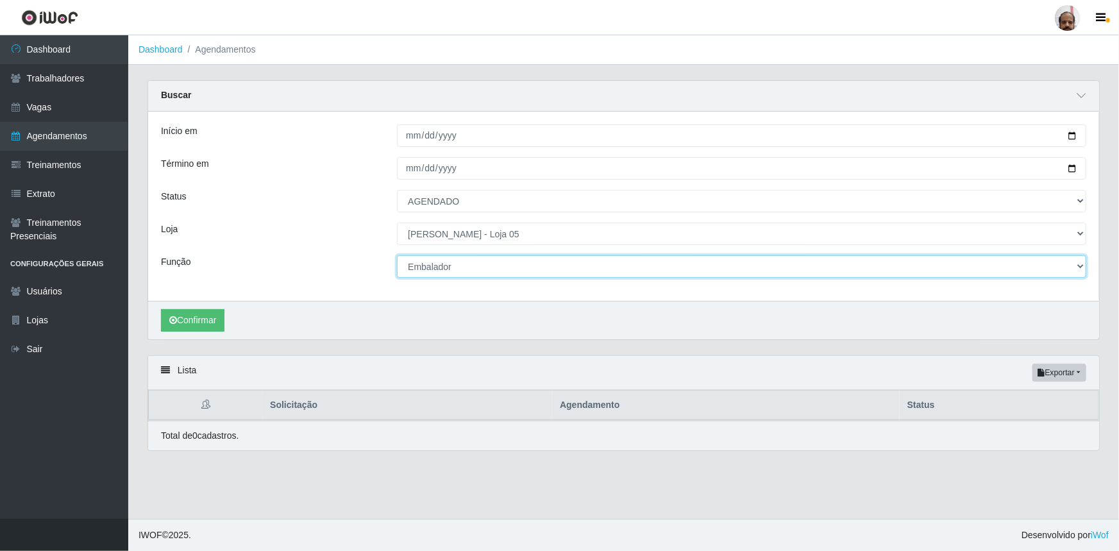
click at [1079, 266] on select "[Selecione...] ASG ASG + ASG ++ Auxiliar de Depósito Auxiliar de Depósito + Aux…" at bounding box center [741, 266] width 689 height 22
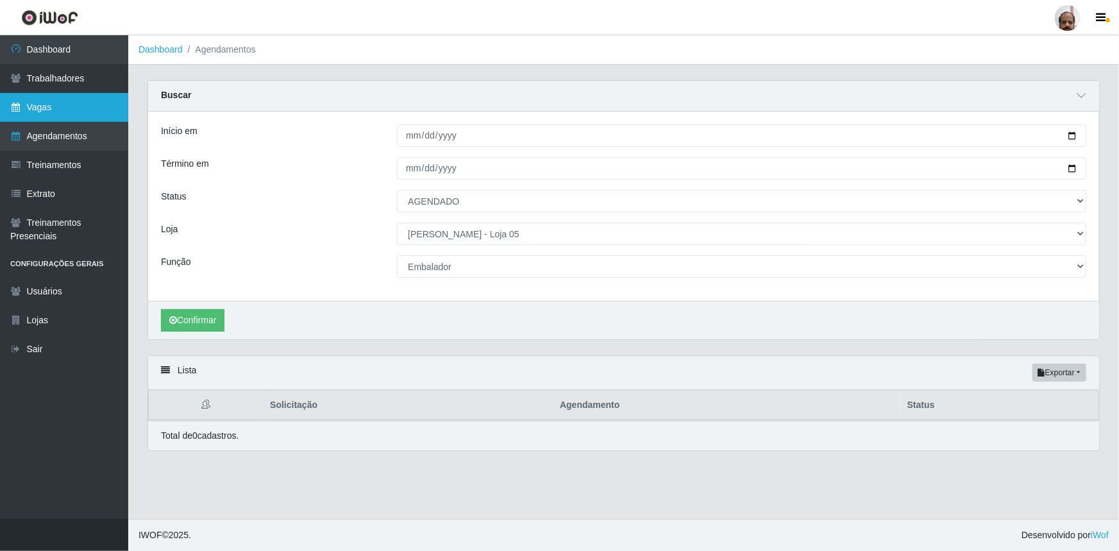
click at [65, 110] on link "Vagas" at bounding box center [64, 107] width 128 height 29
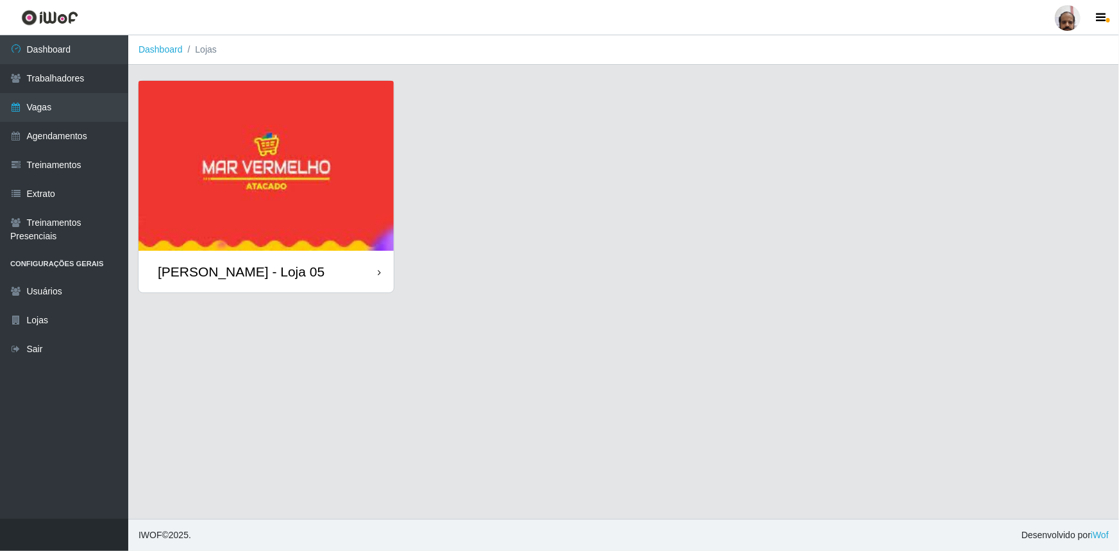
click at [290, 265] on div "[PERSON_NAME] - Loja 05" at bounding box center [241, 271] width 167 height 16
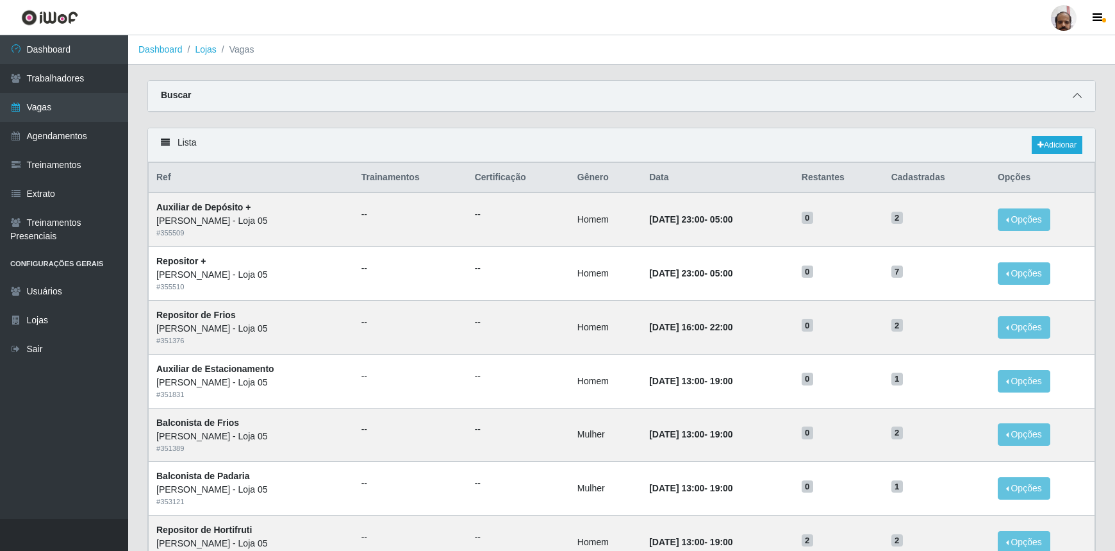
click at [1083, 98] on span at bounding box center [1077, 95] width 15 height 15
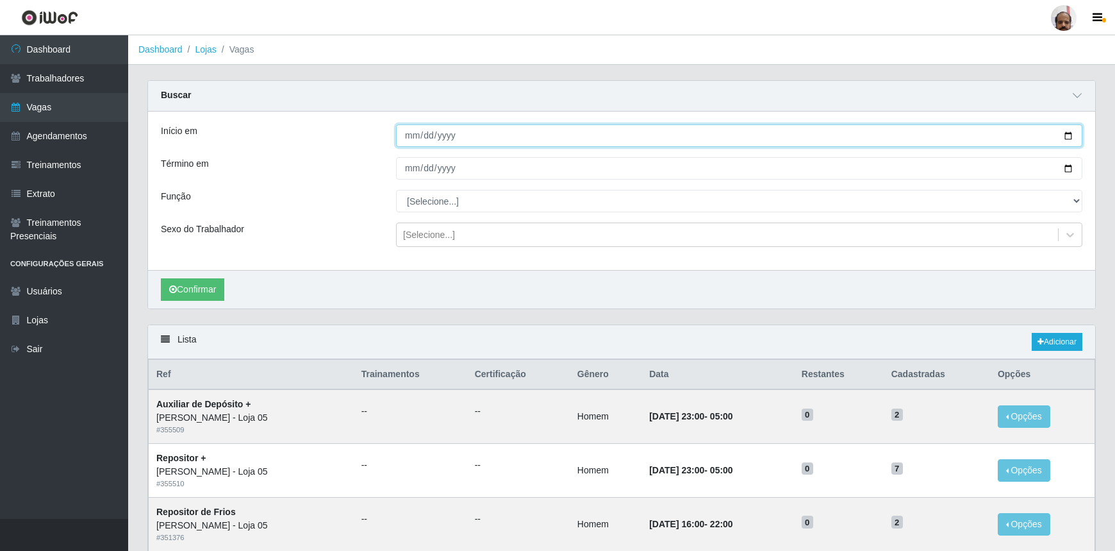
click at [1070, 135] on input "Início em" at bounding box center [739, 135] width 687 height 22
type input "[DATE]"
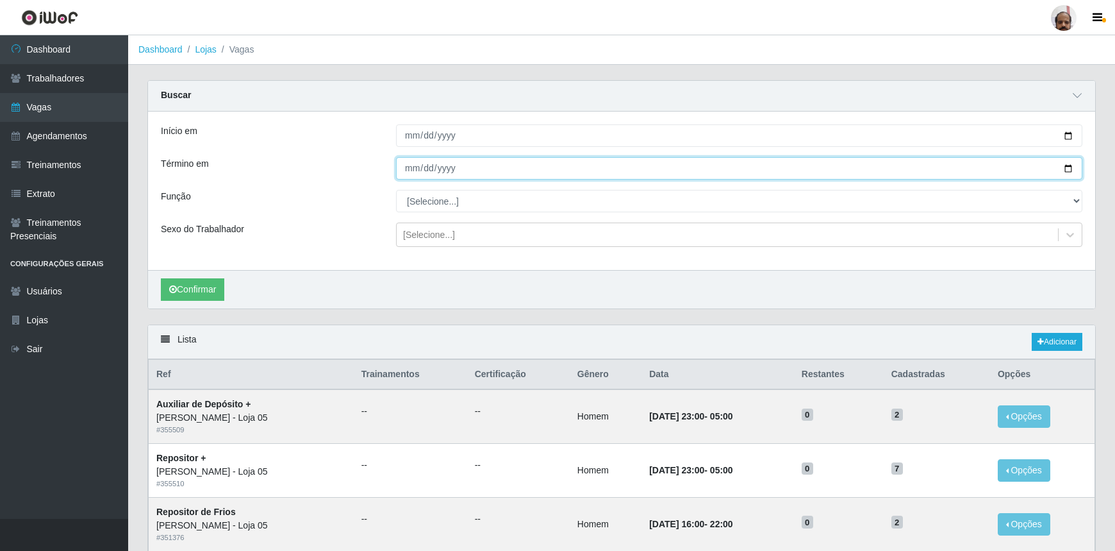
click at [1069, 167] on input "Término em" at bounding box center [739, 168] width 687 height 22
type input "[DATE]"
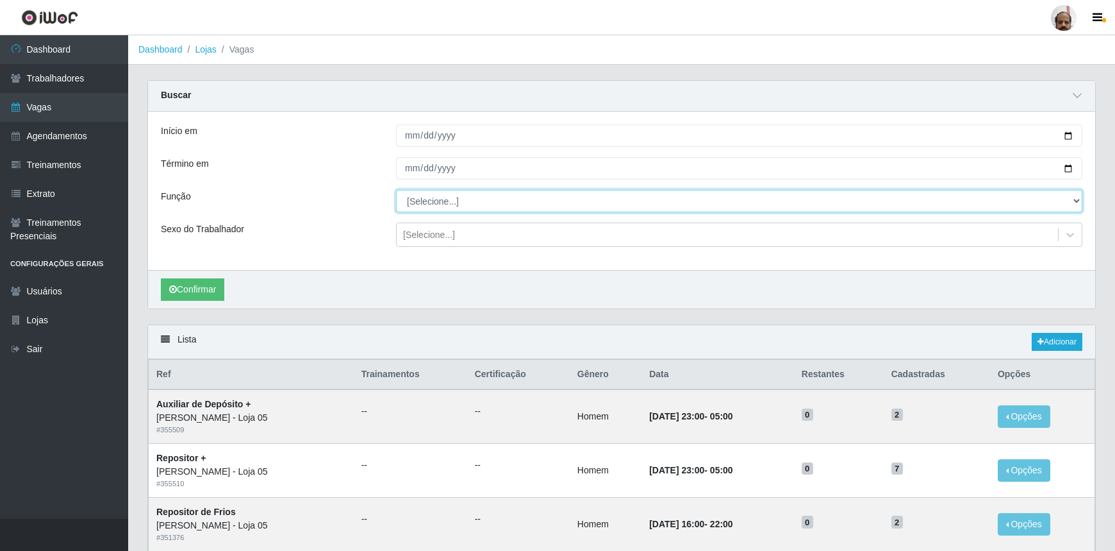
click at [1076, 201] on select "[Selecione...] ASG ASG + ASG ++ Auxiliar de Depósito Auxiliar de Depósito + Aux…" at bounding box center [739, 201] width 687 height 22
select select "1"
click at [396, 190] on select "[Selecione...] ASG ASG + ASG ++ Auxiliar de Depósito Auxiliar de Depósito + Aux…" at bounding box center [739, 201] width 687 height 22
click at [1073, 237] on icon at bounding box center [1070, 234] width 13 height 13
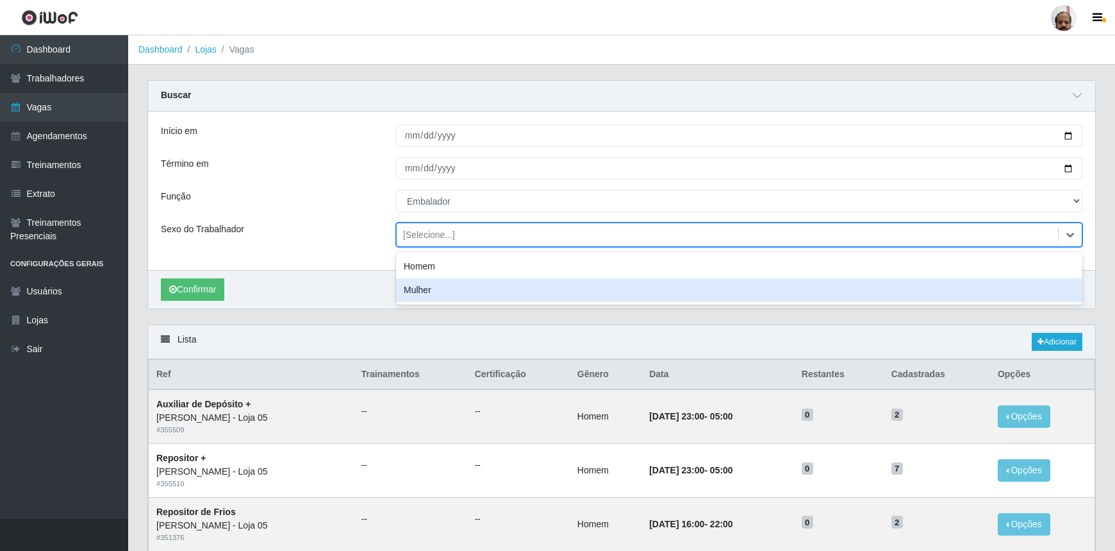
click at [440, 292] on div "Mulher" at bounding box center [739, 290] width 687 height 24
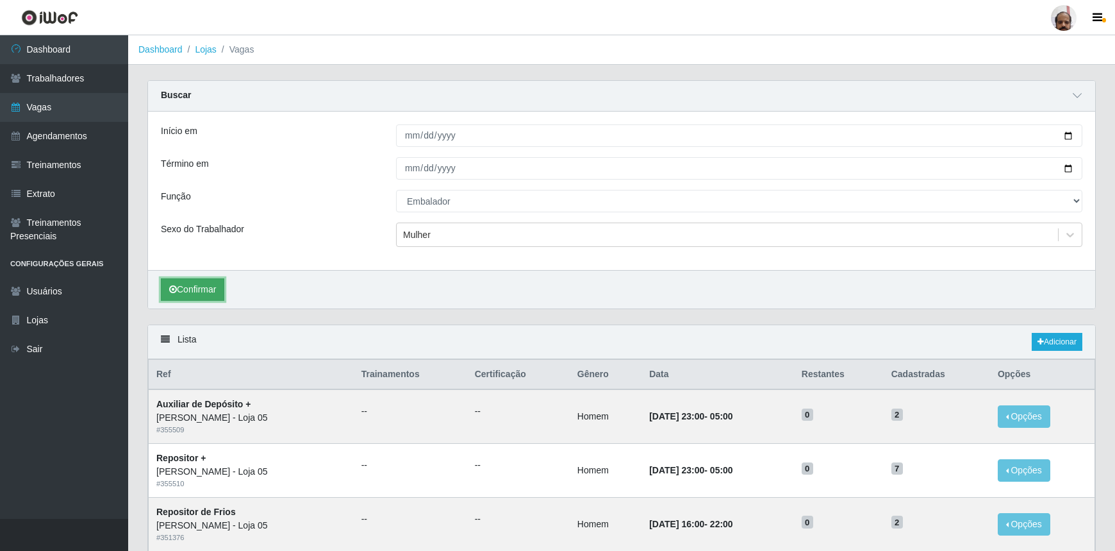
drag, startPoint x: 198, startPoint y: 292, endPoint x: 199, endPoint y: 300, distance: 8.4
click at [198, 292] on button "Confirmar" at bounding box center [192, 289] width 63 height 22
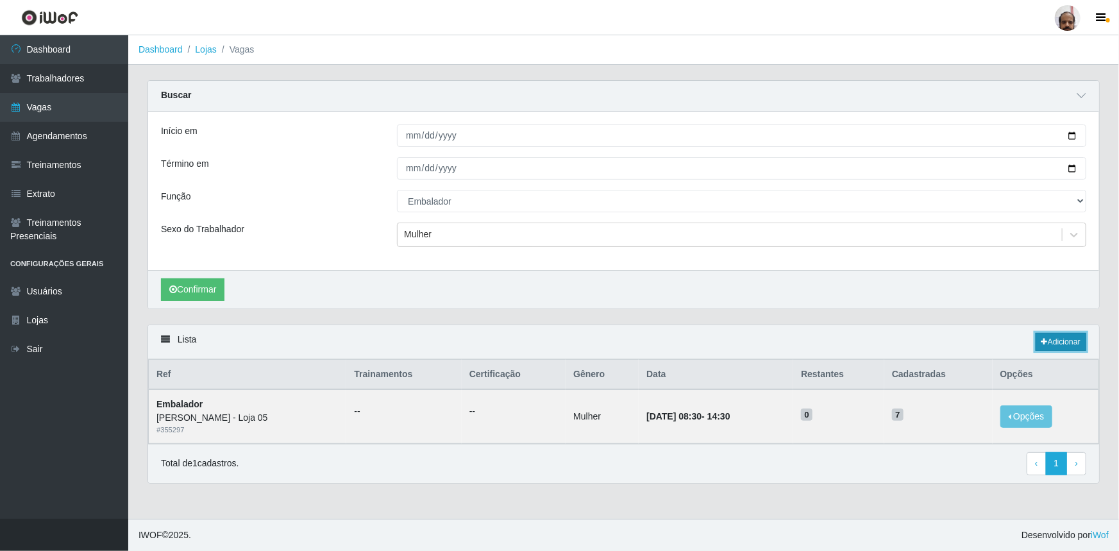
click at [1063, 344] on link "Adicionar" at bounding box center [1060, 342] width 51 height 18
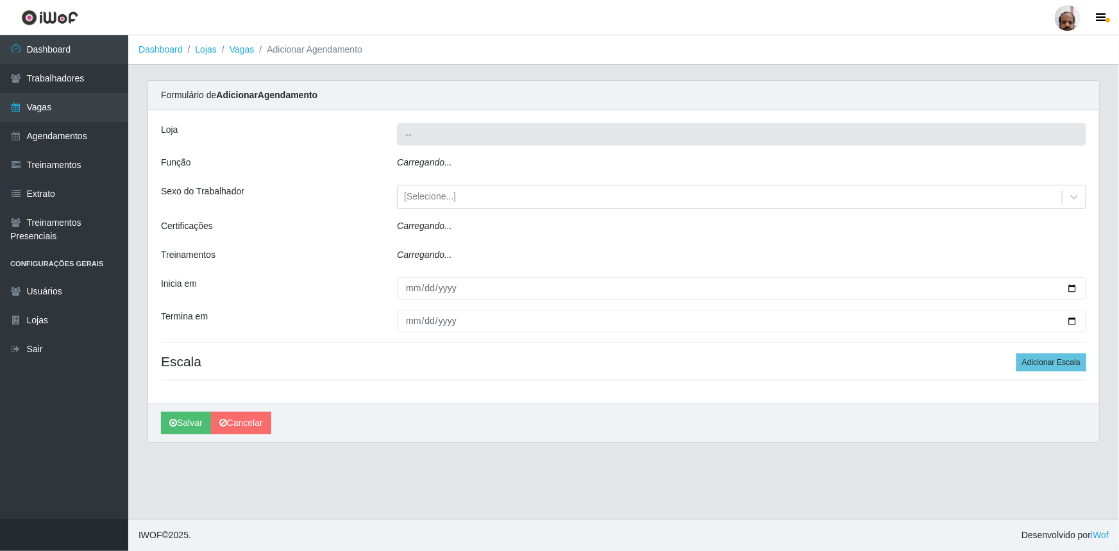
type input "[PERSON_NAME] - Loja 05"
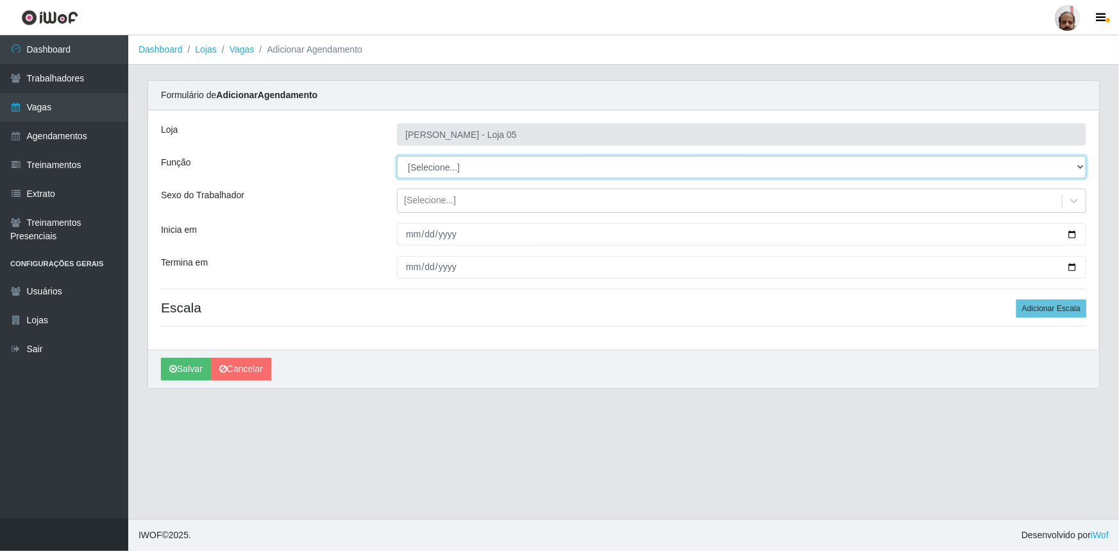
drag, startPoint x: 1081, startPoint y: 166, endPoint x: 1042, endPoint y: 176, distance: 41.0
click at [1081, 166] on select "[Selecione...] ASG ASG + ASG ++ Auxiliar de Depósito Auxiliar de Depósito + Aux…" at bounding box center [741, 167] width 689 height 22
select select "1"
click at [397, 156] on select "[Selecione...] ASG ASG + ASG ++ Auxiliar de Depósito Auxiliar de Depósito + Aux…" at bounding box center [741, 167] width 689 height 22
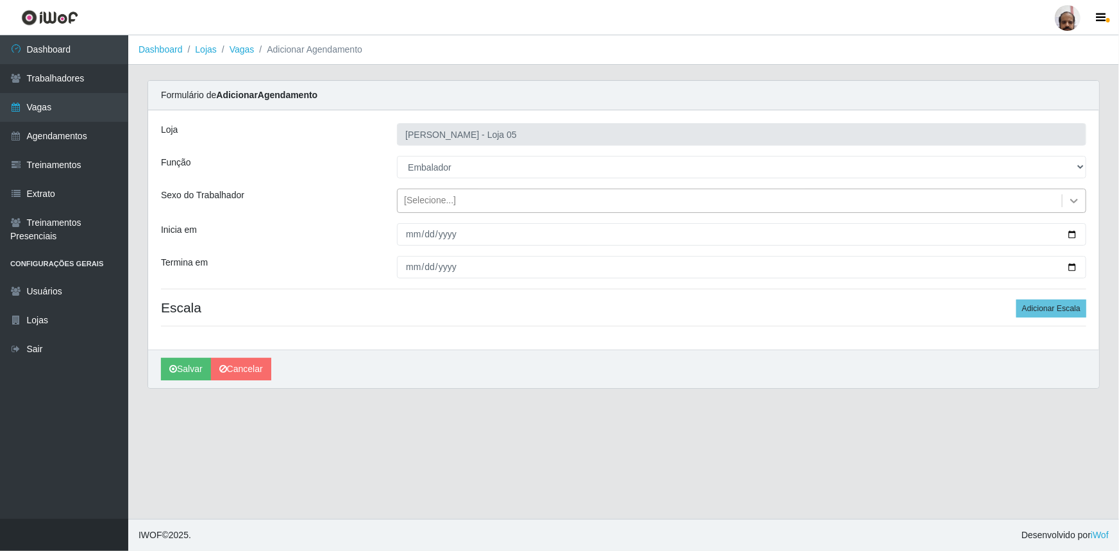
click at [1070, 197] on icon at bounding box center [1073, 200] width 13 height 13
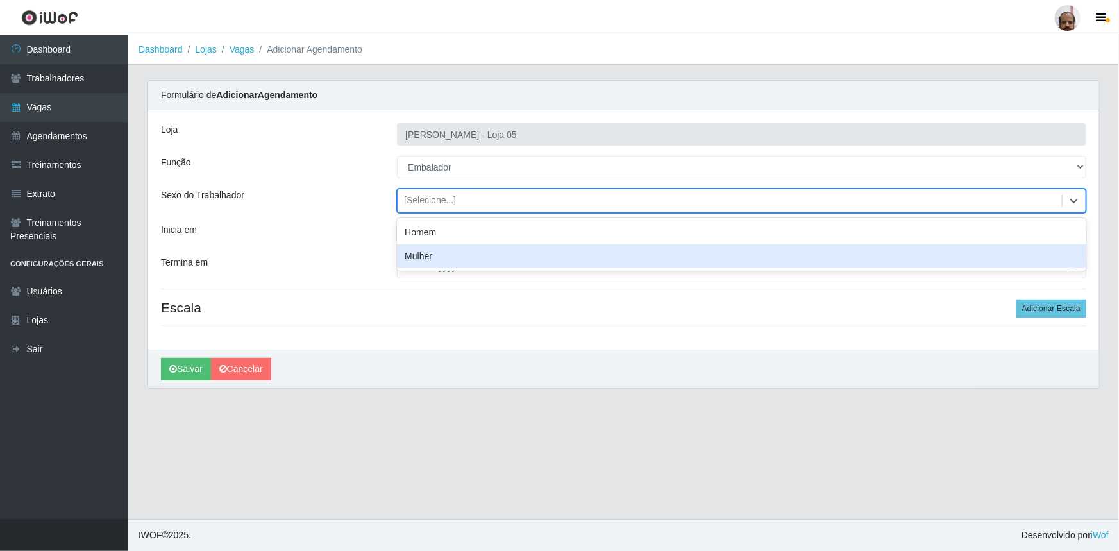
click at [430, 262] on div "Mulher" at bounding box center [741, 256] width 689 height 24
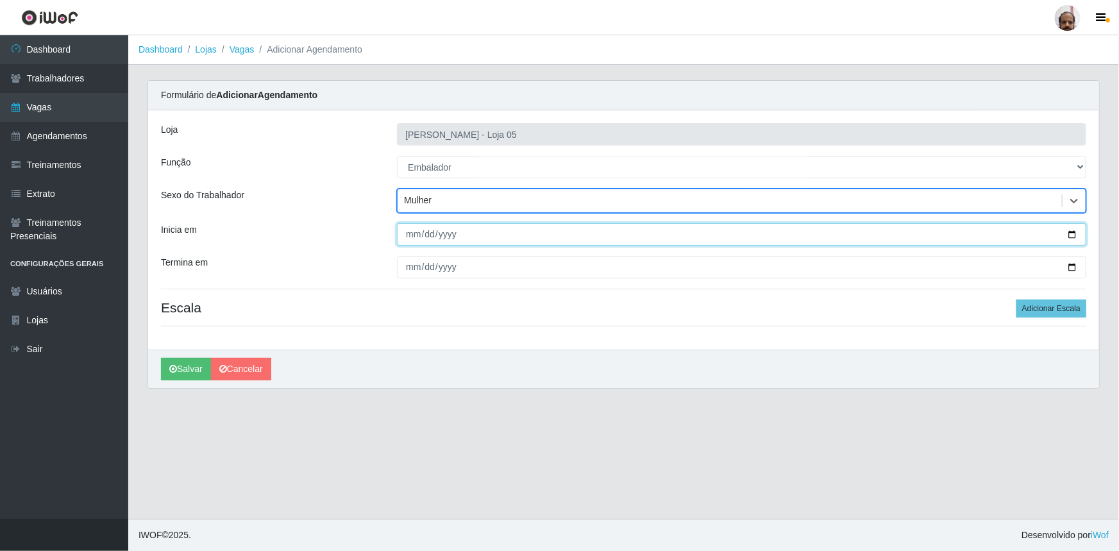
click at [1069, 235] on input "Inicia em" at bounding box center [741, 234] width 689 height 22
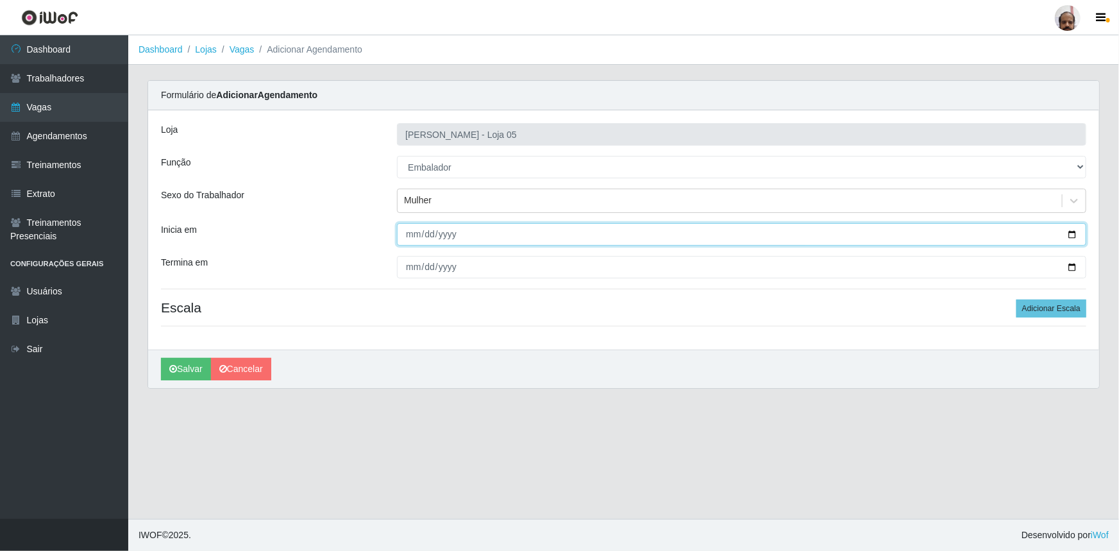
type input "[DATE]"
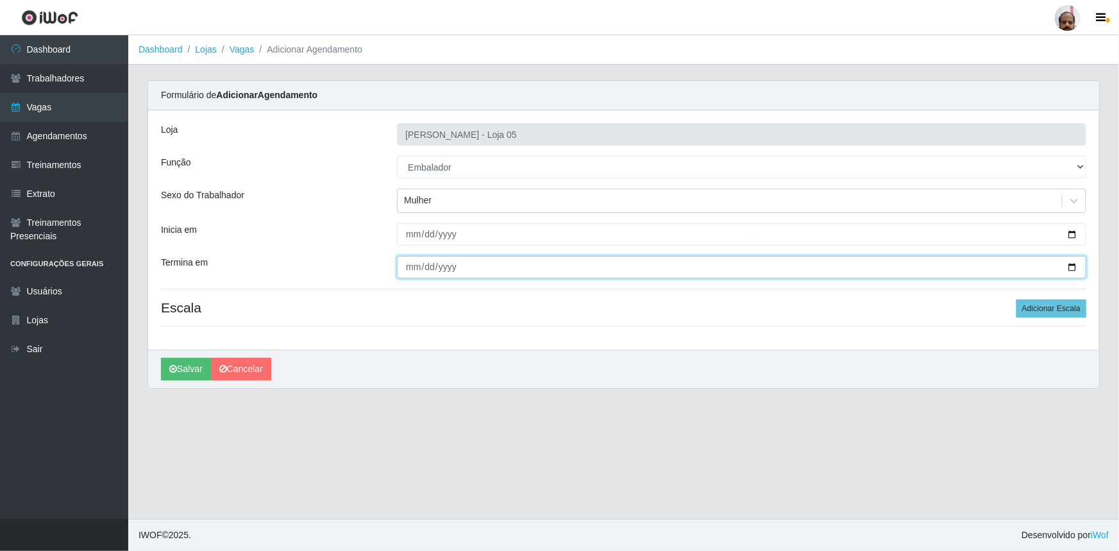
click at [1074, 269] on input "Termina em" at bounding box center [741, 267] width 689 height 22
type input "[DATE]"
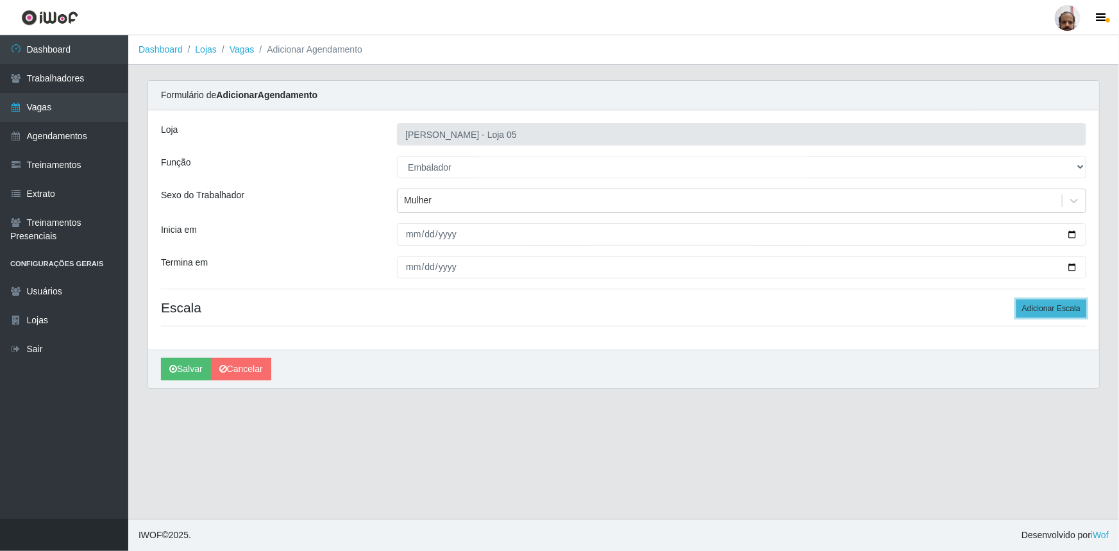
click at [1059, 308] on button "Adicionar Escala" at bounding box center [1051, 308] width 70 height 18
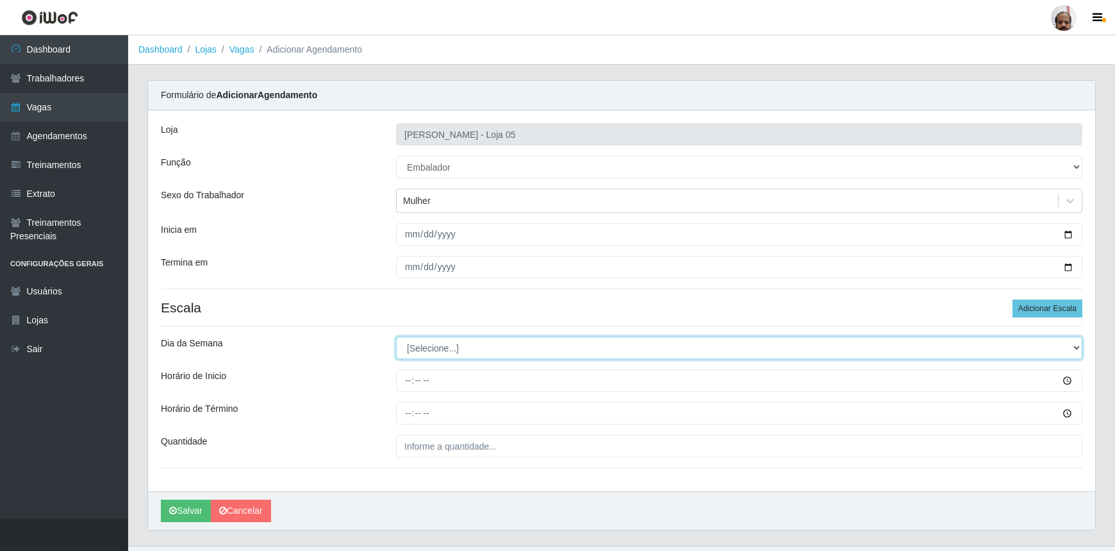
drag, startPoint x: 1078, startPoint y: 346, endPoint x: 1064, endPoint y: 348, distance: 13.6
click at [1078, 346] on select "[Selecione...] Segunda Terça Quarta Quinta Sexta Sábado Domingo" at bounding box center [739, 348] width 687 height 22
select select "6"
click at [396, 337] on select "[Selecione...] Segunda Terça Quarta Quinta Sexta Sábado Domingo" at bounding box center [739, 348] width 687 height 22
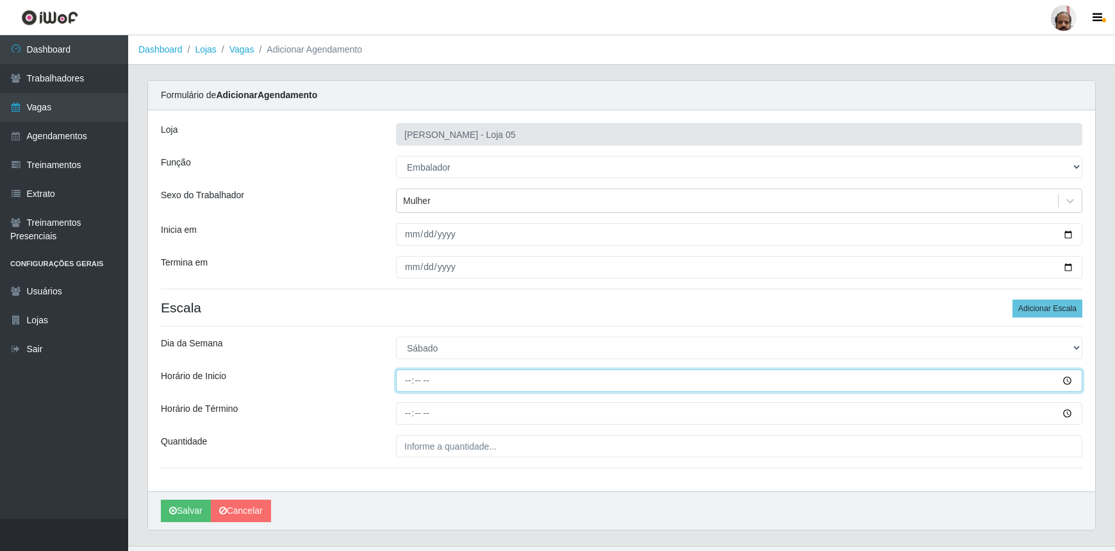
click at [403, 379] on input "Horário de Inicio" at bounding box center [739, 380] width 687 height 22
type input "16:00"
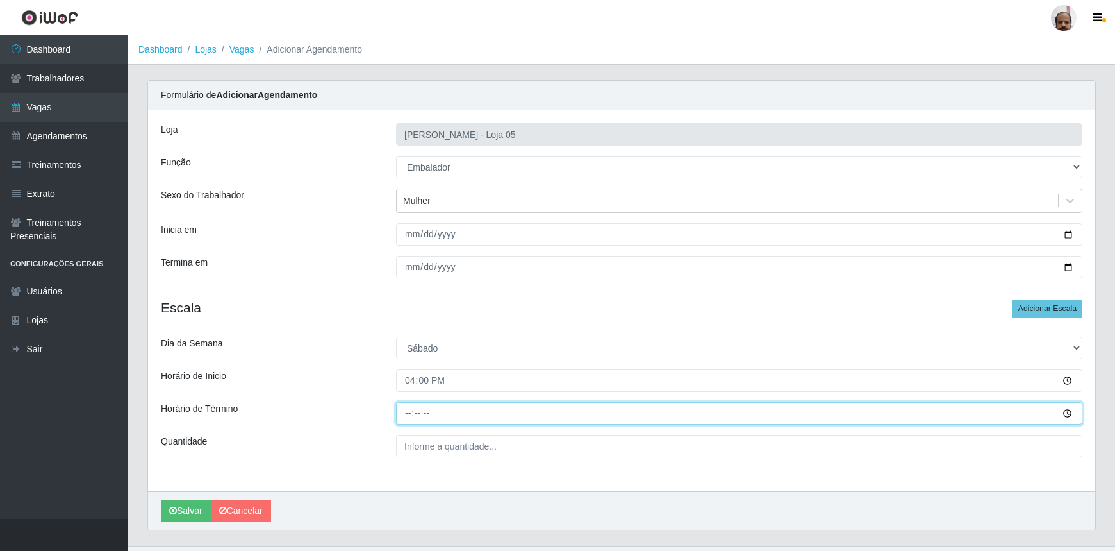
click at [404, 411] on input "Horário de Término" at bounding box center [739, 413] width 687 height 22
type input "22:00"
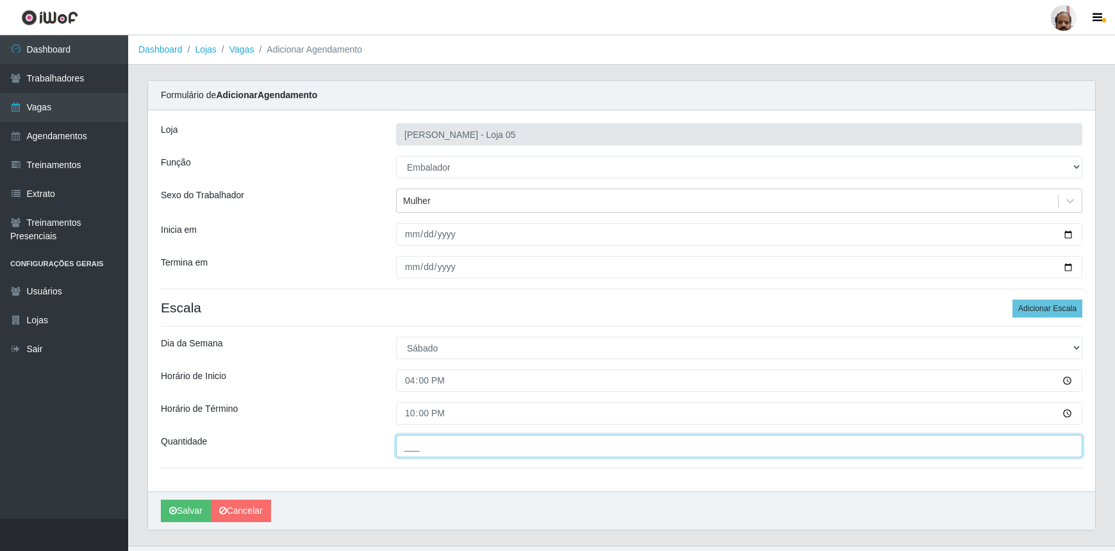
drag, startPoint x: 417, startPoint y: 442, endPoint x: 423, endPoint y: 444, distance: 6.5
click at [417, 442] on input "___" at bounding box center [739, 446] width 687 height 22
type input "7__"
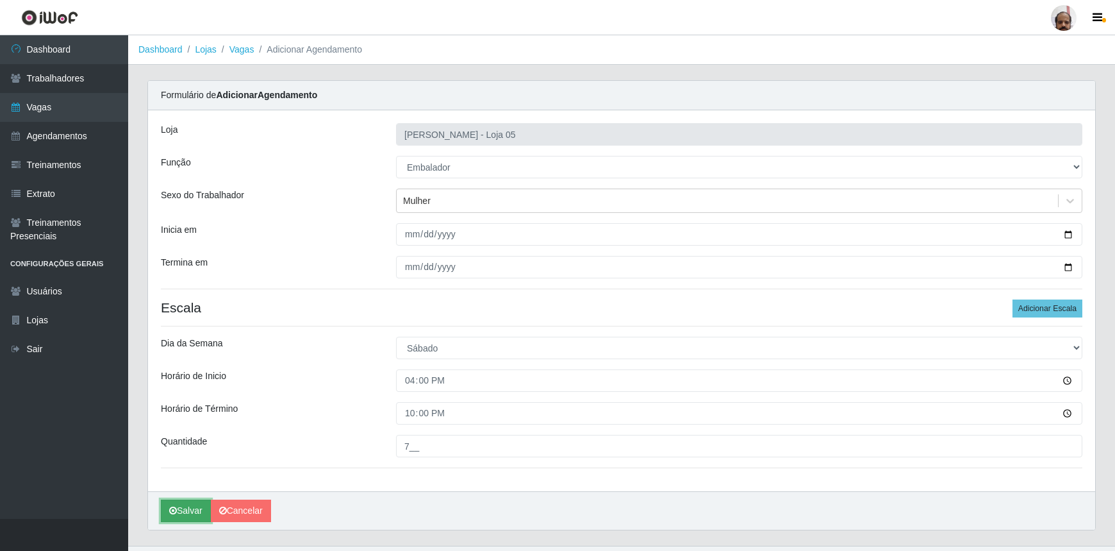
click at [186, 519] on button "Salvar" at bounding box center [186, 510] width 50 height 22
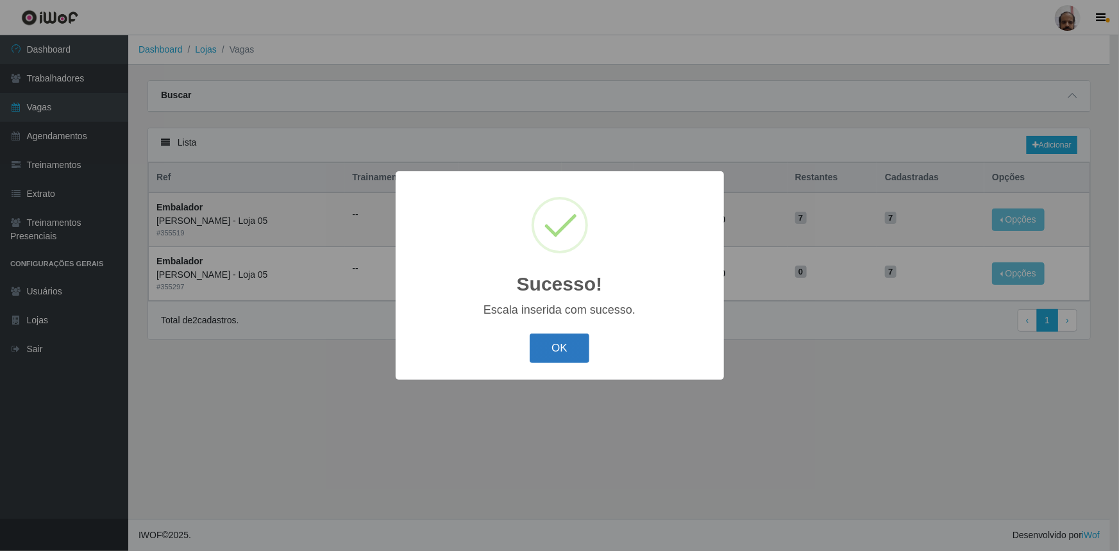
click at [576, 344] on button "OK" at bounding box center [559, 348] width 60 height 30
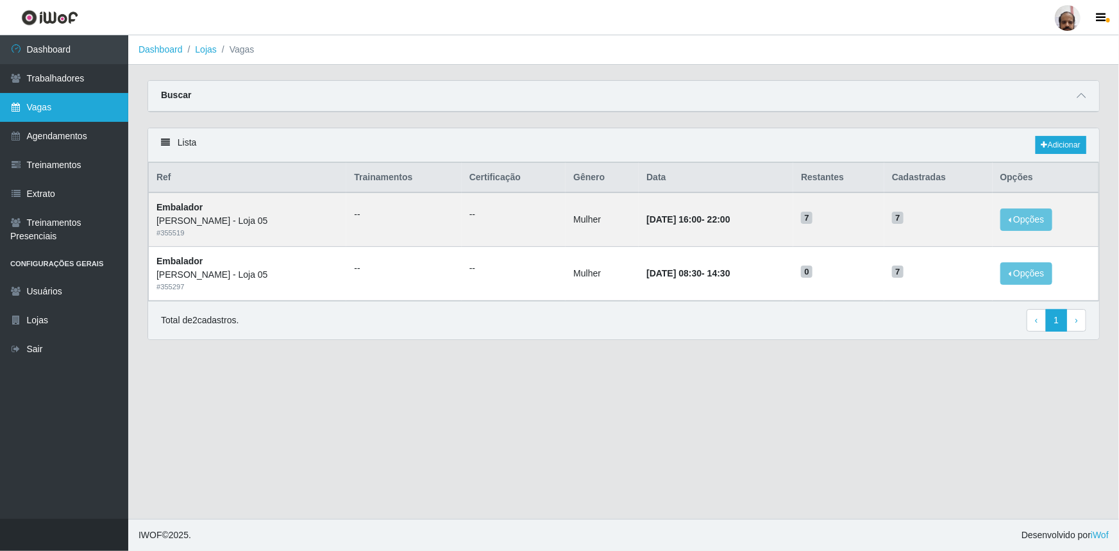
click at [61, 111] on link "Vagas" at bounding box center [64, 107] width 128 height 29
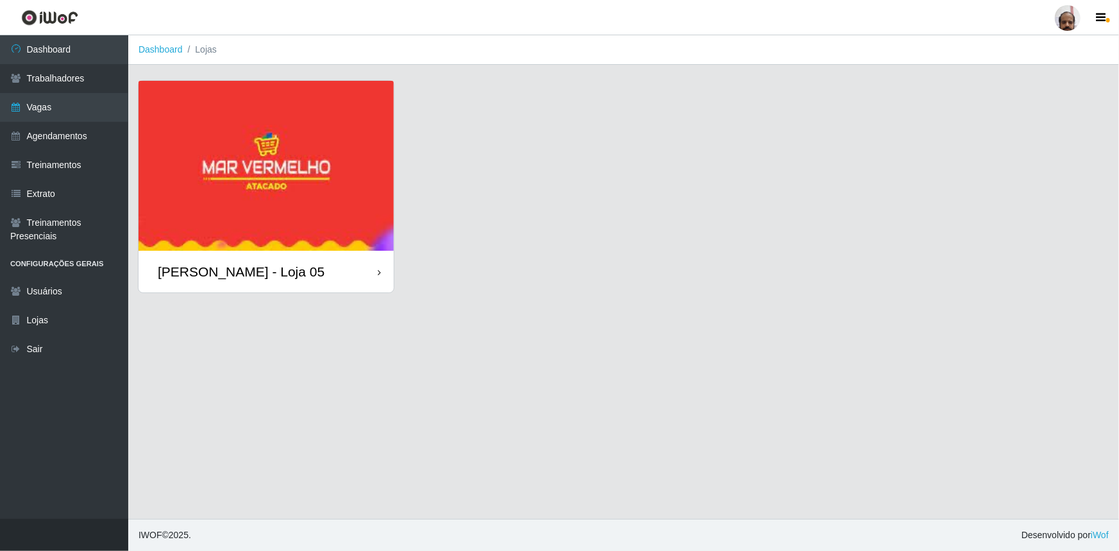
click at [316, 265] on div "[PERSON_NAME] - Loja 05" at bounding box center [265, 272] width 255 height 42
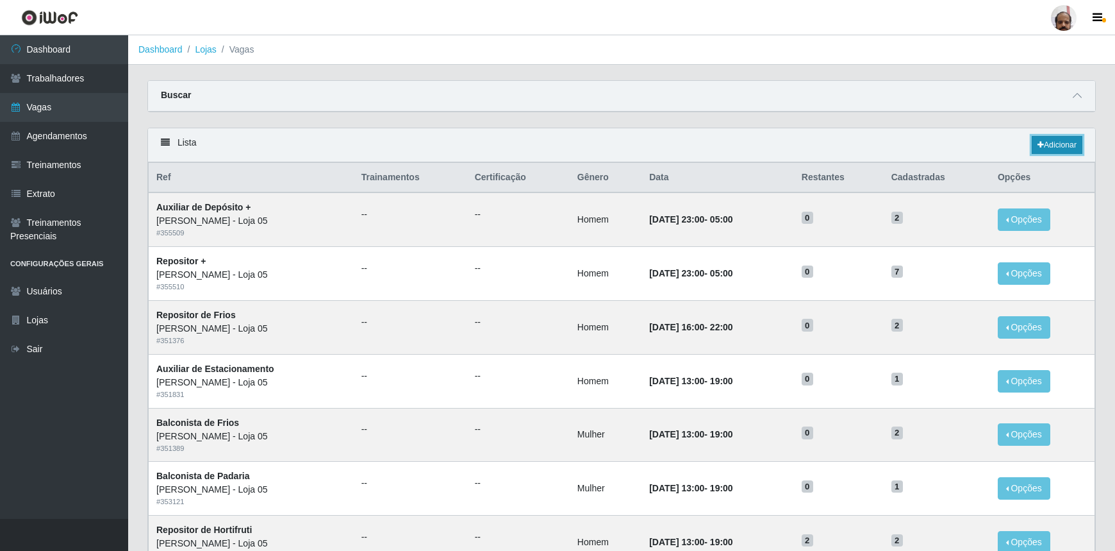
click at [1070, 140] on link "Adicionar" at bounding box center [1057, 145] width 51 height 18
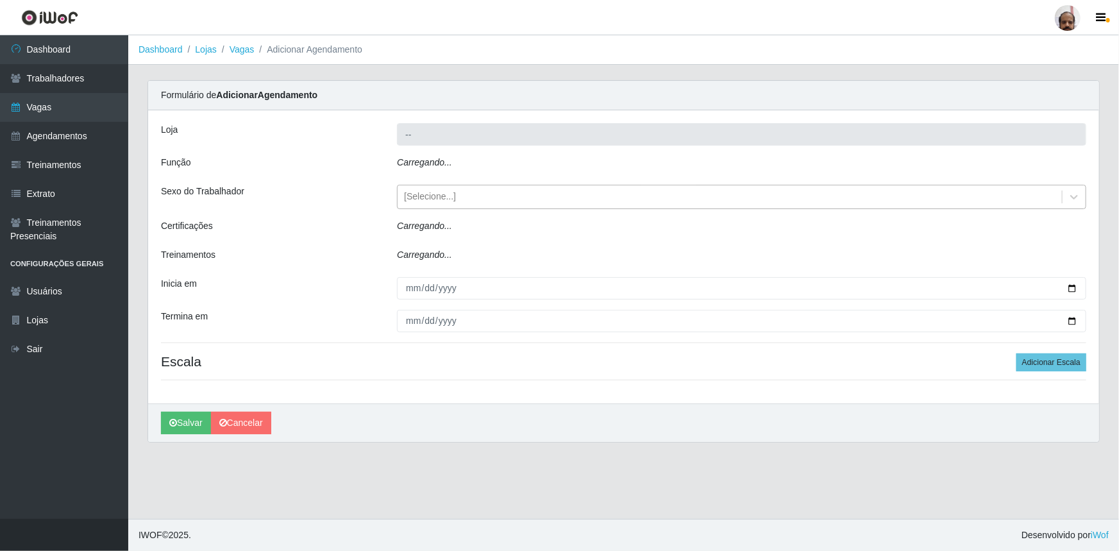
type input "[PERSON_NAME] - Loja 05"
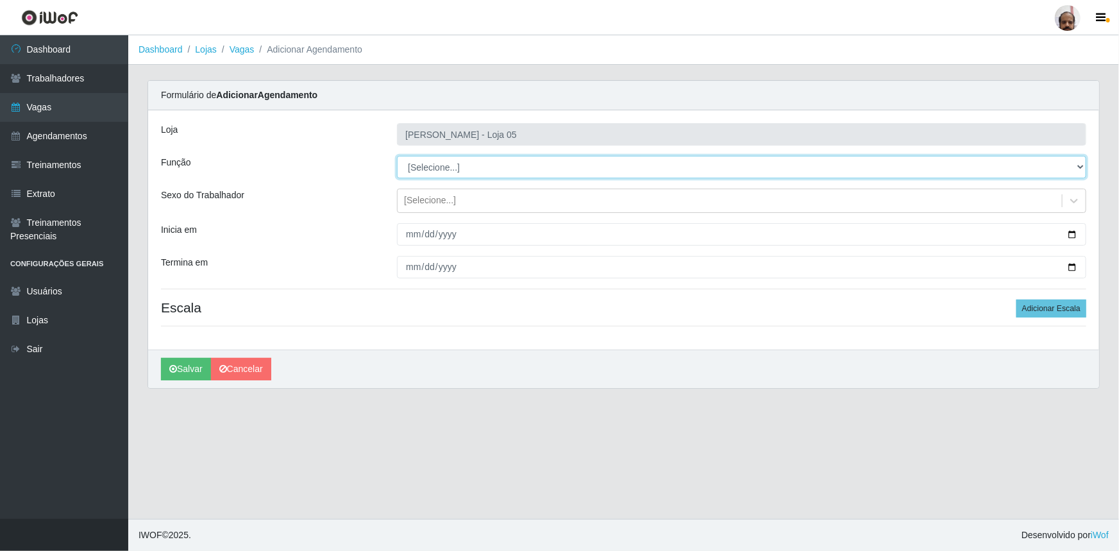
click at [1079, 160] on select "[Selecione...] ASG ASG + ASG ++ Auxiliar de Depósito Auxiliar de Depósito + Aux…" at bounding box center [741, 167] width 689 height 22
select select "1"
click at [397, 156] on select "[Selecione...] ASG ASG + ASG ++ Auxiliar de Depósito Auxiliar de Depósito + Aux…" at bounding box center [741, 167] width 689 height 22
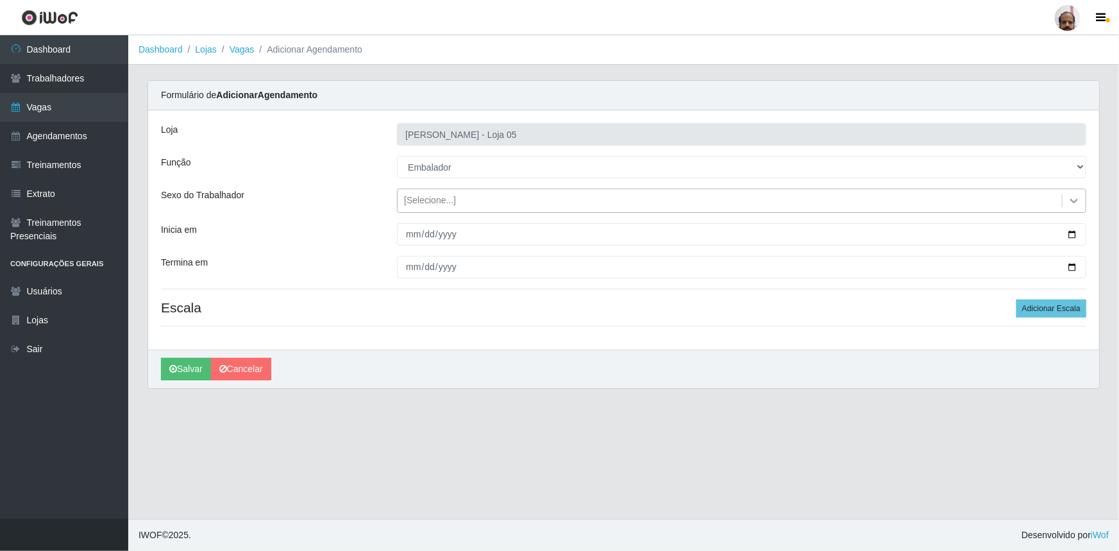
click at [1073, 199] on icon at bounding box center [1073, 200] width 13 height 13
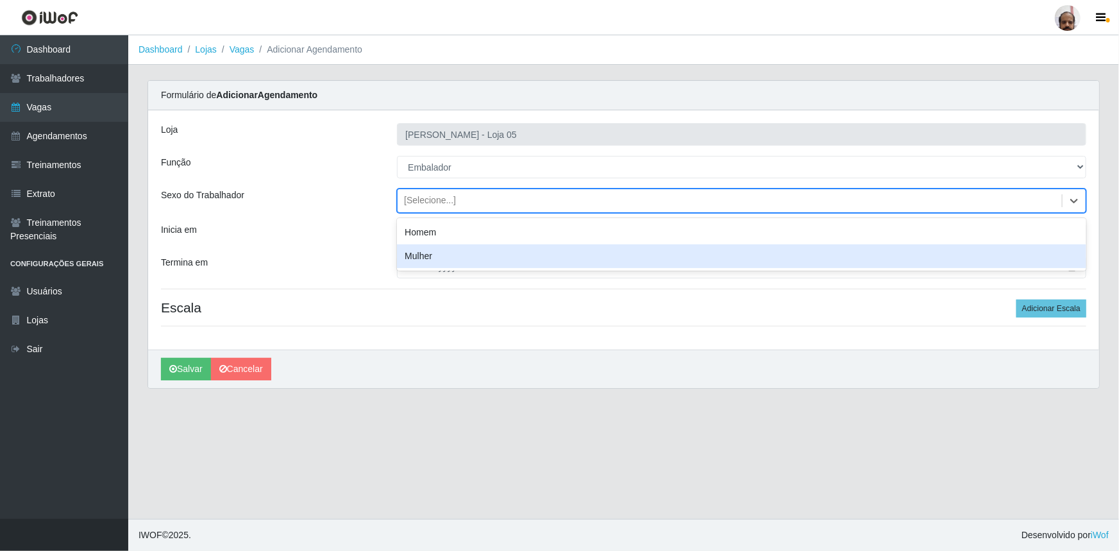
click at [550, 254] on div "Mulher" at bounding box center [741, 256] width 689 height 24
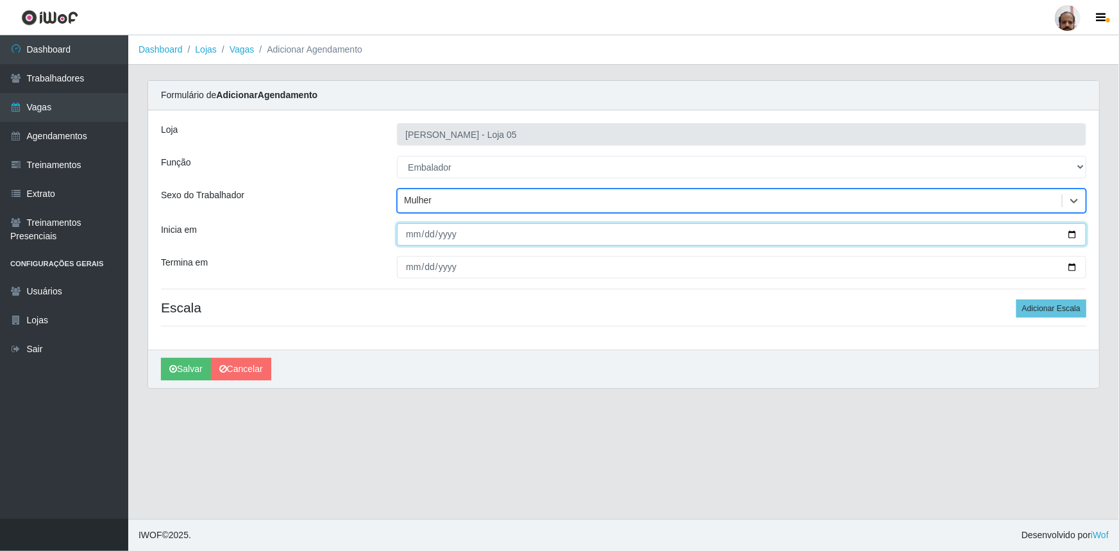
click at [1072, 231] on input "Inicia em" at bounding box center [741, 234] width 689 height 22
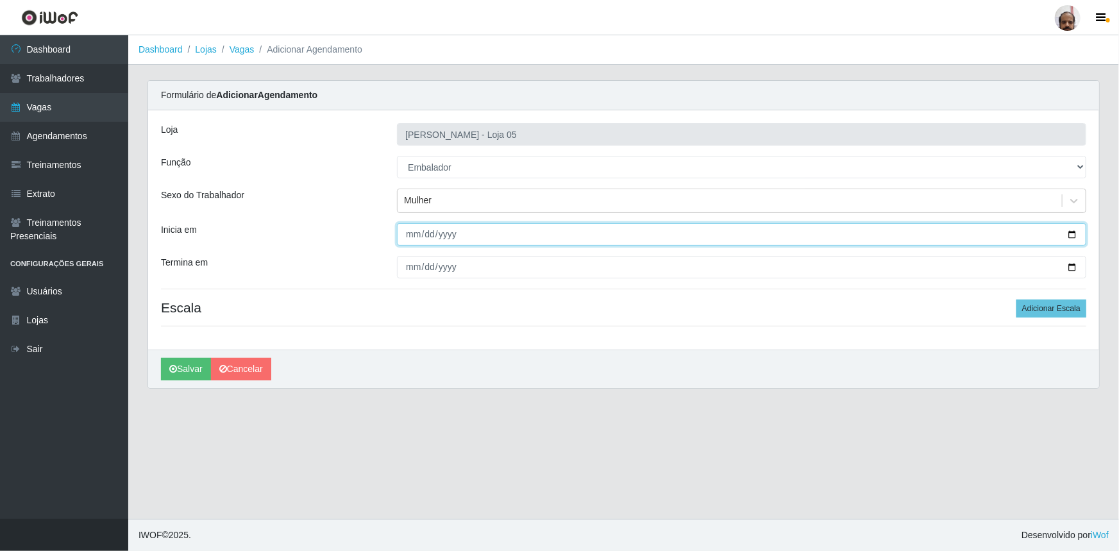
type input "[DATE]"
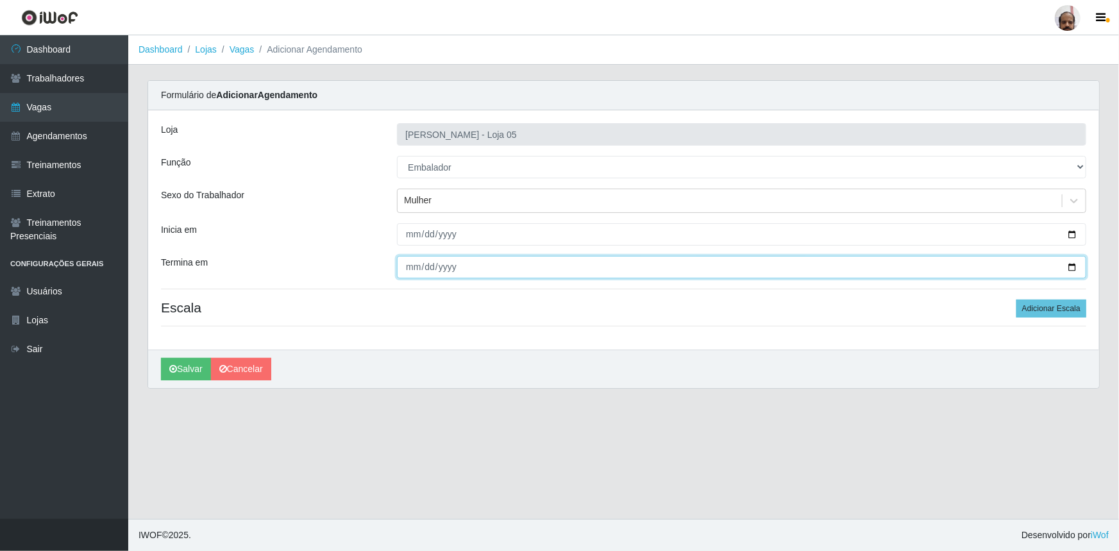
click at [1075, 267] on input "Termina em" at bounding box center [741, 267] width 689 height 22
type input "[DATE]"
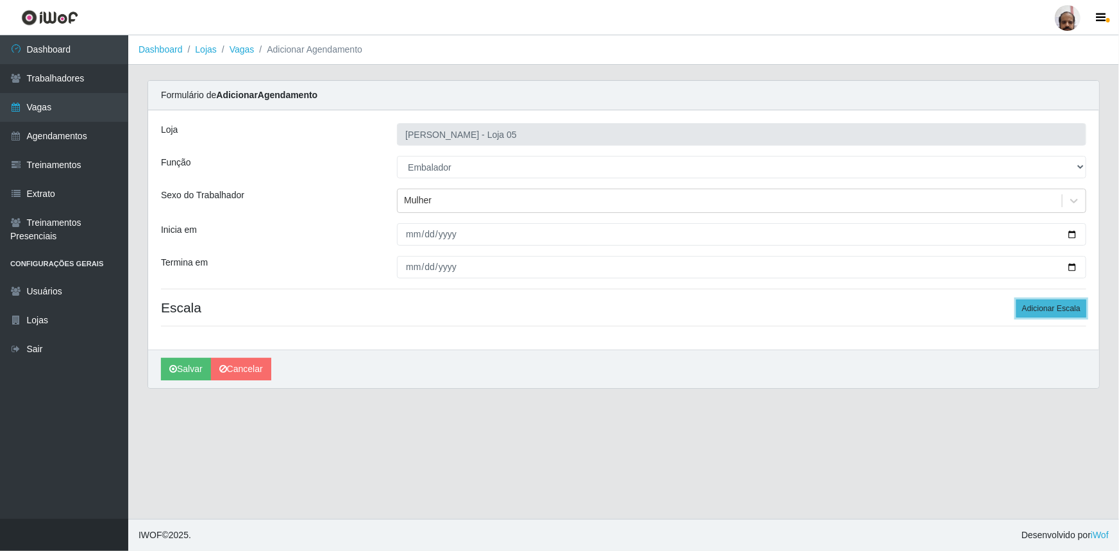
click at [1072, 307] on button "Adicionar Escala" at bounding box center [1051, 308] width 70 height 18
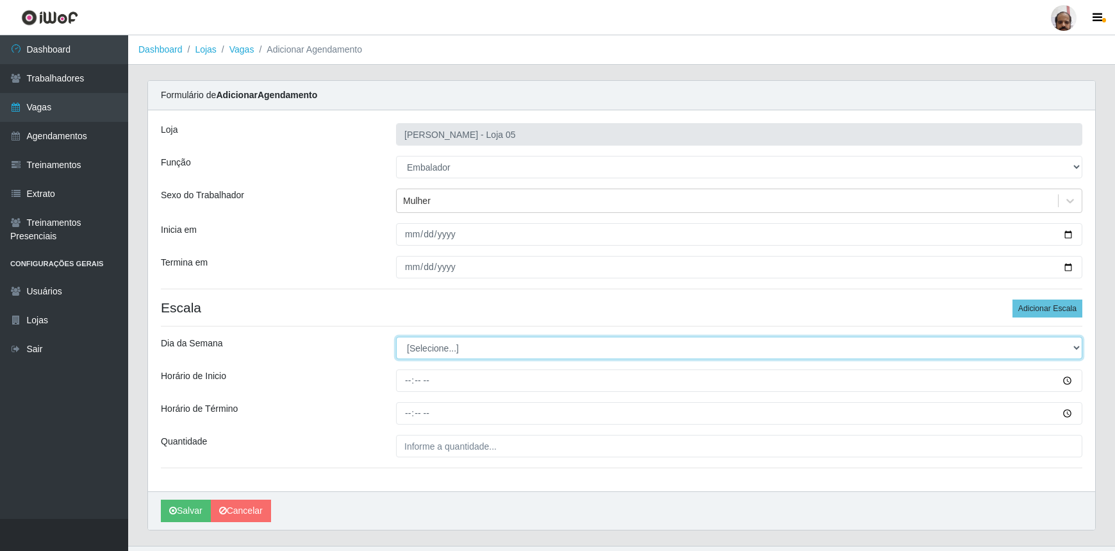
click at [1072, 348] on select "[Selecione...] Segunda Terça Quarta Quinta Sexta Sábado Domingo" at bounding box center [739, 348] width 687 height 22
select select "0"
click at [396, 337] on select "[Selecione...] Segunda Terça Quarta Quinta Sexta Sábado Domingo" at bounding box center [739, 348] width 687 height 22
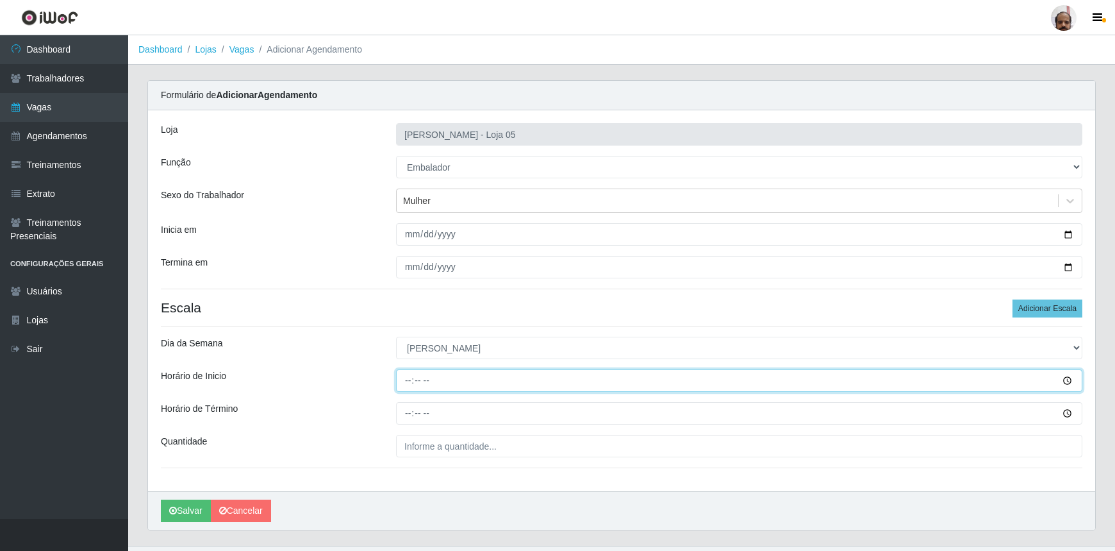
click at [403, 386] on input "Horário de Inicio" at bounding box center [739, 380] width 687 height 22
type input "09:00"
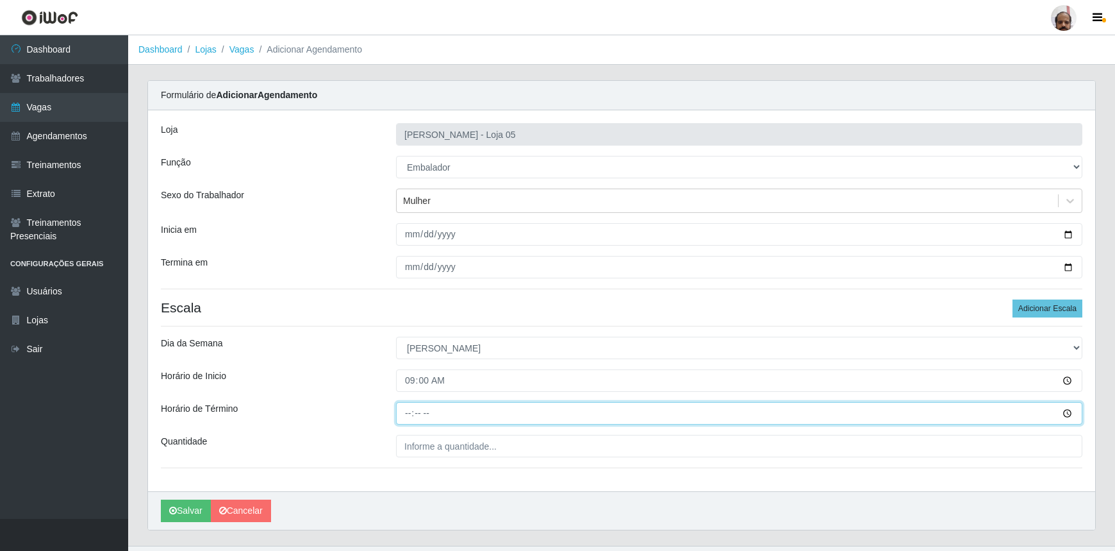
click at [405, 412] on input "Horário de Término" at bounding box center [739, 413] width 687 height 22
type input "15:00"
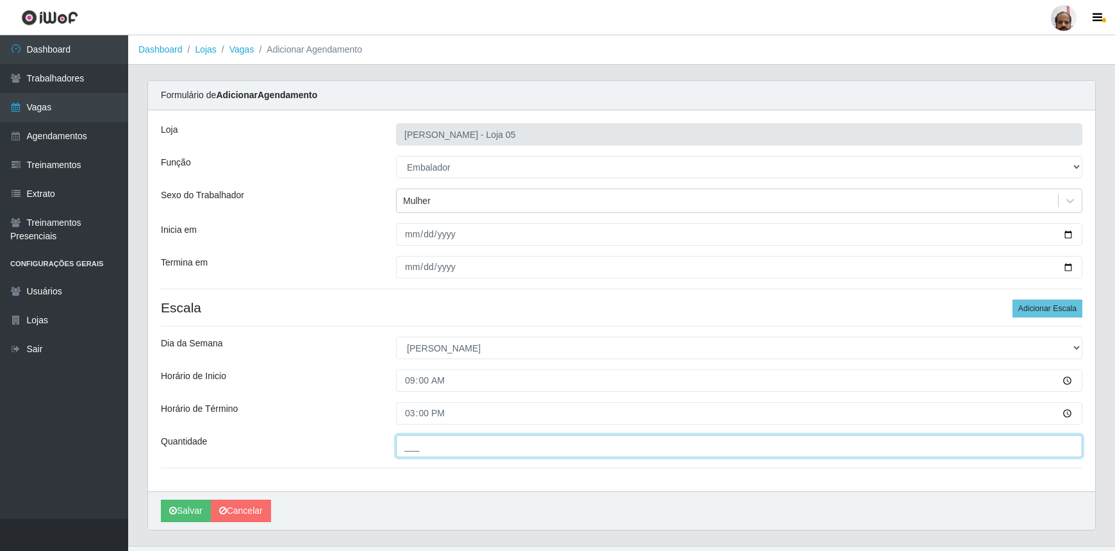
click at [424, 444] on input "___" at bounding box center [739, 446] width 687 height 22
type input "8__"
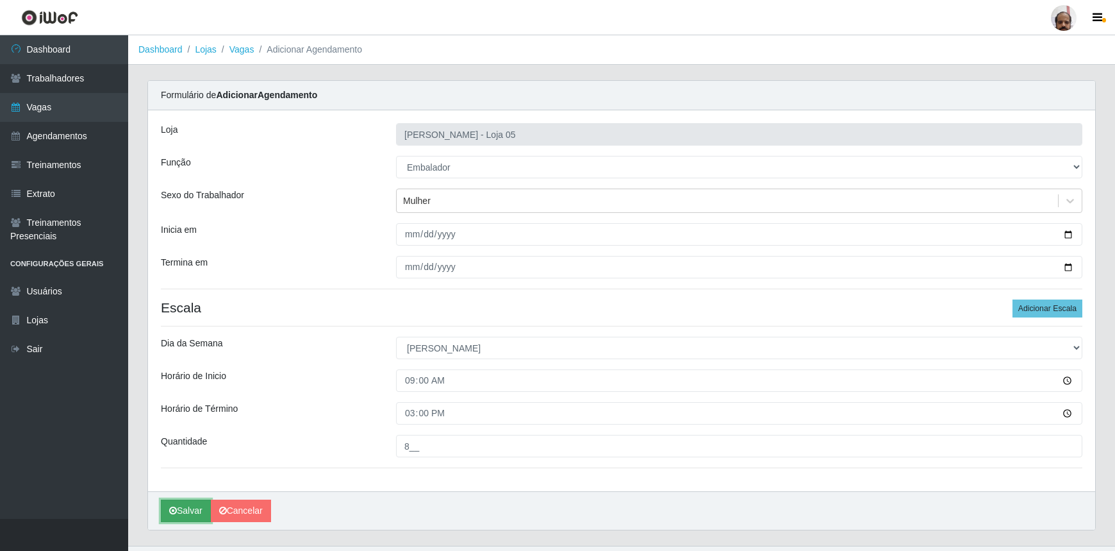
click at [188, 510] on button "Salvar" at bounding box center [186, 510] width 50 height 22
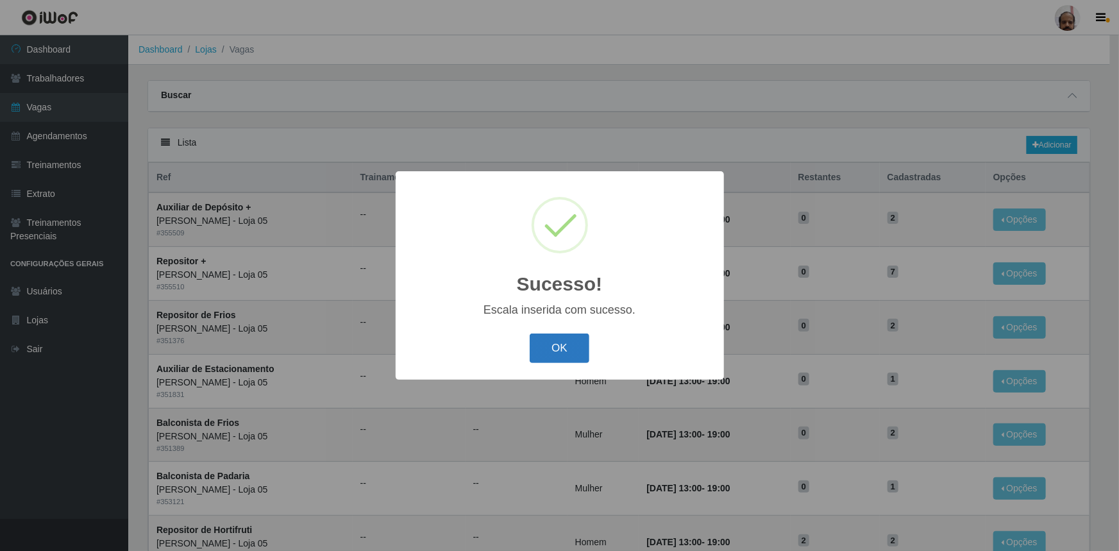
click at [576, 342] on button "OK" at bounding box center [559, 348] width 60 height 30
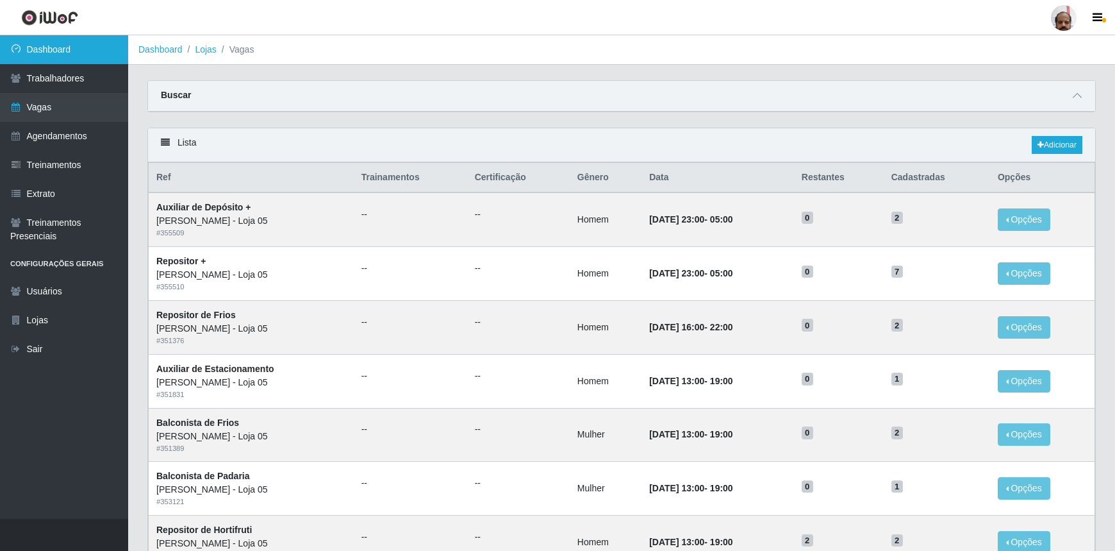
click at [96, 58] on link "Dashboard" at bounding box center [64, 49] width 128 height 29
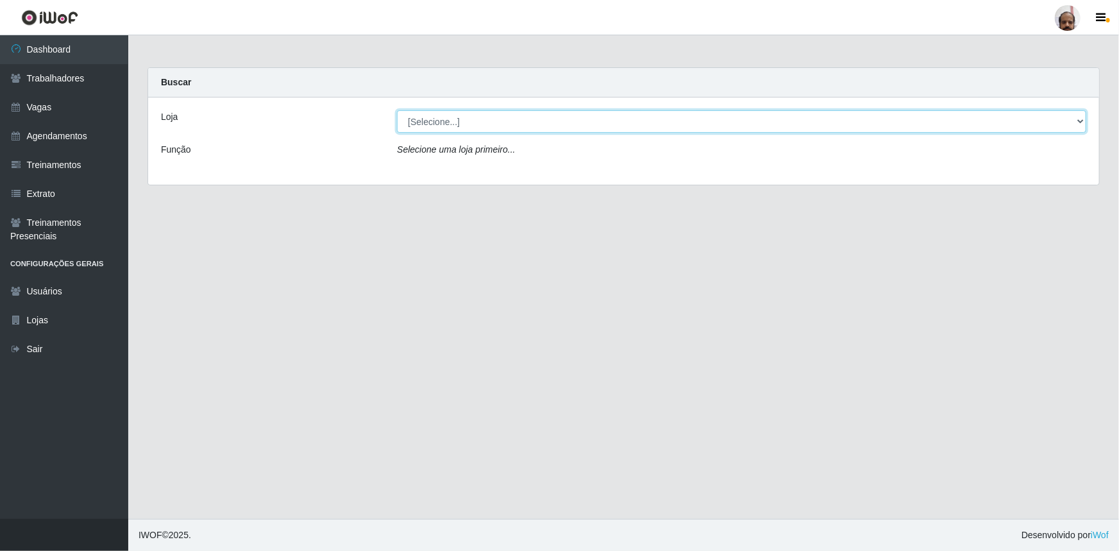
drag, startPoint x: 1083, startPoint y: 119, endPoint x: 1072, endPoint y: 130, distance: 15.9
click at [1083, 119] on select "[Selecione...] Mar Vermelho - Loja 05" at bounding box center [741, 121] width 689 height 22
select select "252"
click at [397, 110] on select "[Selecione...] Mar Vermelho - Loja 05" at bounding box center [741, 121] width 689 height 22
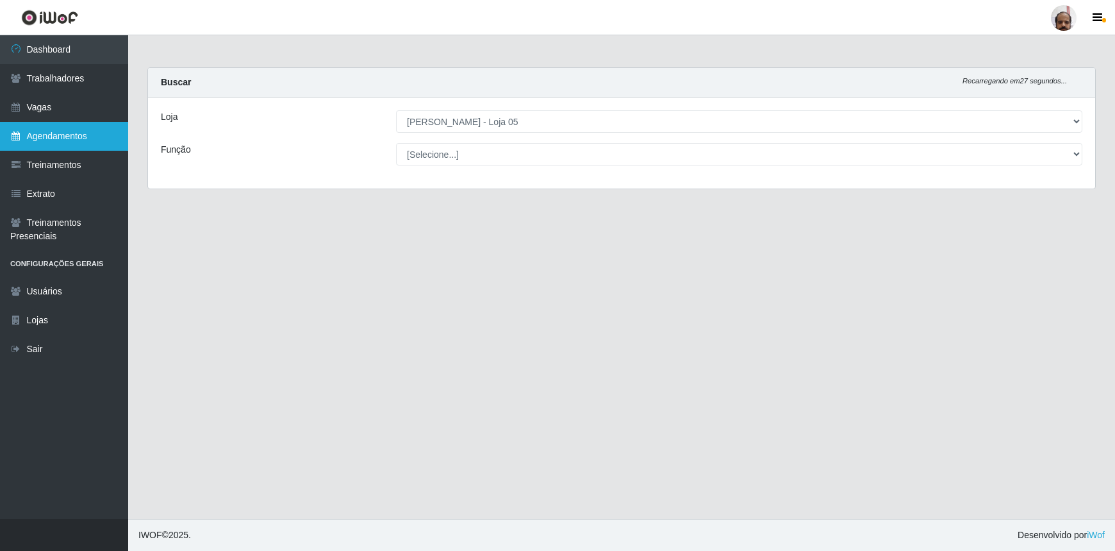
click at [73, 133] on link "Agendamentos" at bounding box center [64, 136] width 128 height 29
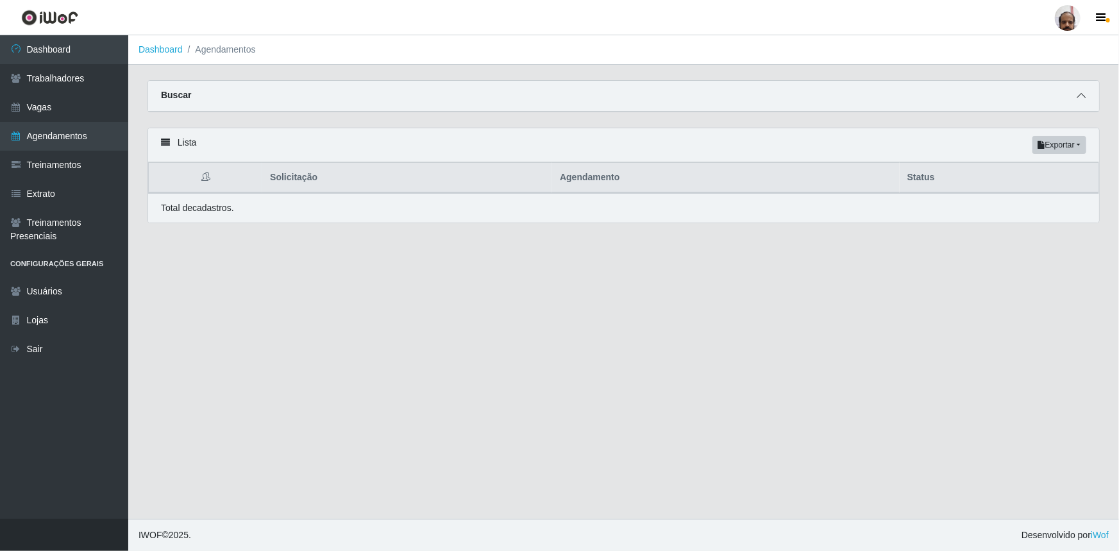
click at [1081, 96] on icon at bounding box center [1080, 95] width 9 height 9
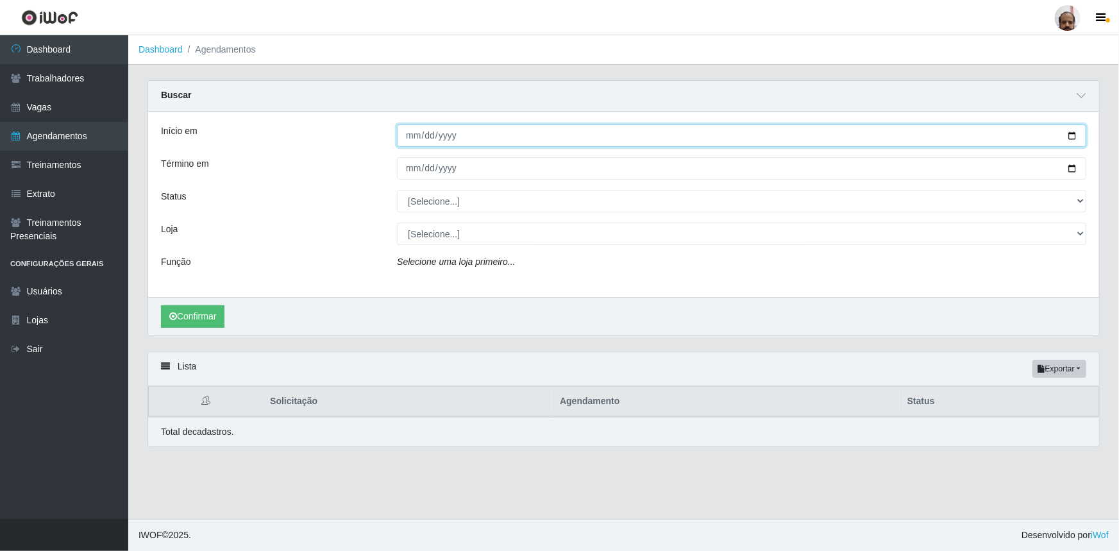
click at [1081, 135] on input "Início em" at bounding box center [741, 135] width 689 height 22
click at [1071, 135] on input "Início em" at bounding box center [741, 135] width 689 height 22
type input "[DATE]"
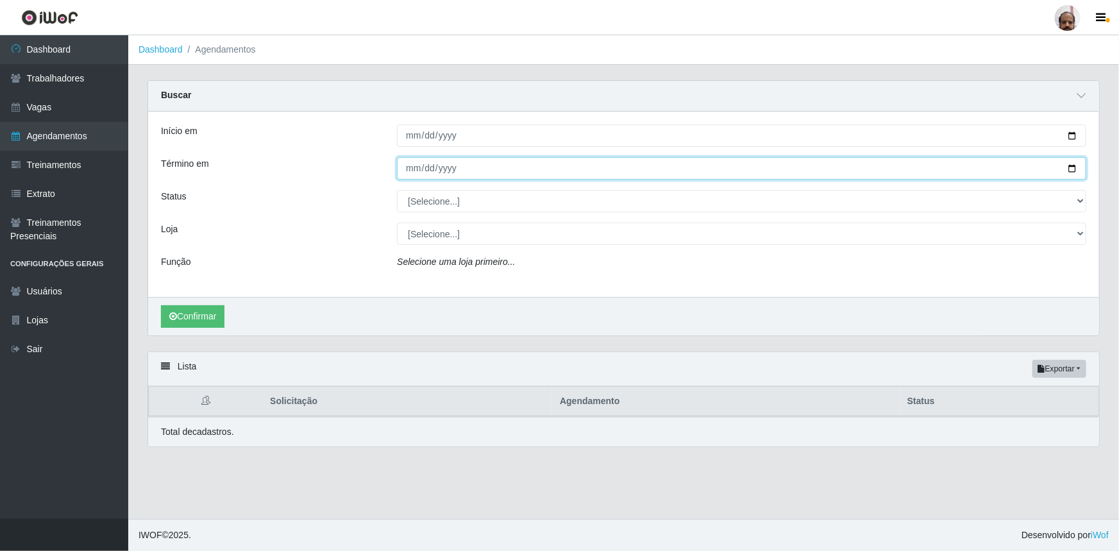
click at [1066, 165] on input "Término em" at bounding box center [741, 168] width 689 height 22
type input "[DATE]"
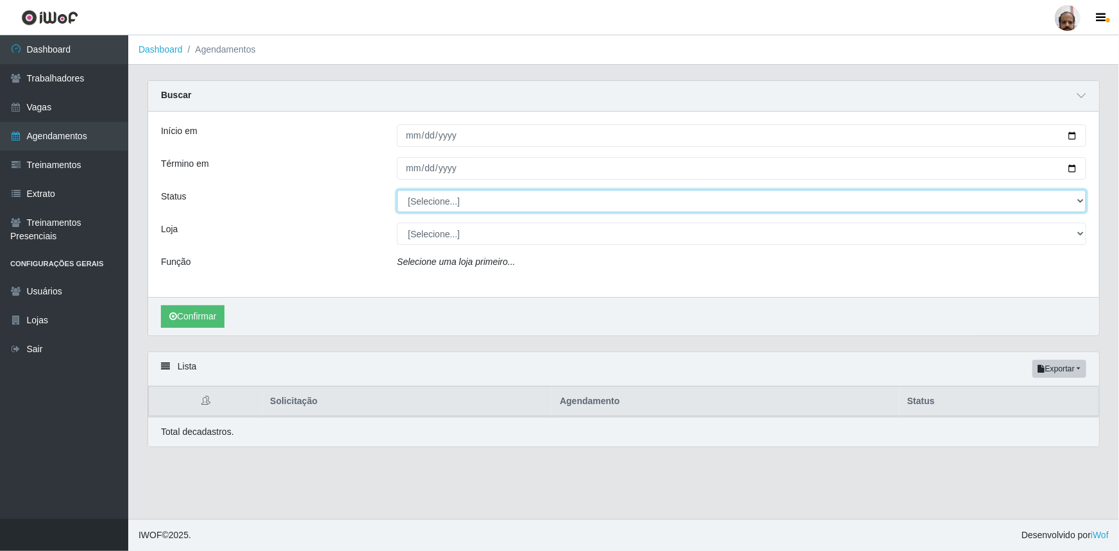
drag, startPoint x: 1077, startPoint y: 197, endPoint x: 1049, endPoint y: 212, distance: 31.0
click at [1077, 197] on select "[Selecione...] AGENDADO AGUARDANDO LIBERAR EM ANDAMENTO EM REVISÃO FINALIZADO C…" at bounding box center [741, 201] width 689 height 22
select select "AGENDADO"
click at [397, 190] on select "[Selecione...] AGENDADO AGUARDANDO LIBERAR EM ANDAMENTO EM REVISÃO FINALIZADO C…" at bounding box center [741, 201] width 689 height 22
drag, startPoint x: 1077, startPoint y: 233, endPoint x: 1058, endPoint y: 244, distance: 21.5
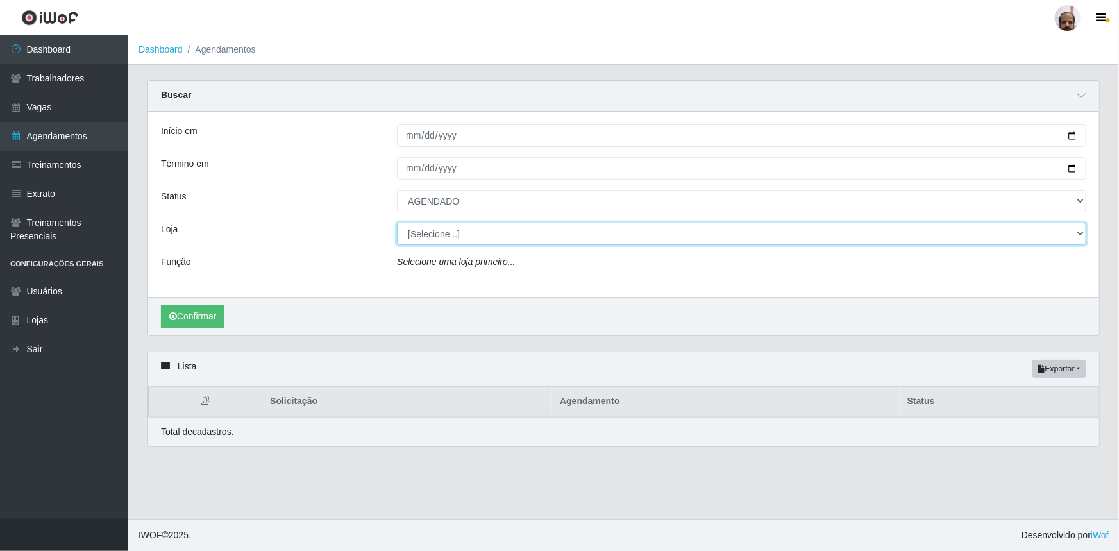
click at [1077, 233] on select "[Selecione...] Mar Vermelho - Loja 05" at bounding box center [741, 233] width 689 height 22
select select "252"
click at [397, 222] on select "[Selecione...] Mar Vermelho - Loja 05" at bounding box center [741, 233] width 689 height 22
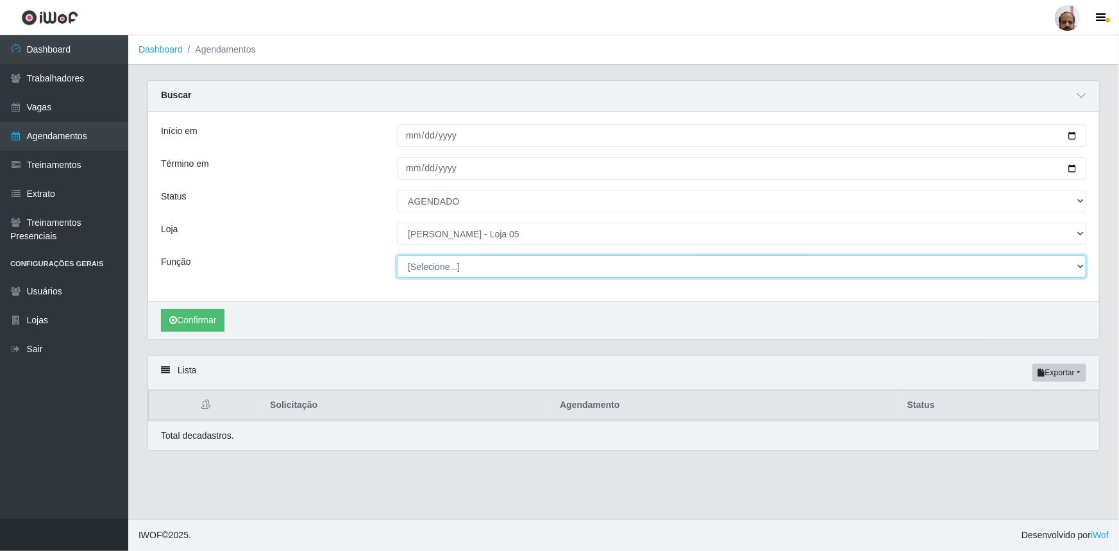
drag, startPoint x: 1077, startPoint y: 265, endPoint x: 1069, endPoint y: 269, distance: 8.6
click at [1077, 265] on select "[Selecione...] ASG ASG + ASG ++ Auxiliar de Depósito Auxiliar de Depósito + Aux…" at bounding box center [741, 266] width 689 height 22
select select "112"
click at [397, 255] on select "[Selecione...] ASG ASG + ASG ++ Auxiliar de Depósito Auxiliar de Depósito + Aux…" at bounding box center [741, 266] width 689 height 22
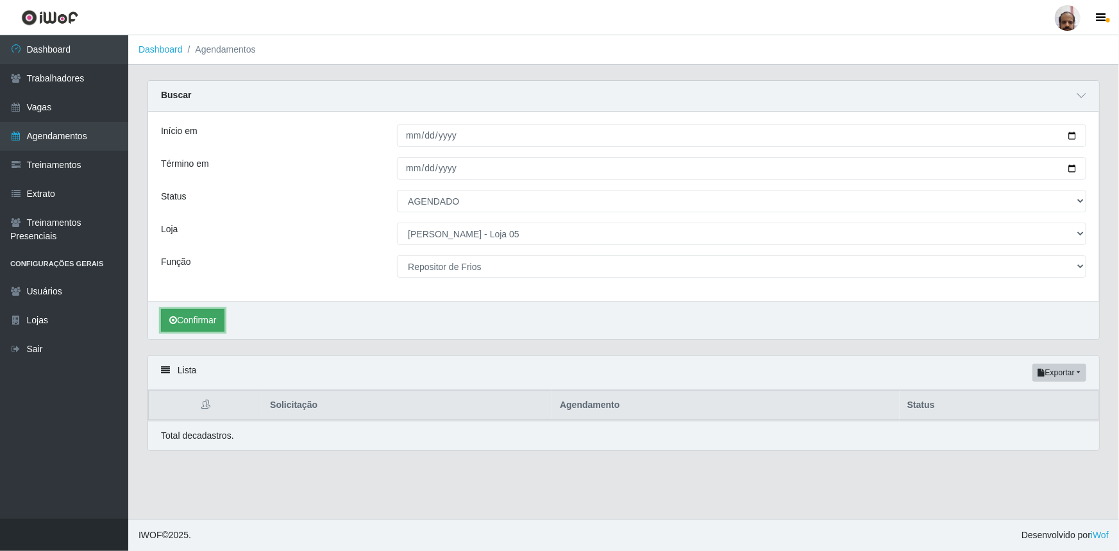
click at [218, 313] on button "Confirmar" at bounding box center [192, 320] width 63 height 22
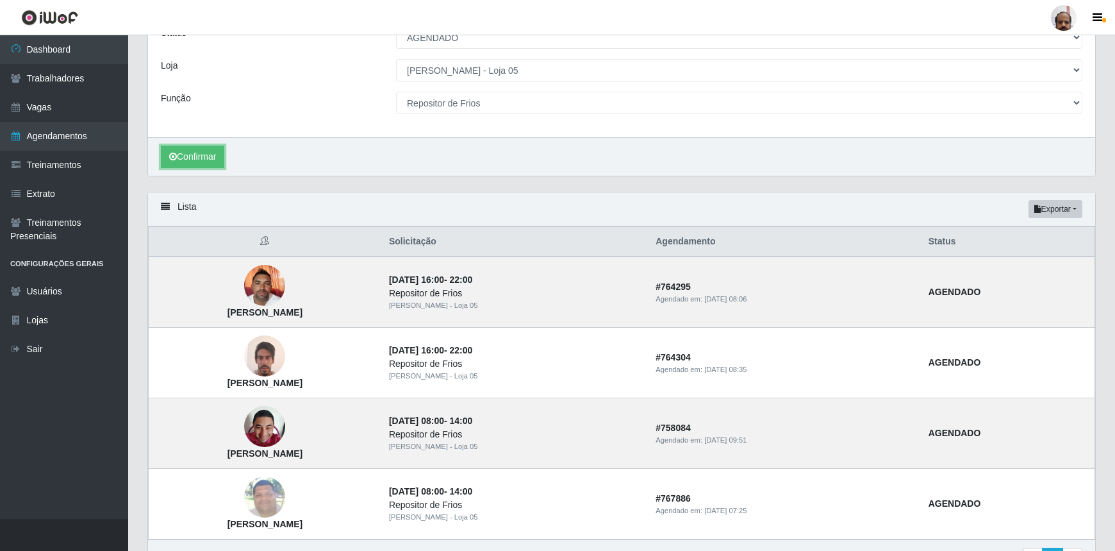
scroll to position [174, 0]
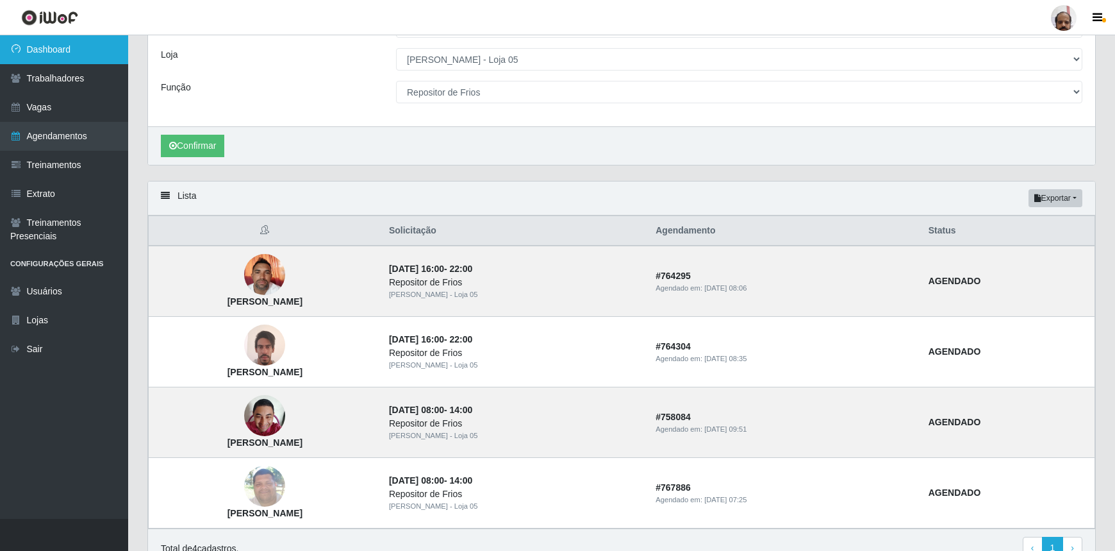
click at [97, 51] on link "Dashboard" at bounding box center [64, 49] width 128 height 29
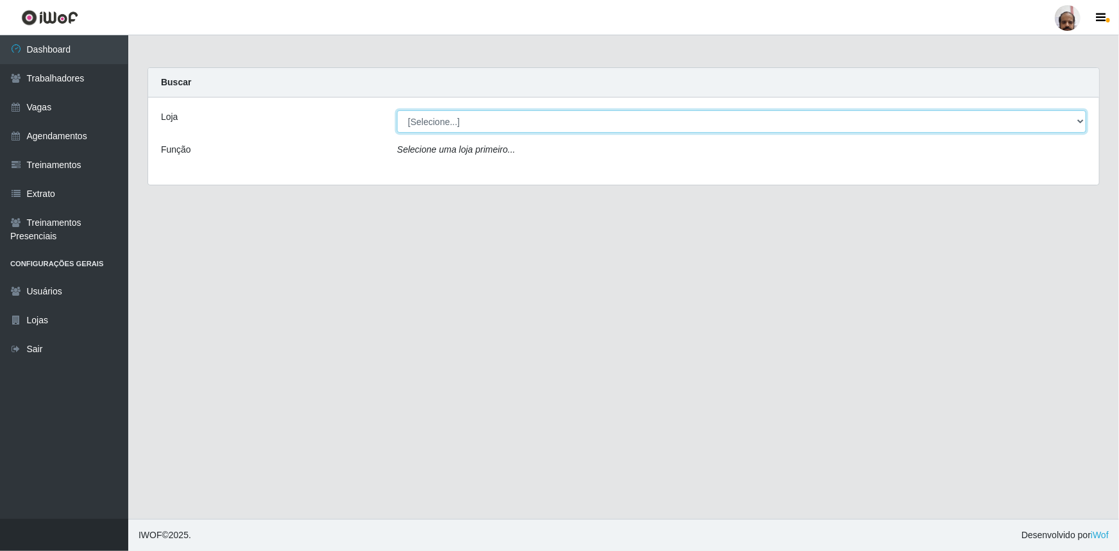
click at [1079, 117] on select "[Selecione...] Mar Vermelho - Loja 05" at bounding box center [741, 121] width 689 height 22
select select "252"
click at [397, 110] on select "[Selecione...] Mar Vermelho - Loja 05" at bounding box center [741, 121] width 689 height 22
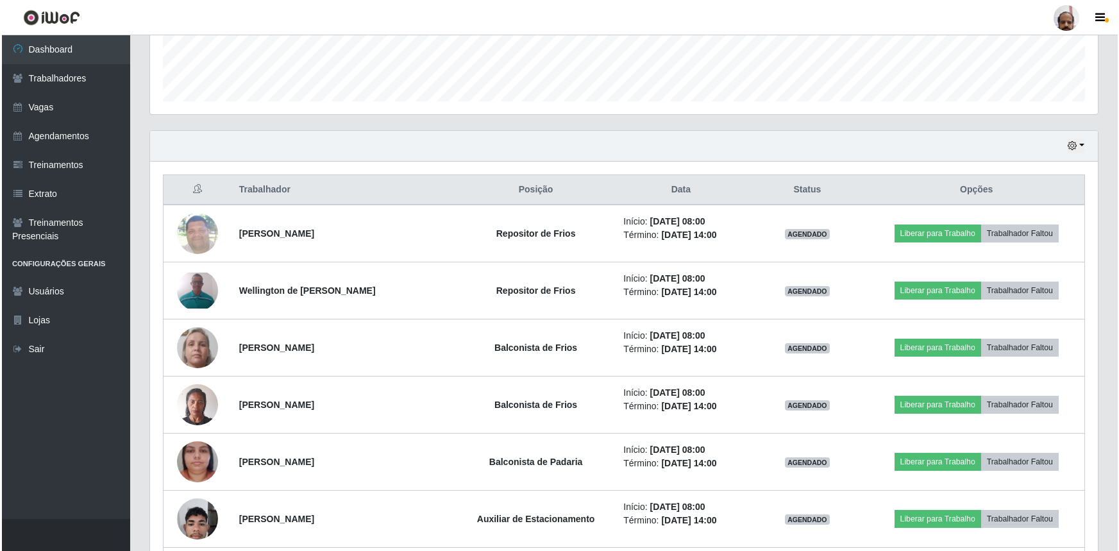
scroll to position [363, 0]
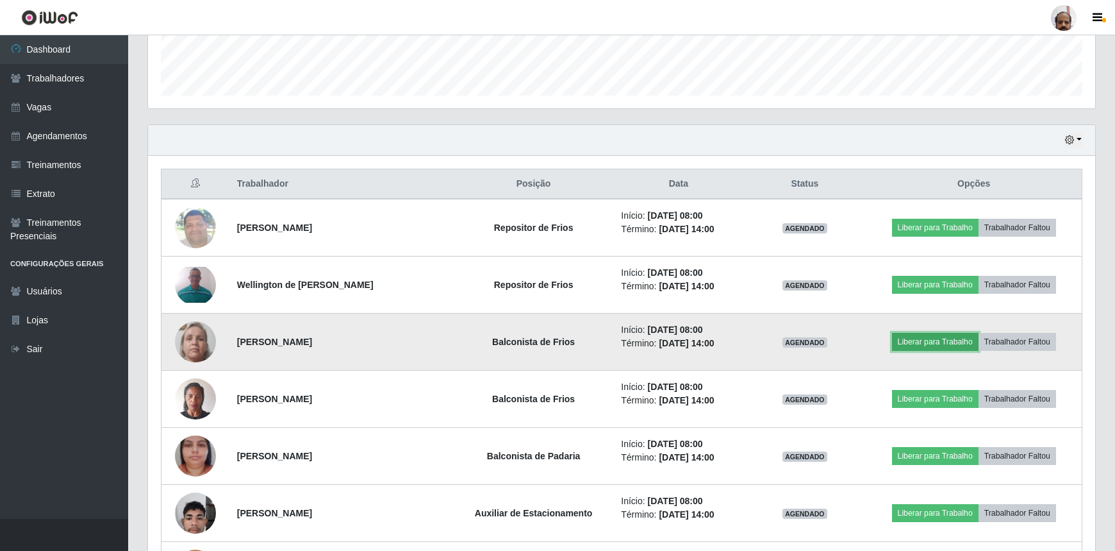
click at [929, 346] on button "Liberar para Trabalho" at bounding box center [935, 342] width 87 height 18
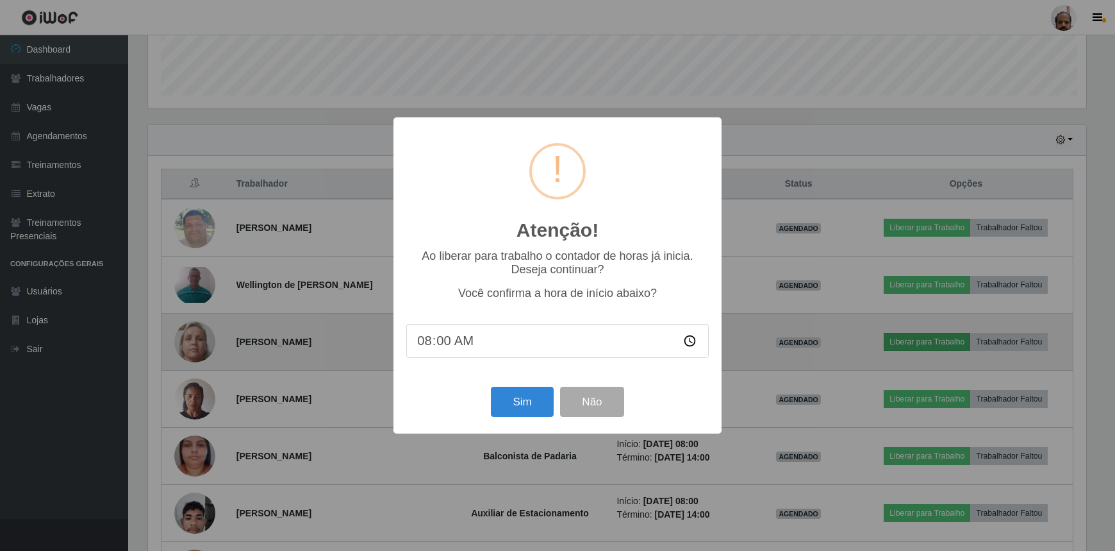
scroll to position [266, 942]
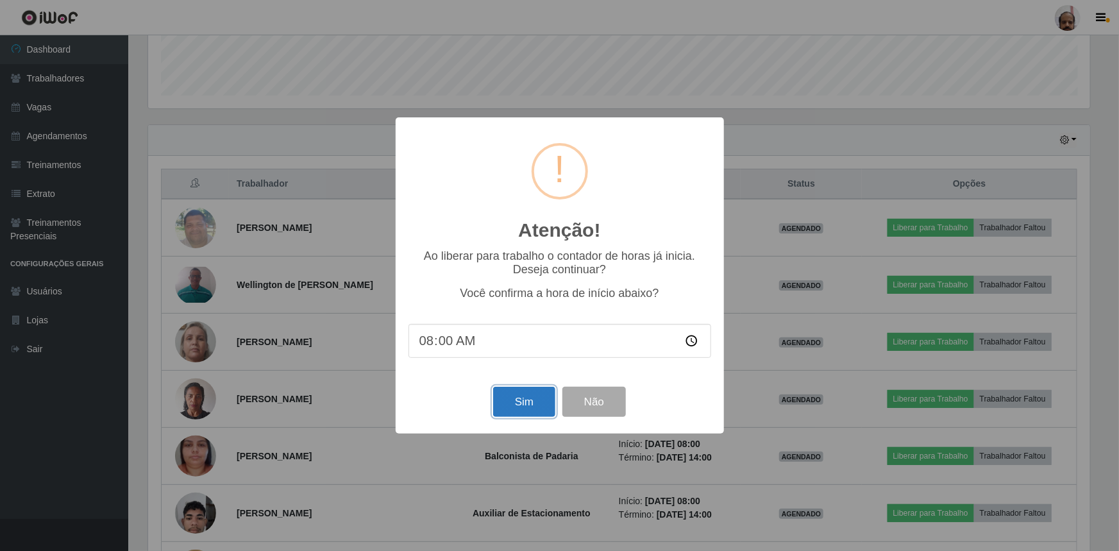
click at [530, 409] on button "Sim" at bounding box center [524, 402] width 62 height 30
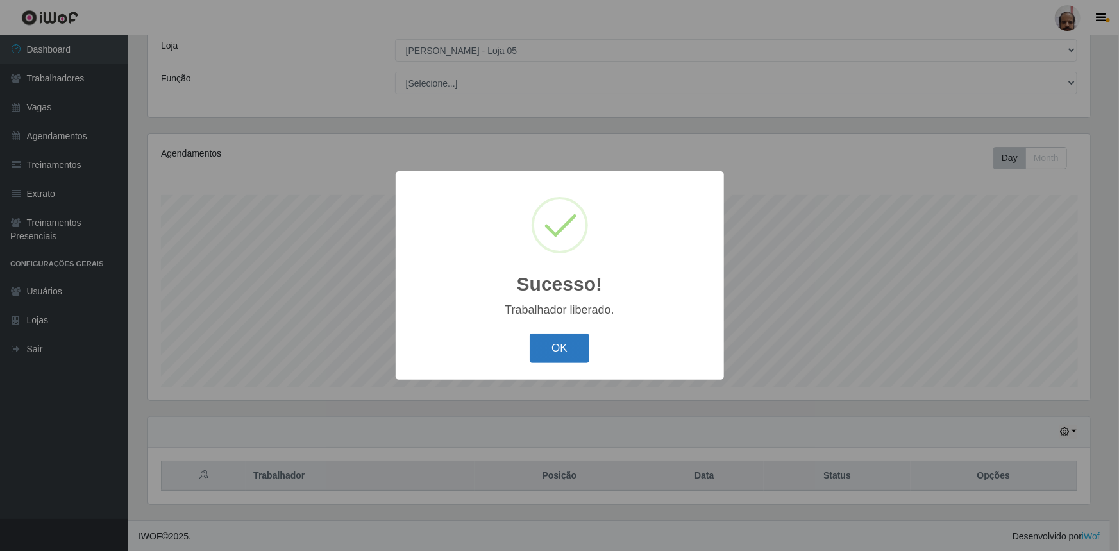
click at [581, 349] on button "OK" at bounding box center [559, 348] width 60 height 30
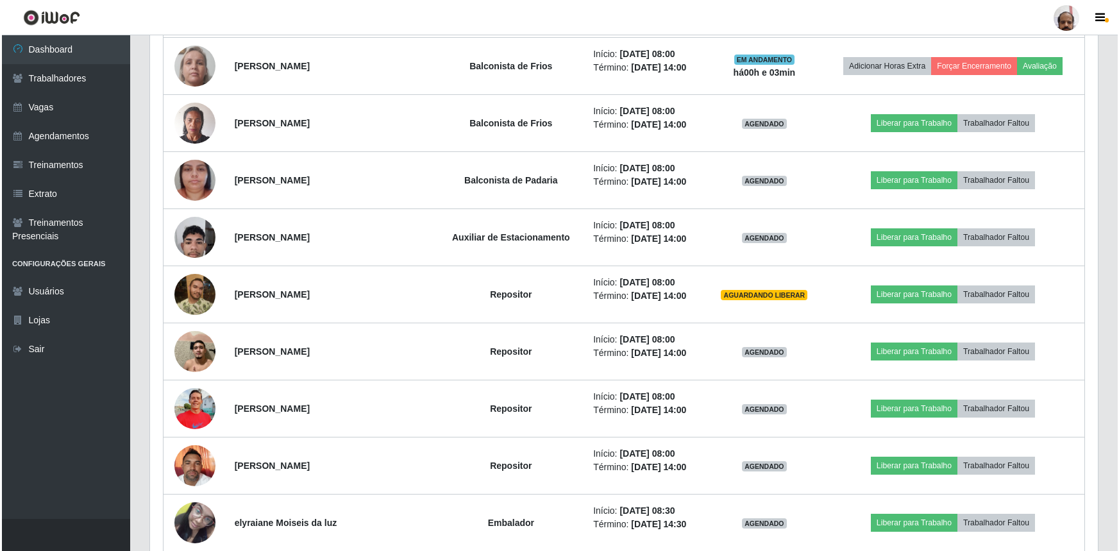
scroll to position [654, 0]
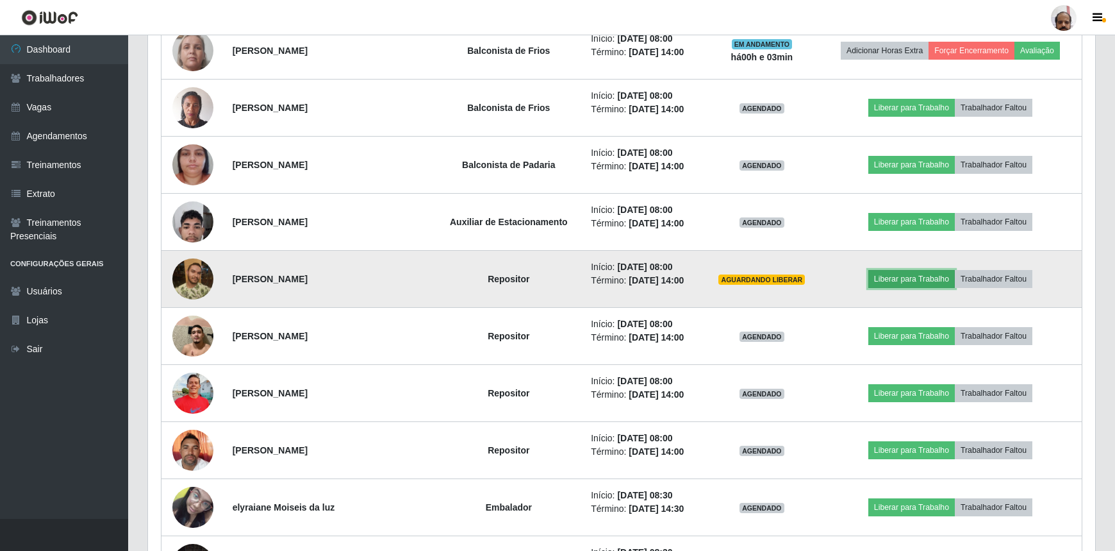
click at [940, 278] on button "Liberar para Trabalho" at bounding box center [912, 279] width 87 height 18
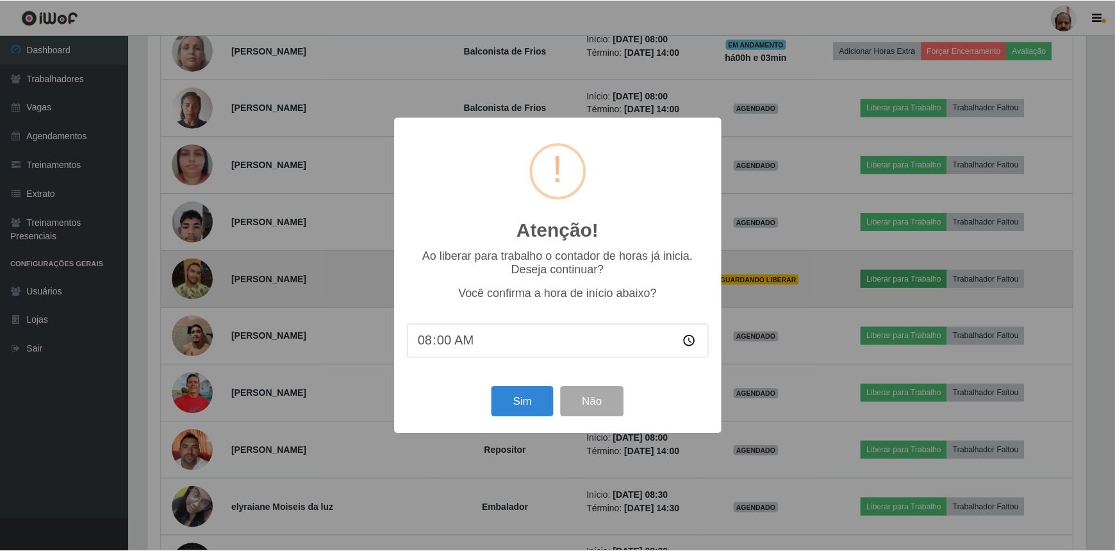
scroll to position [266, 942]
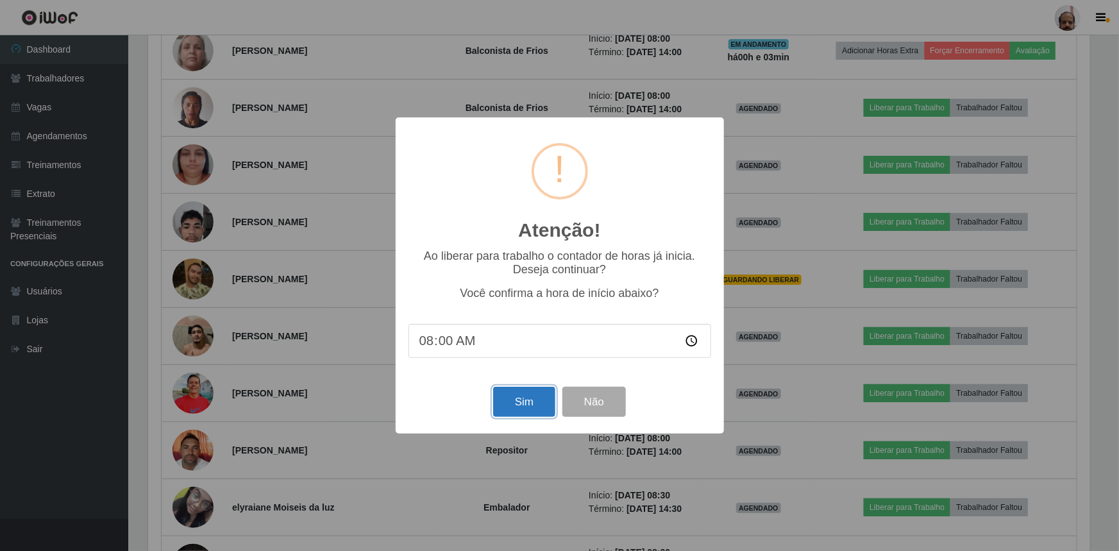
click at [518, 410] on button "Sim" at bounding box center [524, 402] width 62 height 30
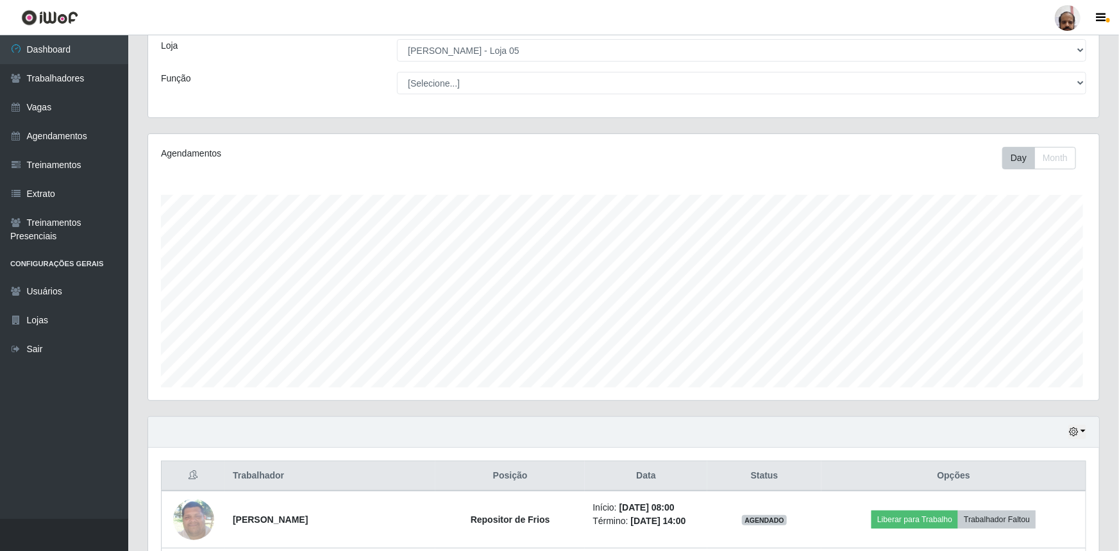
scroll to position [0, 0]
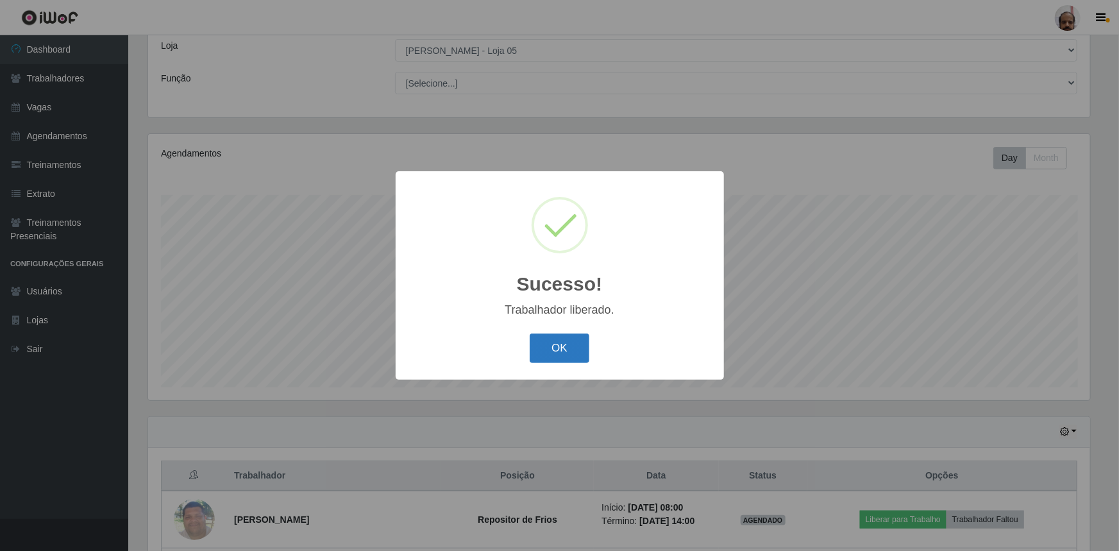
click at [572, 347] on button "OK" at bounding box center [559, 348] width 60 height 30
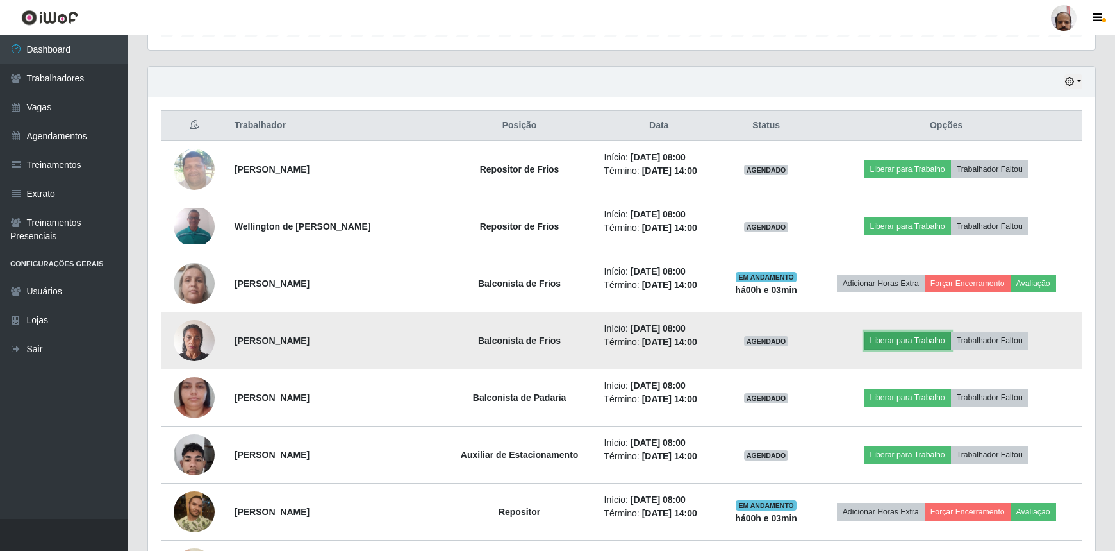
click at [903, 336] on button "Liberar para Trabalho" at bounding box center [908, 340] width 87 height 18
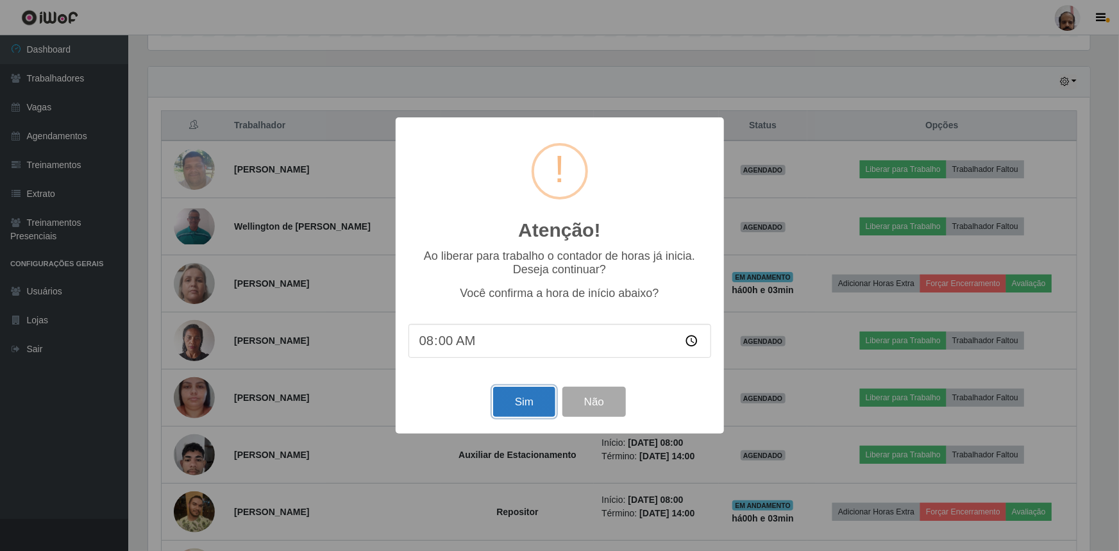
click at [527, 404] on button "Sim" at bounding box center [524, 402] width 62 height 30
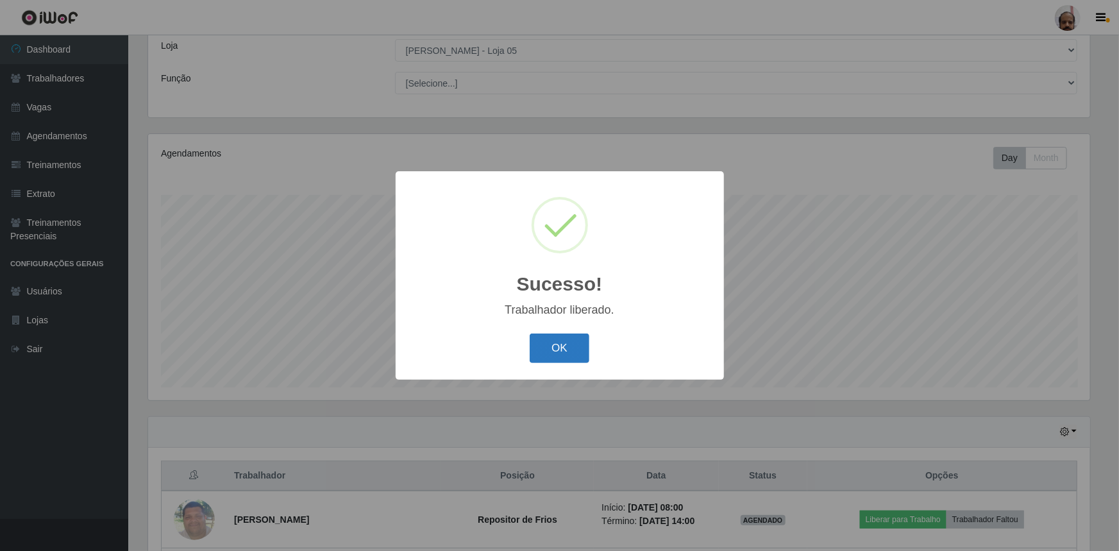
click at [558, 354] on button "OK" at bounding box center [559, 348] width 60 height 30
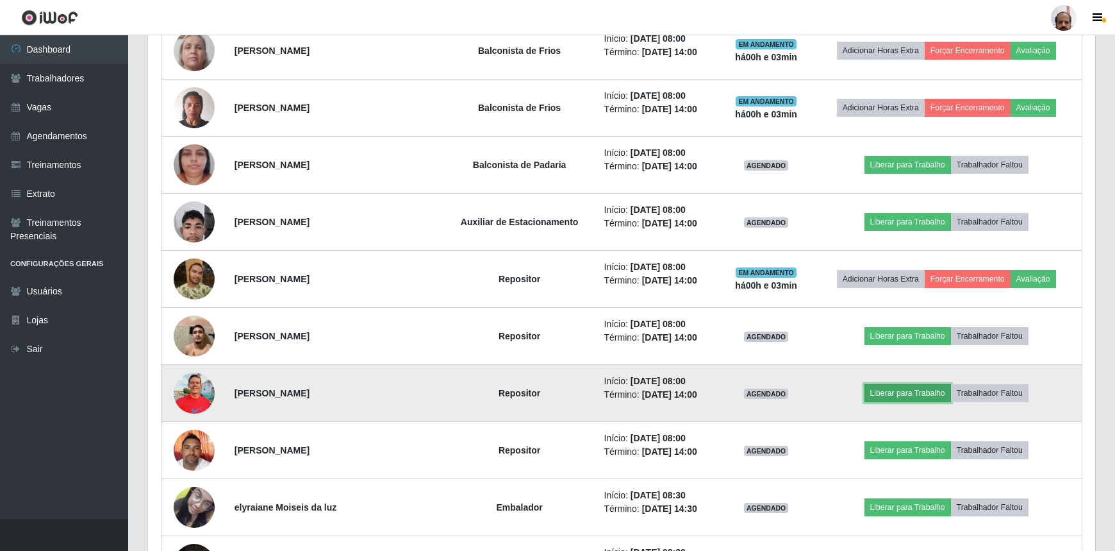
click at [897, 392] on button "Liberar para Trabalho" at bounding box center [908, 393] width 87 height 18
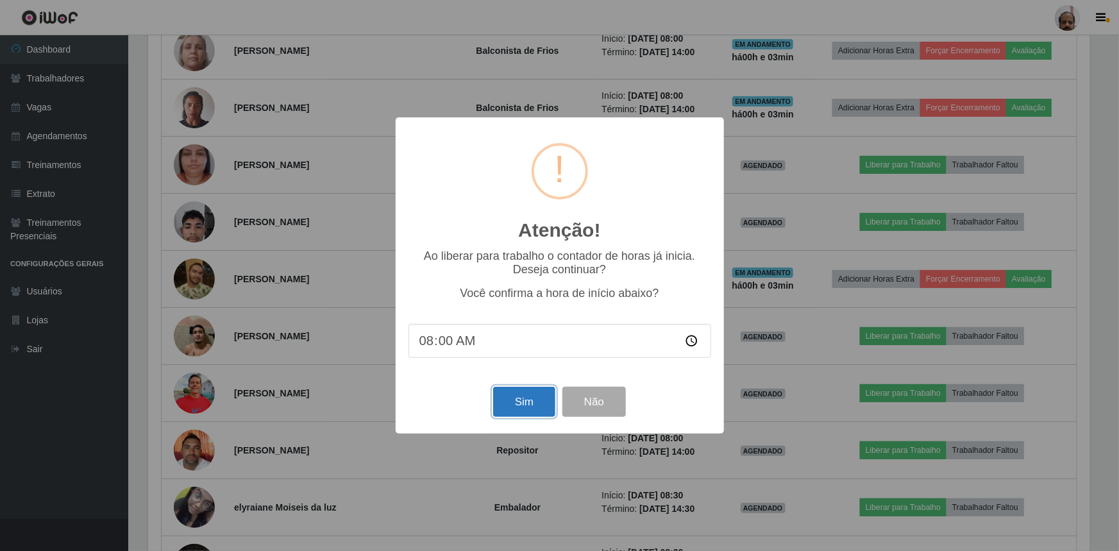
click at [522, 410] on button "Sim" at bounding box center [524, 402] width 62 height 30
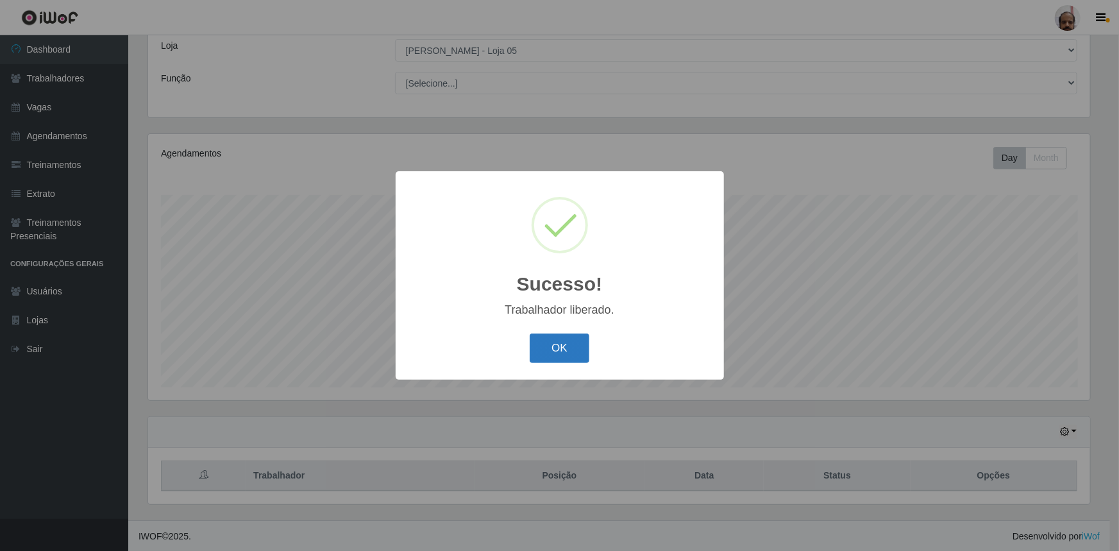
click at [569, 360] on button "OK" at bounding box center [559, 348] width 60 height 30
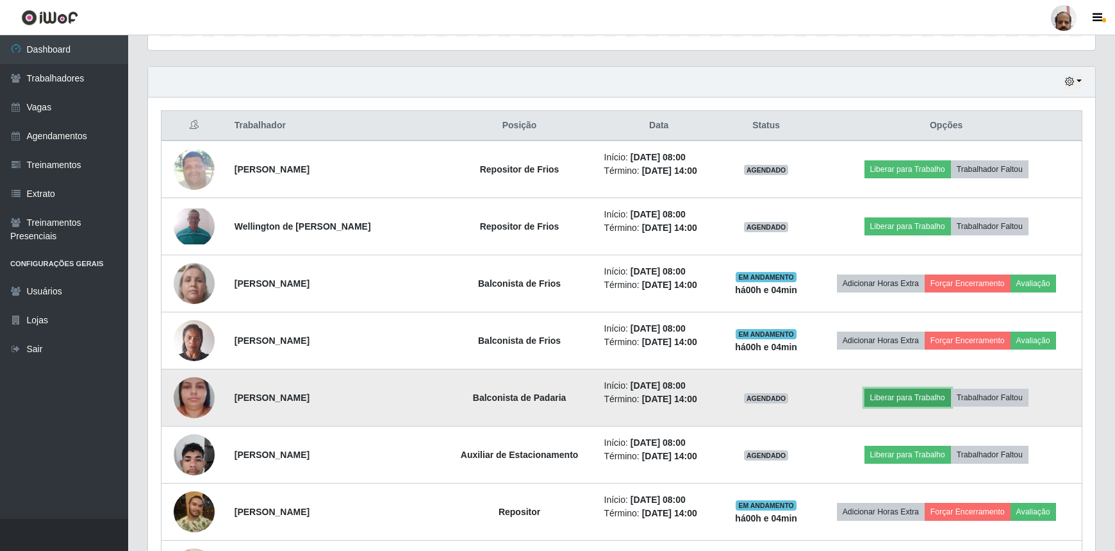
click at [891, 395] on button "Liberar para Trabalho" at bounding box center [908, 397] width 87 height 18
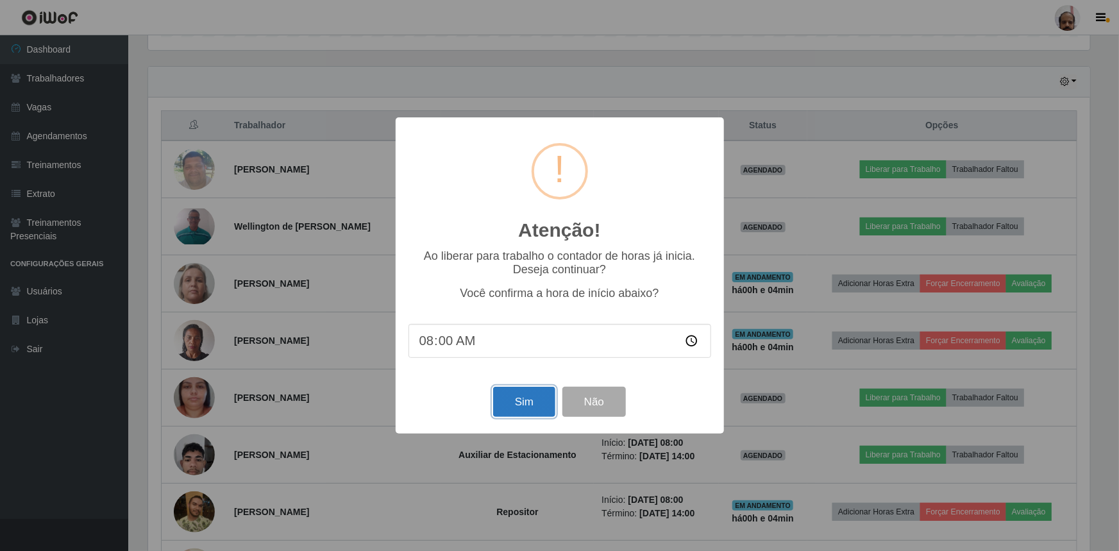
click at [508, 404] on button "Sim" at bounding box center [524, 402] width 62 height 30
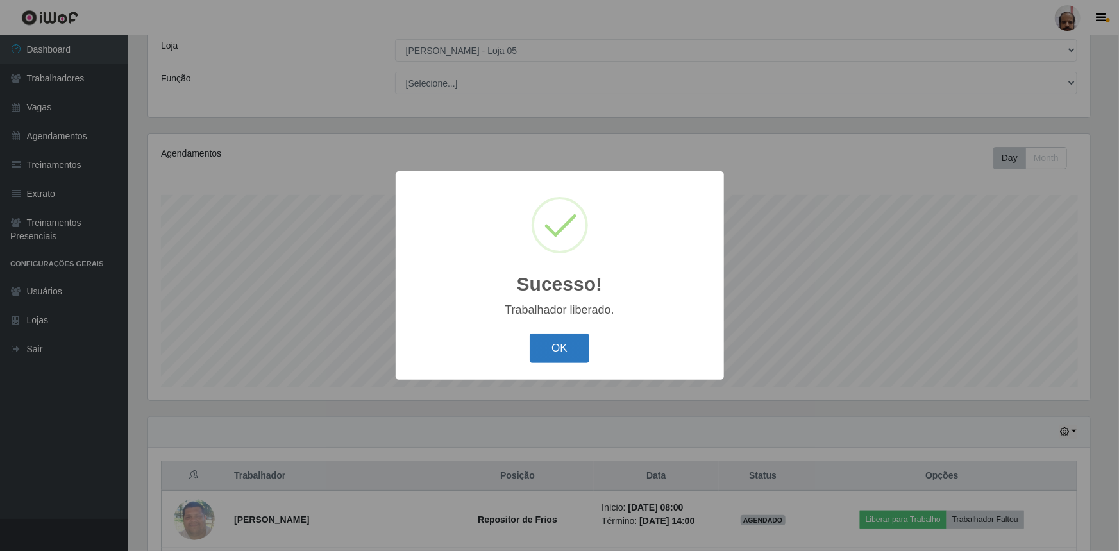
click at [556, 347] on button "OK" at bounding box center [559, 348] width 60 height 30
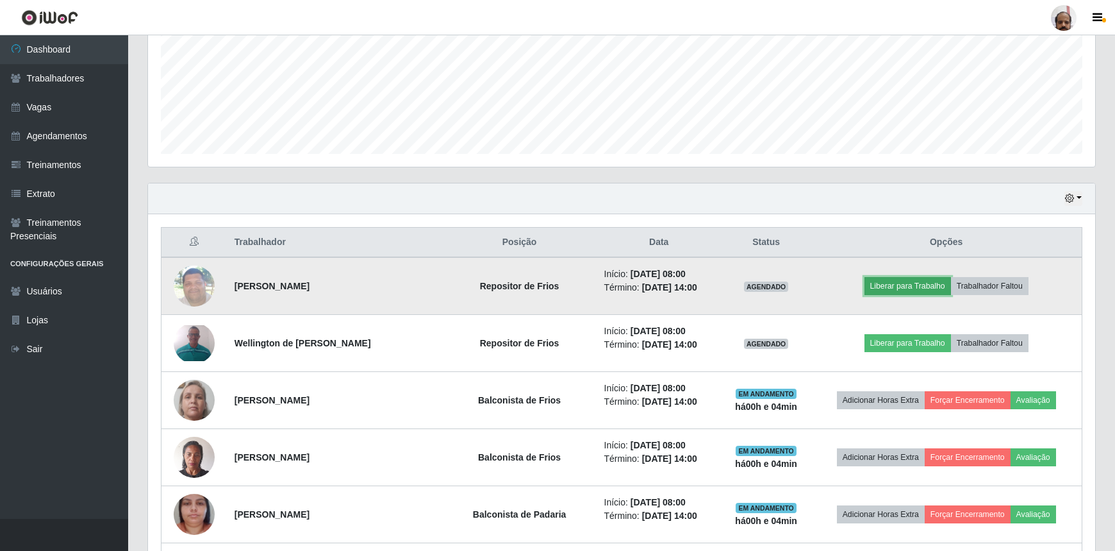
click at [912, 281] on button "Liberar para Trabalho" at bounding box center [908, 286] width 87 height 18
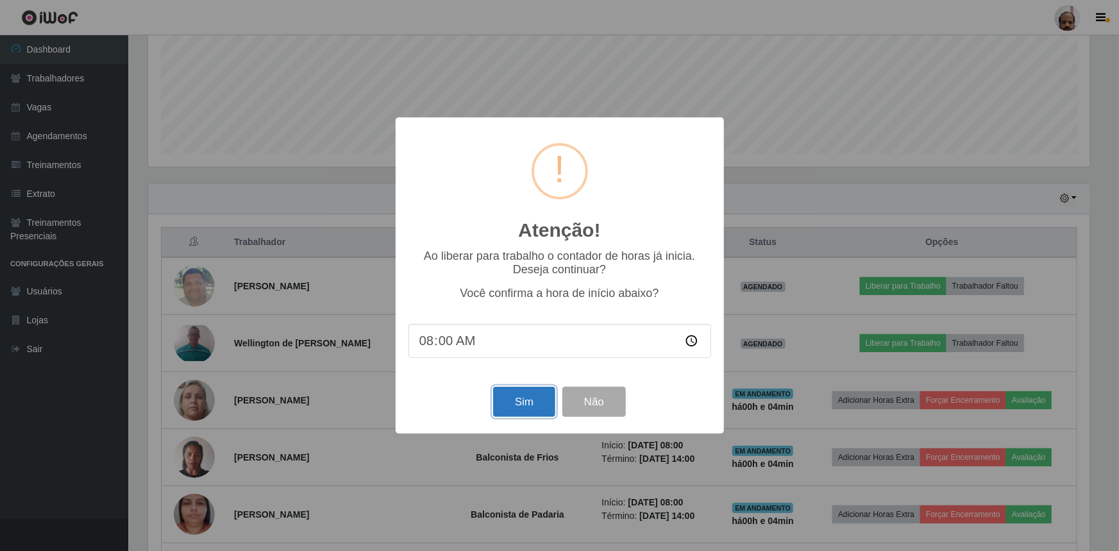
click at [525, 402] on button "Sim" at bounding box center [524, 402] width 62 height 30
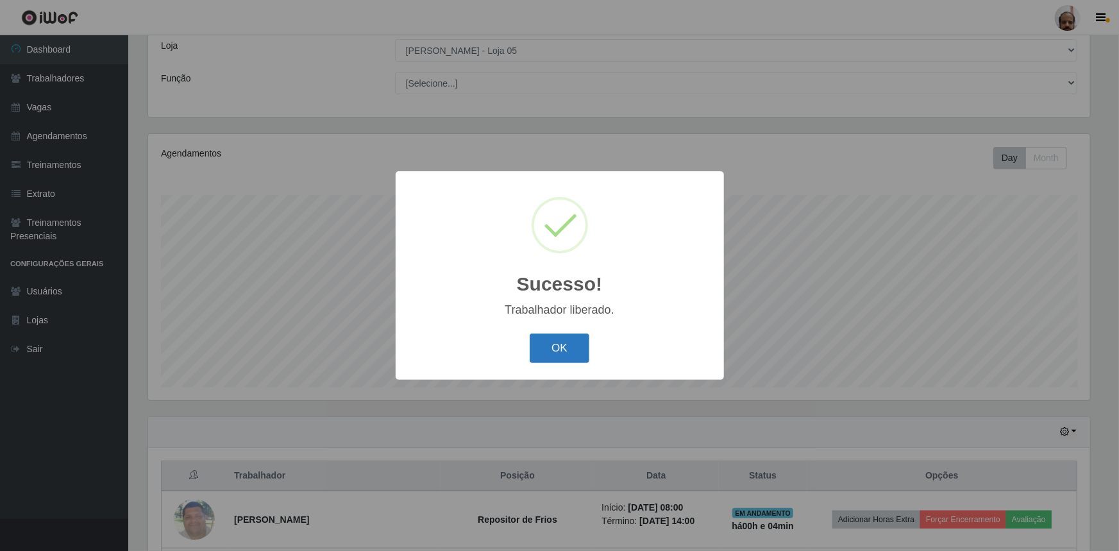
click at [574, 351] on button "OK" at bounding box center [559, 348] width 60 height 30
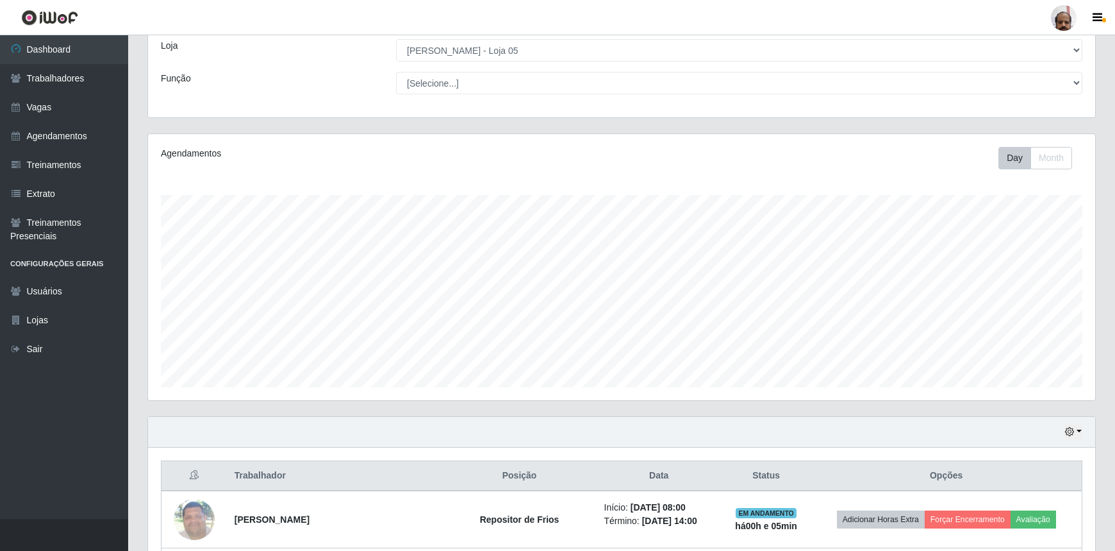
scroll to position [712, 0]
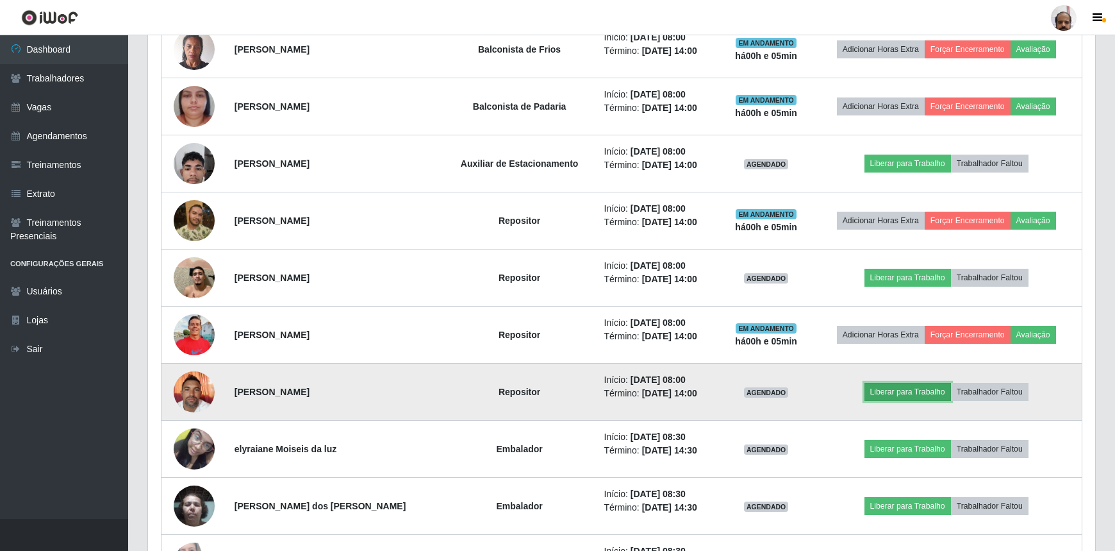
click at [906, 387] on button "Liberar para Trabalho" at bounding box center [908, 392] width 87 height 18
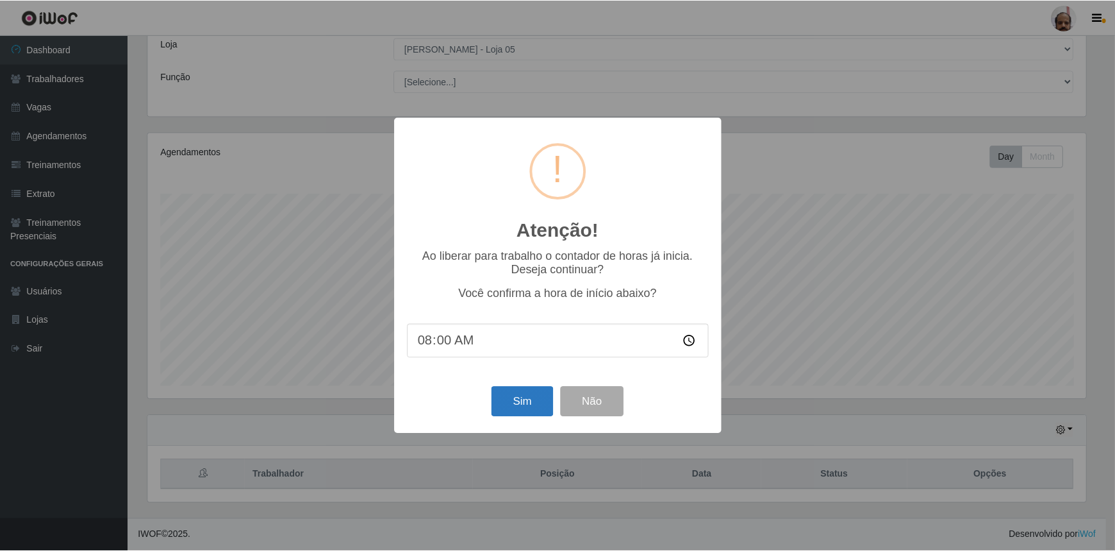
scroll to position [71, 0]
click at [538, 404] on button "Sim" at bounding box center [524, 402] width 62 height 30
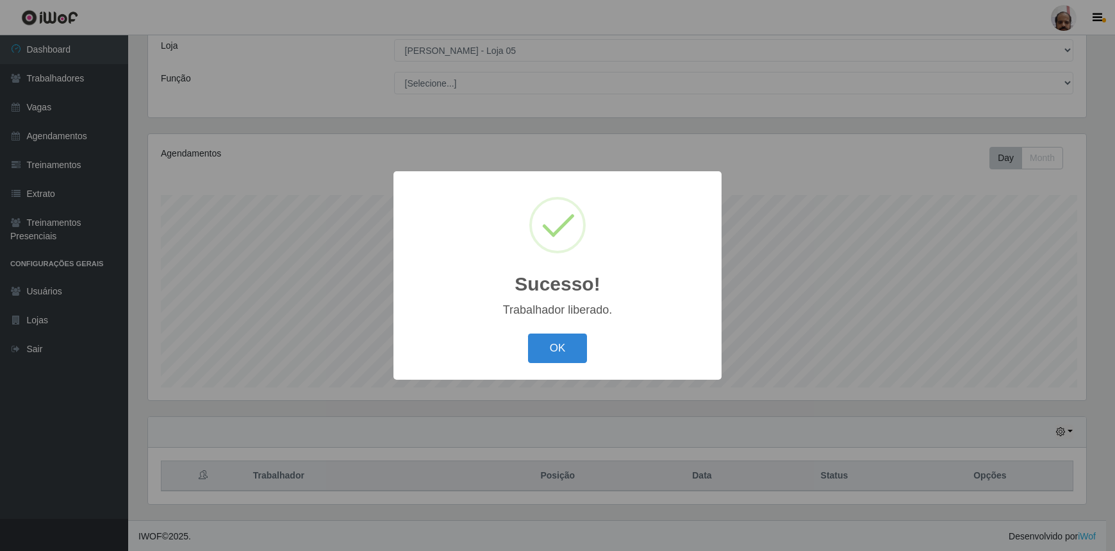
scroll to position [266, 942]
click at [567, 362] on button "OK" at bounding box center [559, 348] width 60 height 30
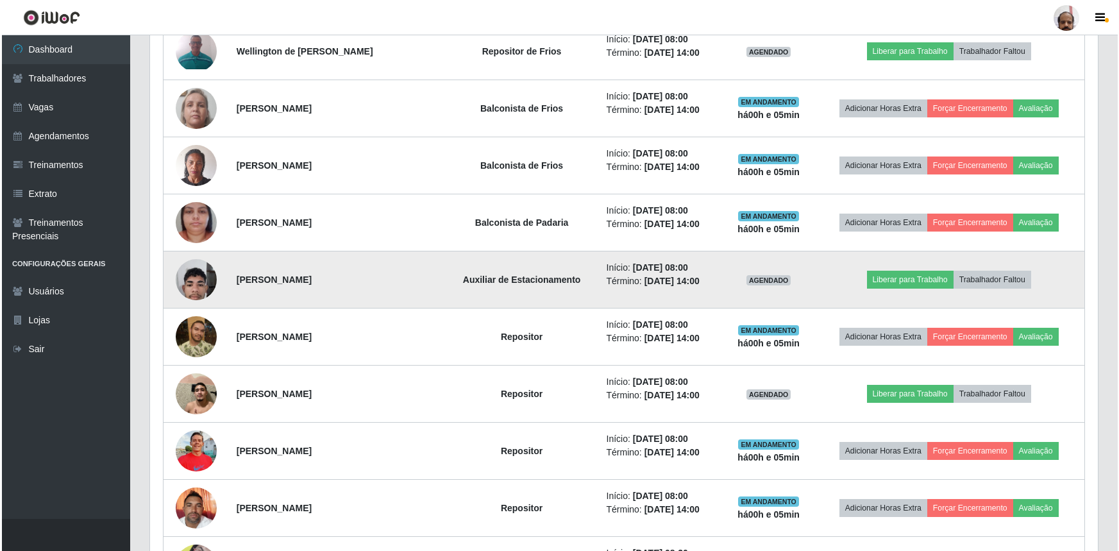
scroll to position [770, 0]
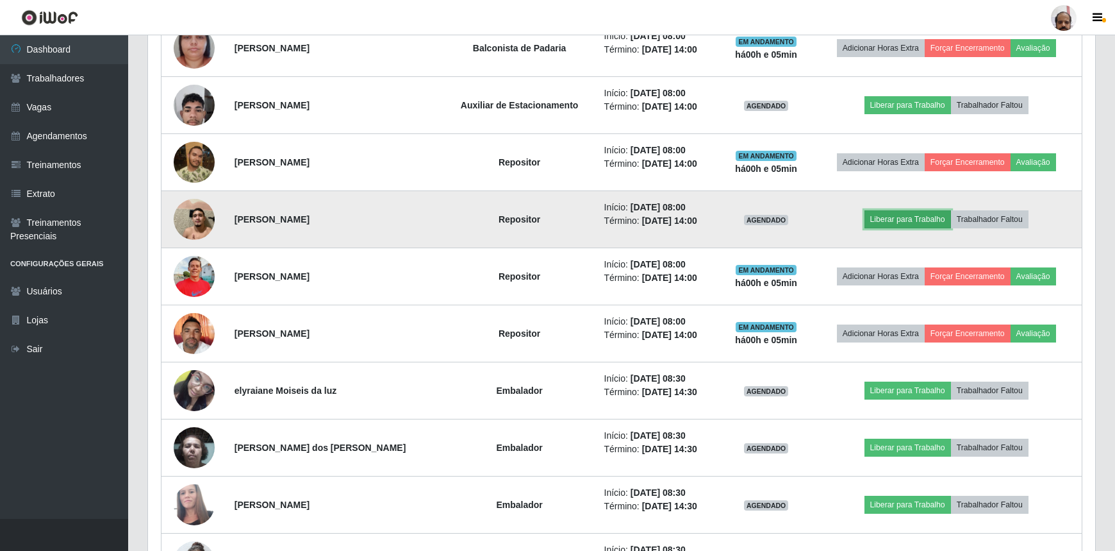
click at [891, 220] on button "Liberar para Trabalho" at bounding box center [908, 219] width 87 height 18
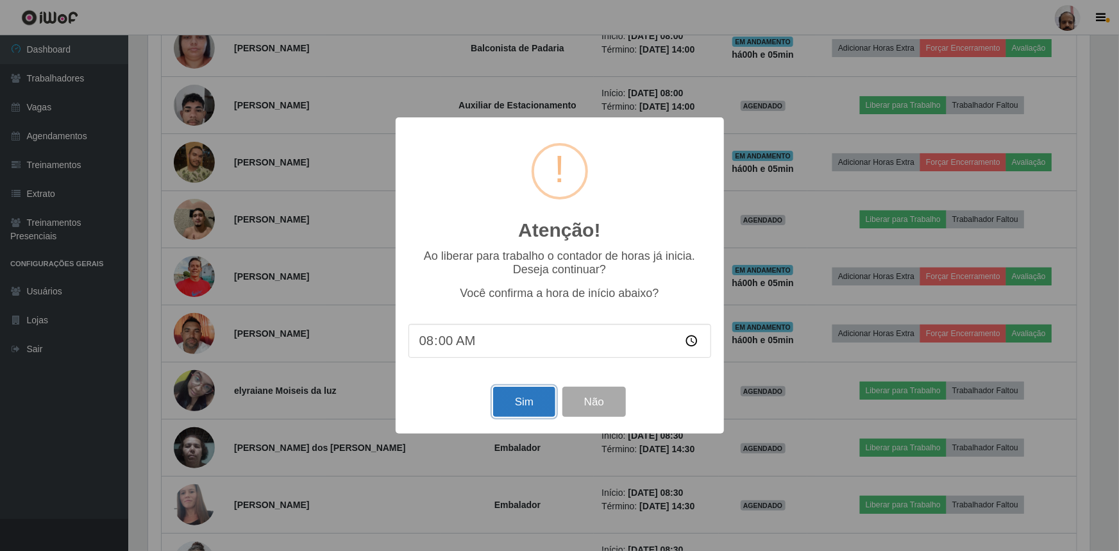
click at [518, 399] on button "Sim" at bounding box center [524, 402] width 62 height 30
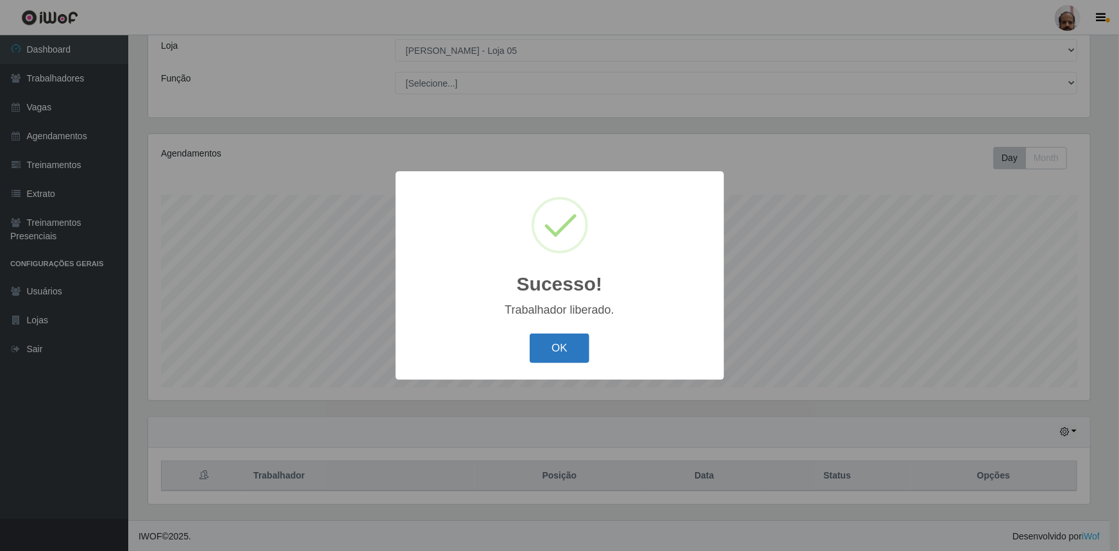
click at [562, 345] on button "OK" at bounding box center [559, 348] width 60 height 30
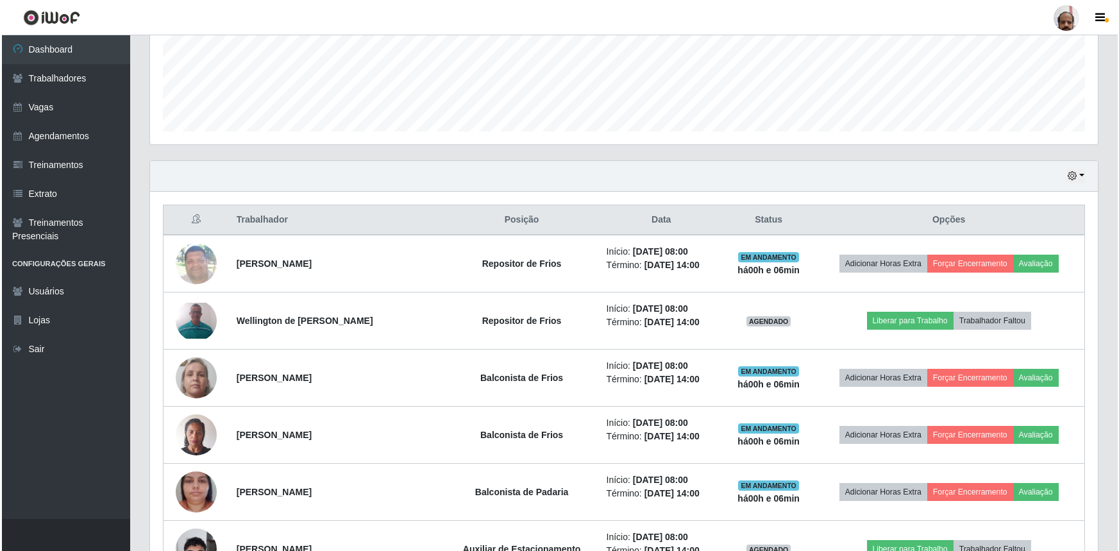
scroll to position [363, 0]
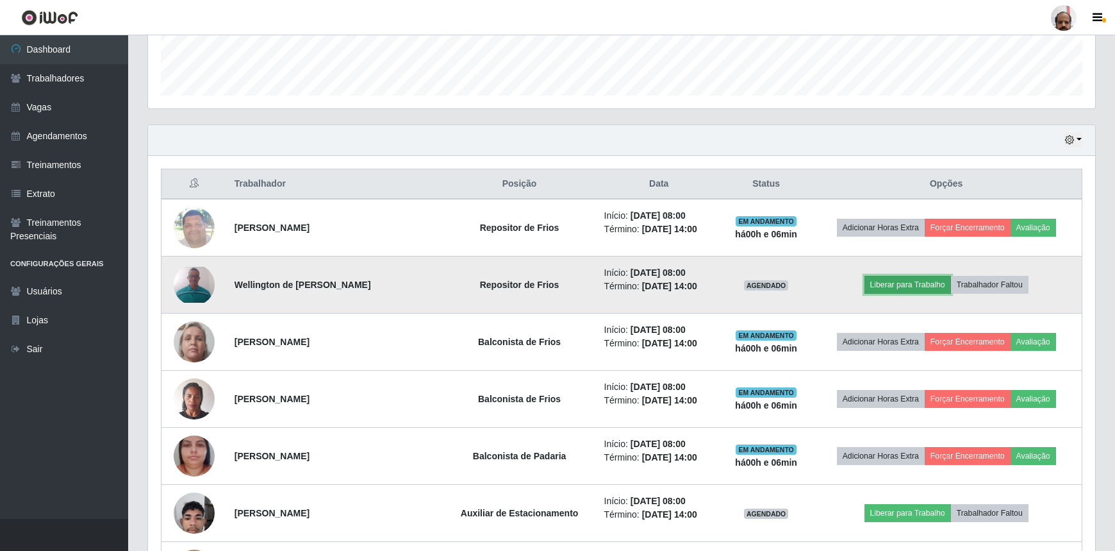
click at [901, 286] on button "Liberar para Trabalho" at bounding box center [908, 285] width 87 height 18
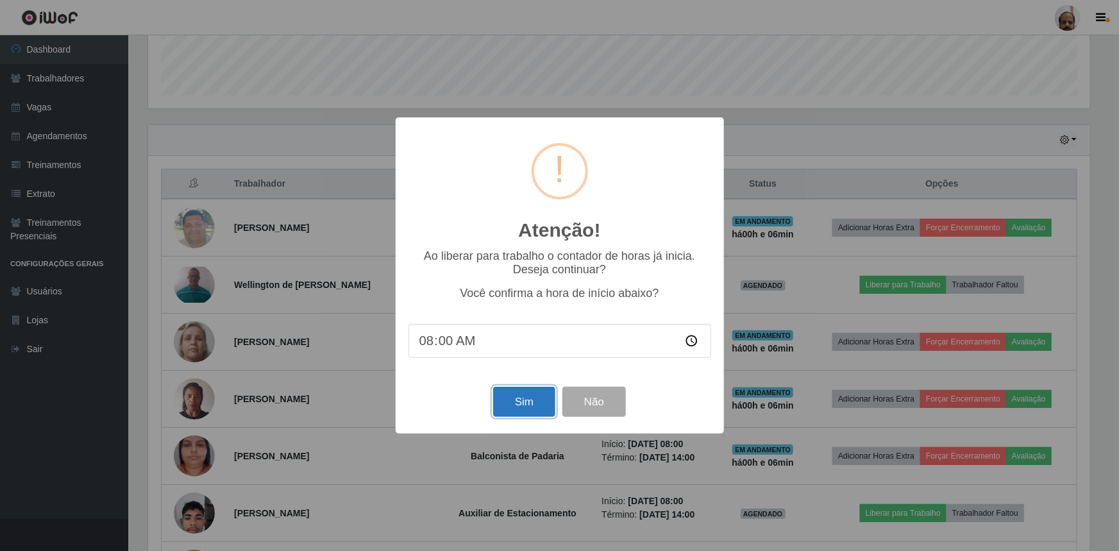
click at [515, 401] on button "Sim" at bounding box center [524, 402] width 62 height 30
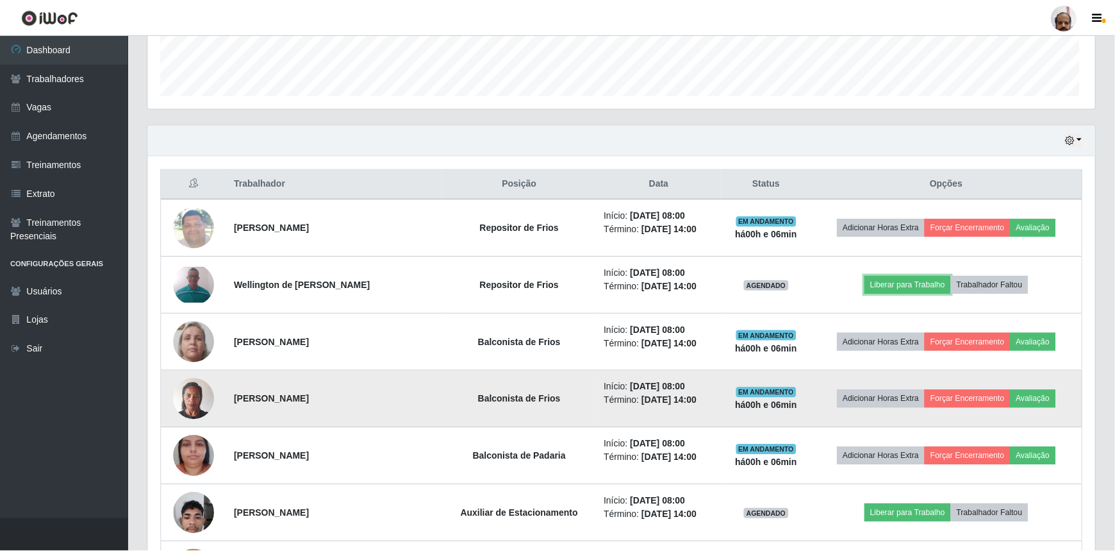
scroll to position [640734, 640052]
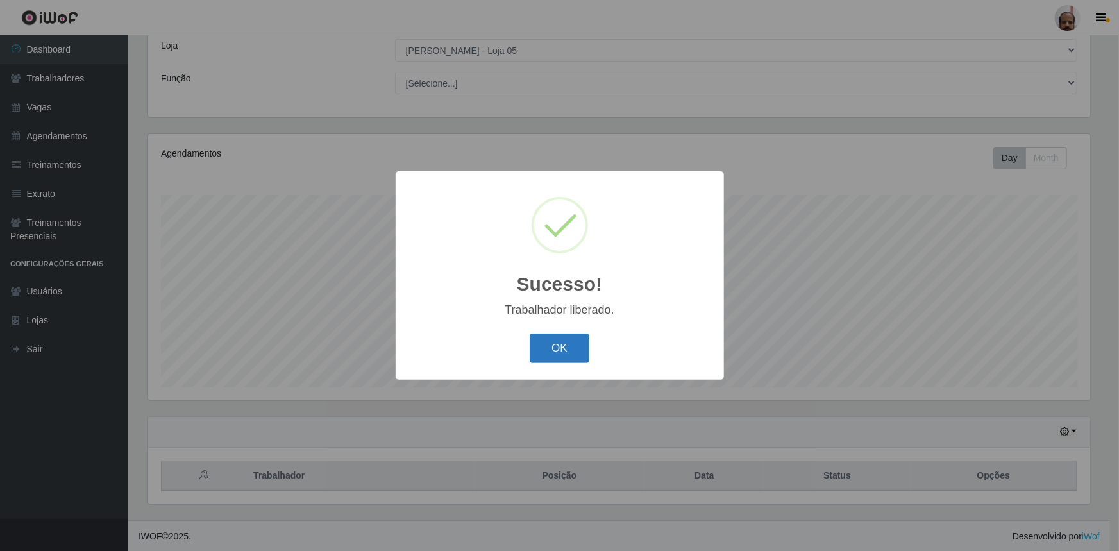
click at [574, 362] on button "OK" at bounding box center [559, 348] width 60 height 30
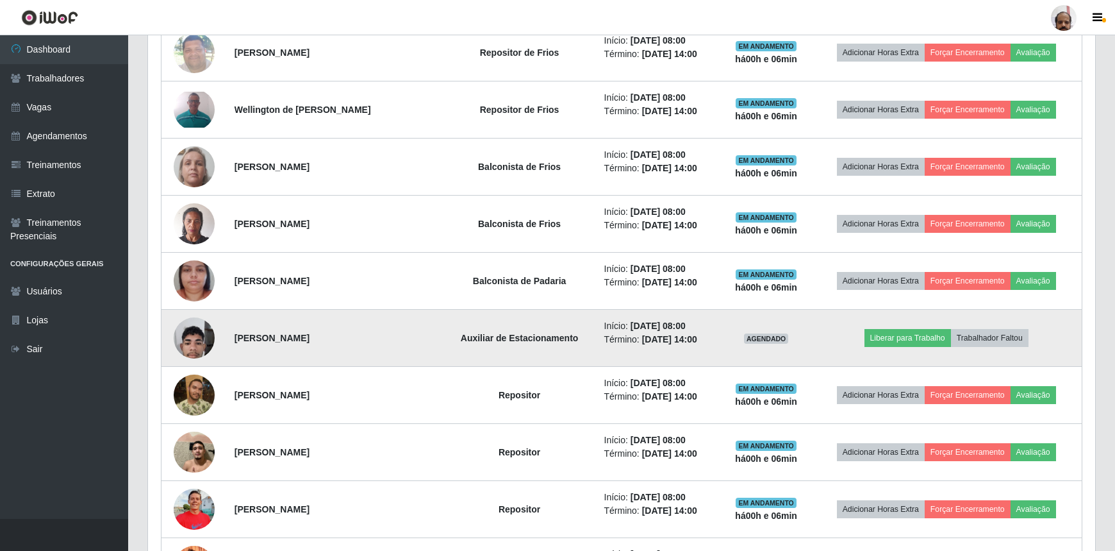
click at [199, 338] on img at bounding box center [194, 337] width 41 height 54
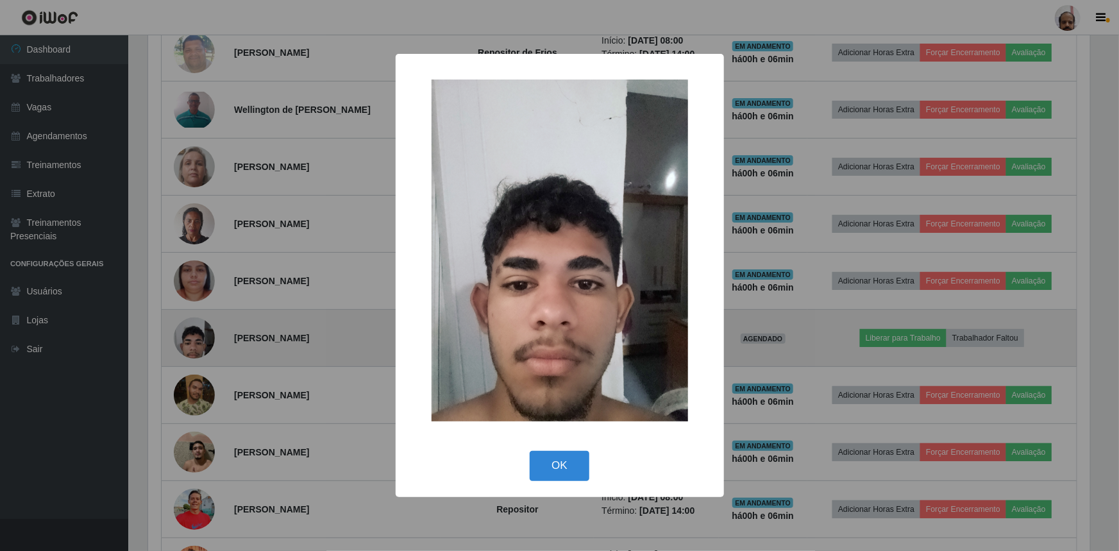
click at [201, 340] on div "× OK Cancel" at bounding box center [559, 275] width 1119 height 551
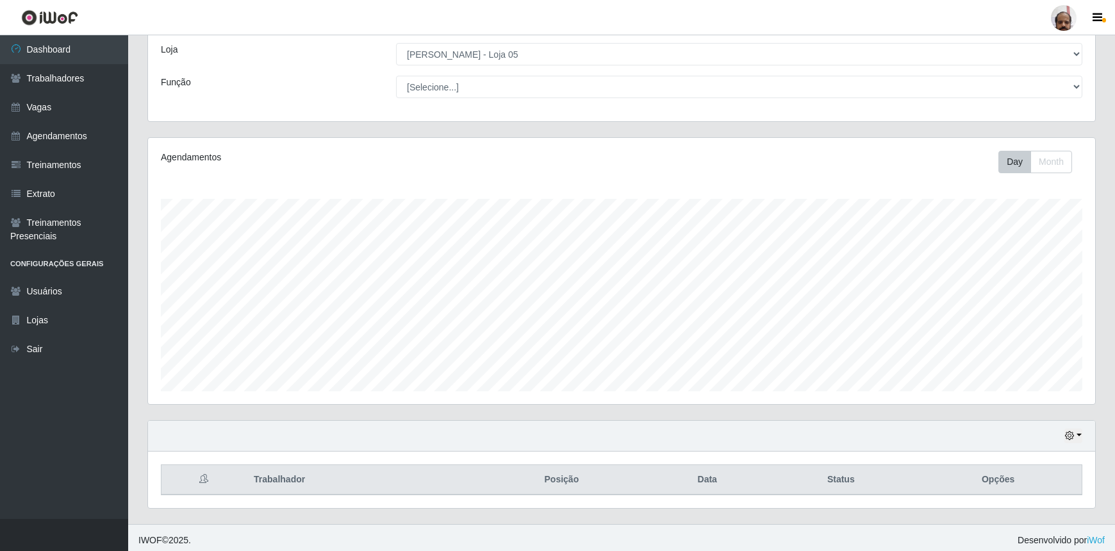
scroll to position [71, 0]
